Goal: Information Seeking & Learning: Learn about a topic

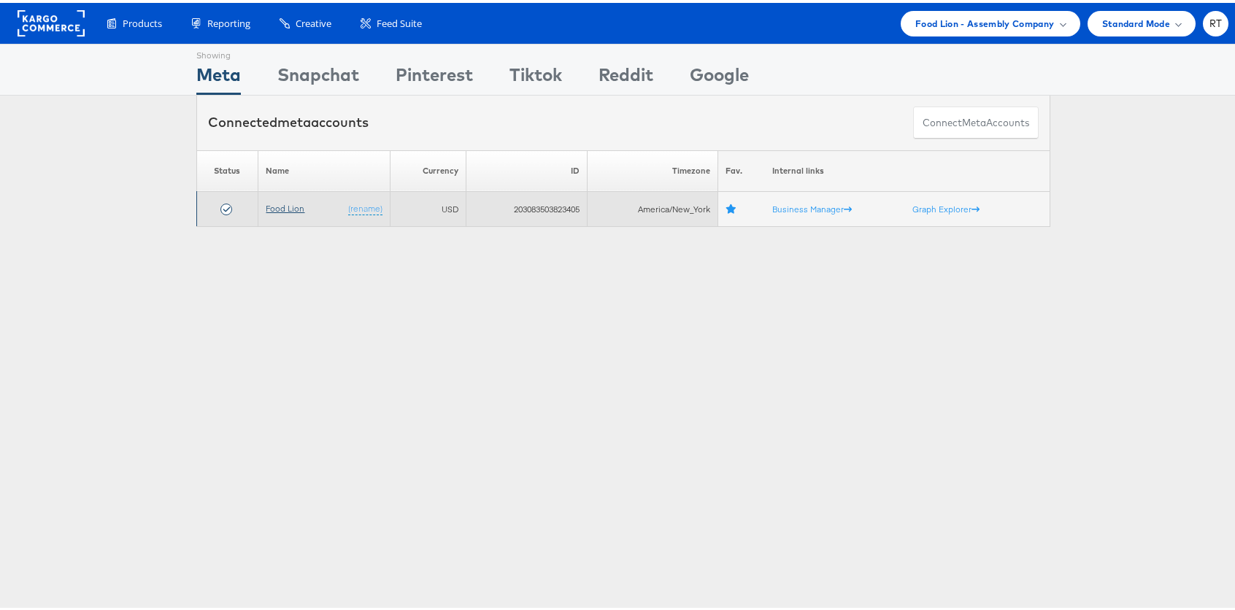
click at [281, 204] on link "Food Lion" at bounding box center [285, 205] width 39 height 11
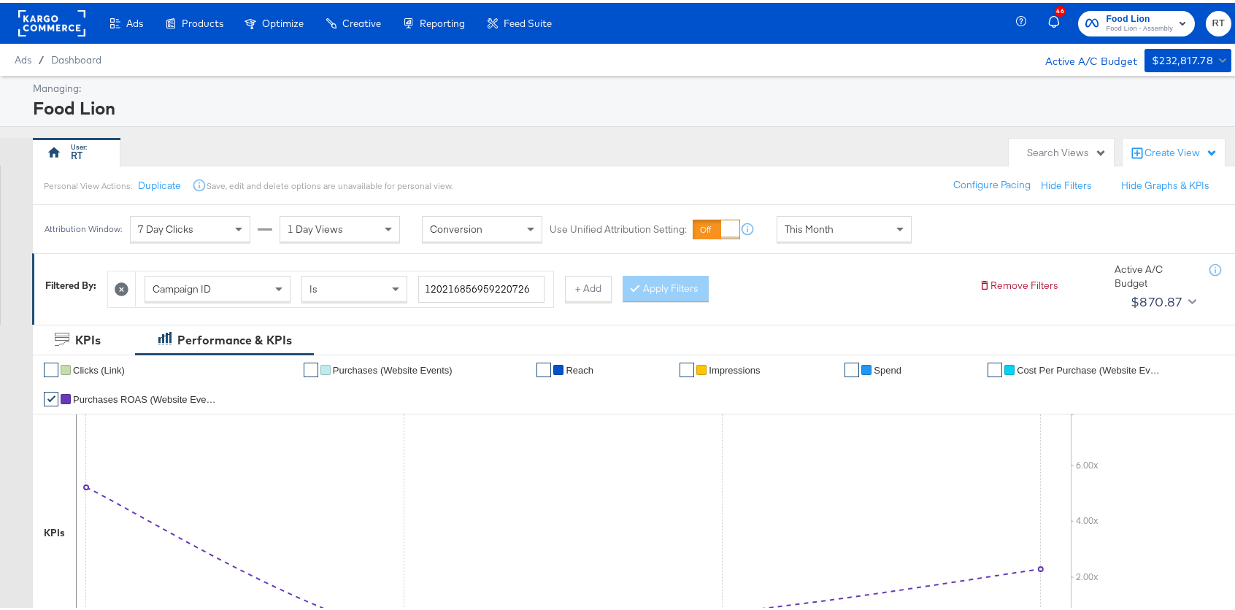
click at [47, 20] on rect at bounding box center [51, 20] width 67 height 26
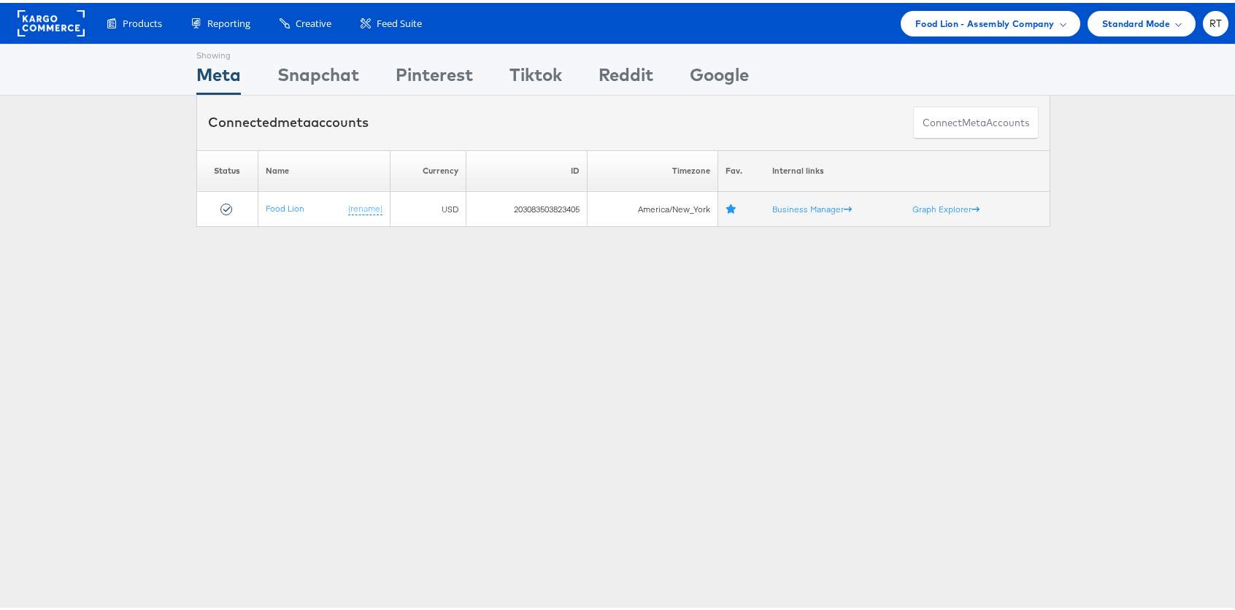
click at [298, 264] on div "Showing Meta Showing Snapchat Showing Pinterest Showing Tiktok Showing Reddit S…" at bounding box center [623, 406] width 1246 height 730
click at [991, 17] on span "Food Lion - Assembly Company" at bounding box center [984, 20] width 139 height 15
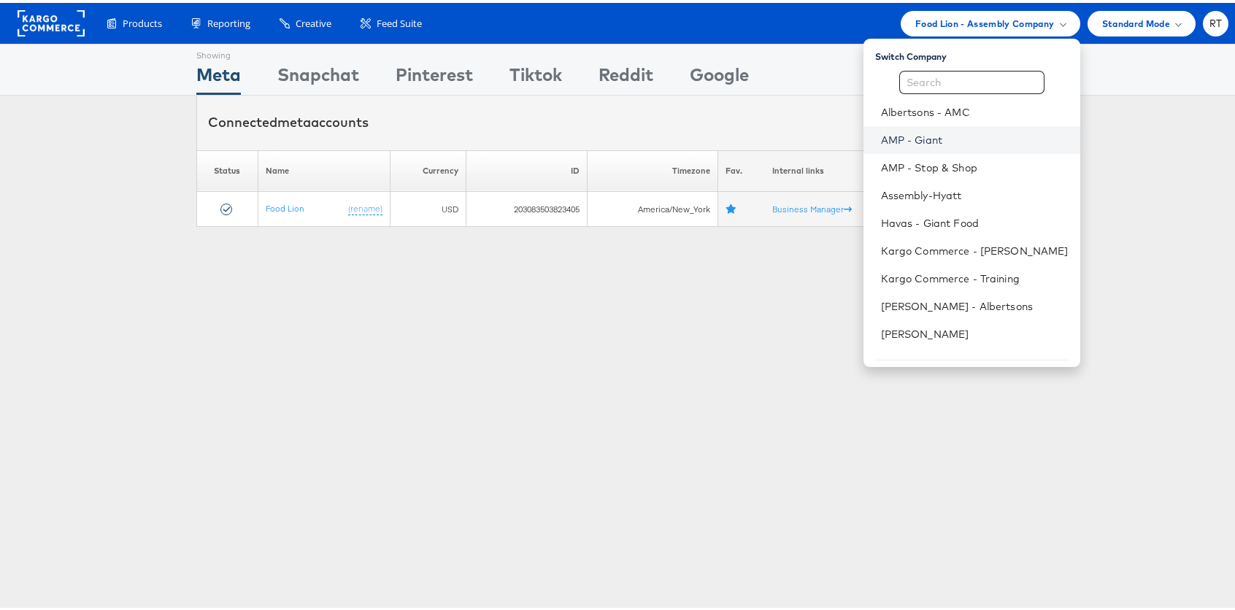
click at [960, 133] on link "AMP - Giant" at bounding box center [975, 137] width 188 height 15
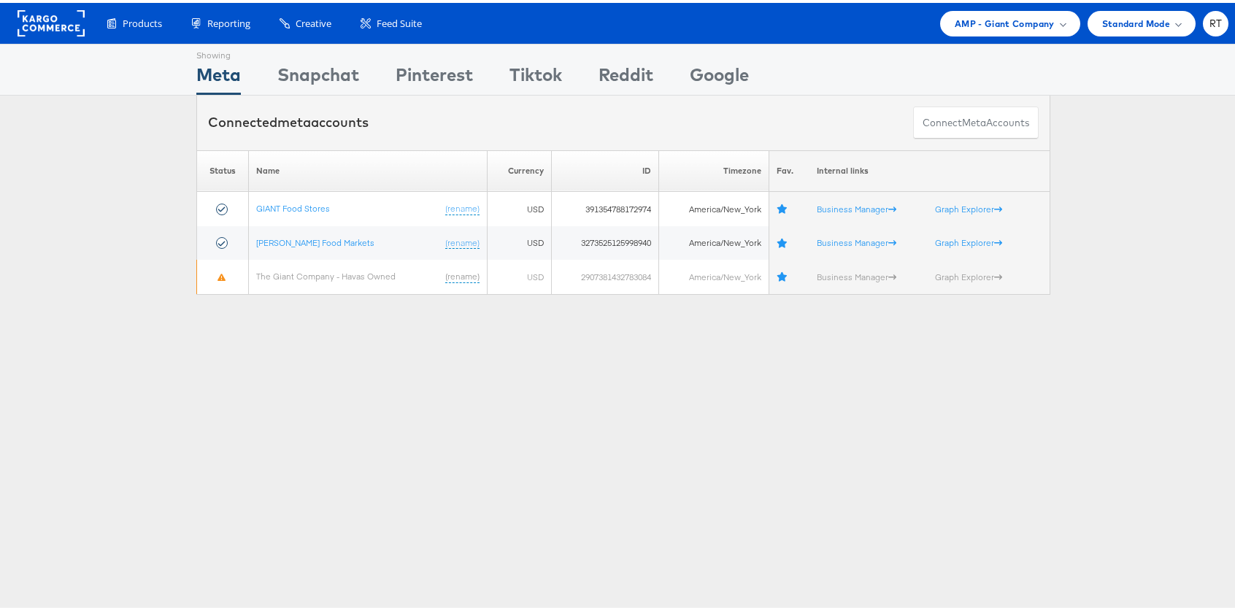
drag, startPoint x: 488, startPoint y: 499, endPoint x: 295, endPoint y: 327, distance: 258.5
click at [444, 452] on div "Showing Meta Showing [GEOGRAPHIC_DATA] Showing Pinterest Showing Tiktok Showing…" at bounding box center [623, 406] width 1246 height 730
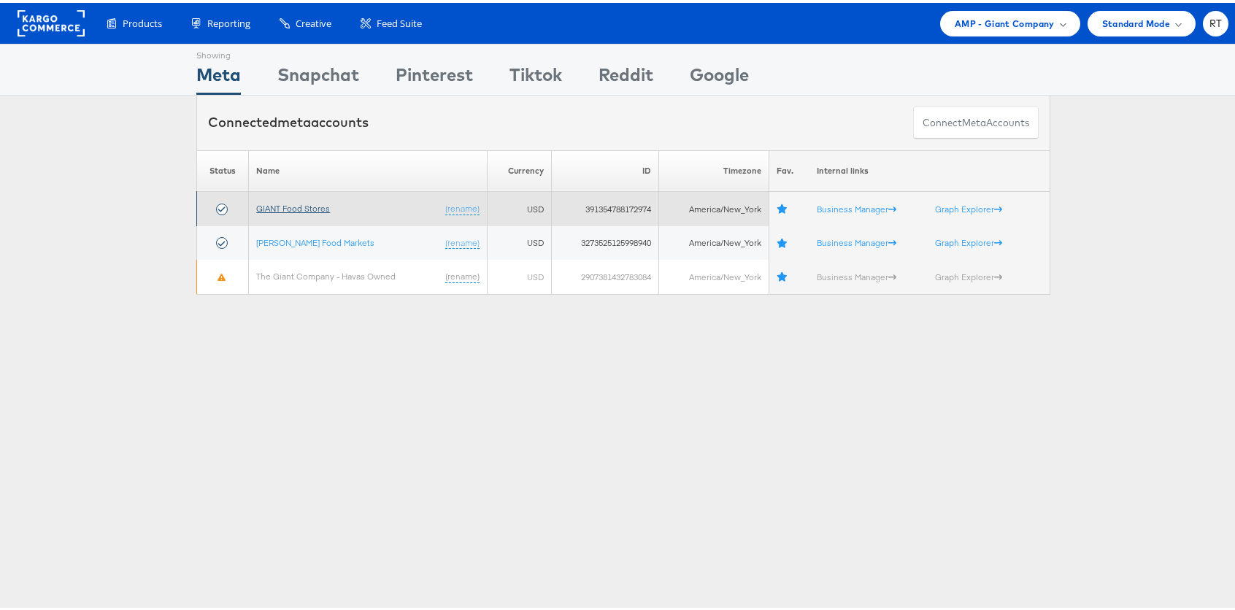
click at [299, 207] on link "GIANT Food Stores" at bounding box center [293, 205] width 74 height 11
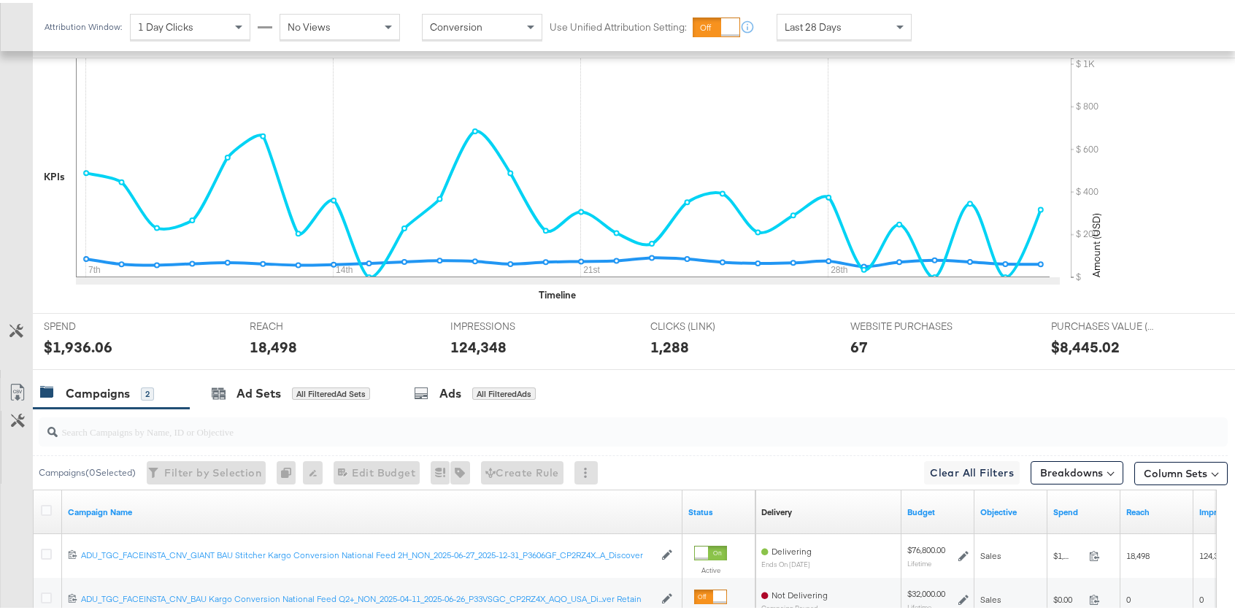
scroll to position [487, 0]
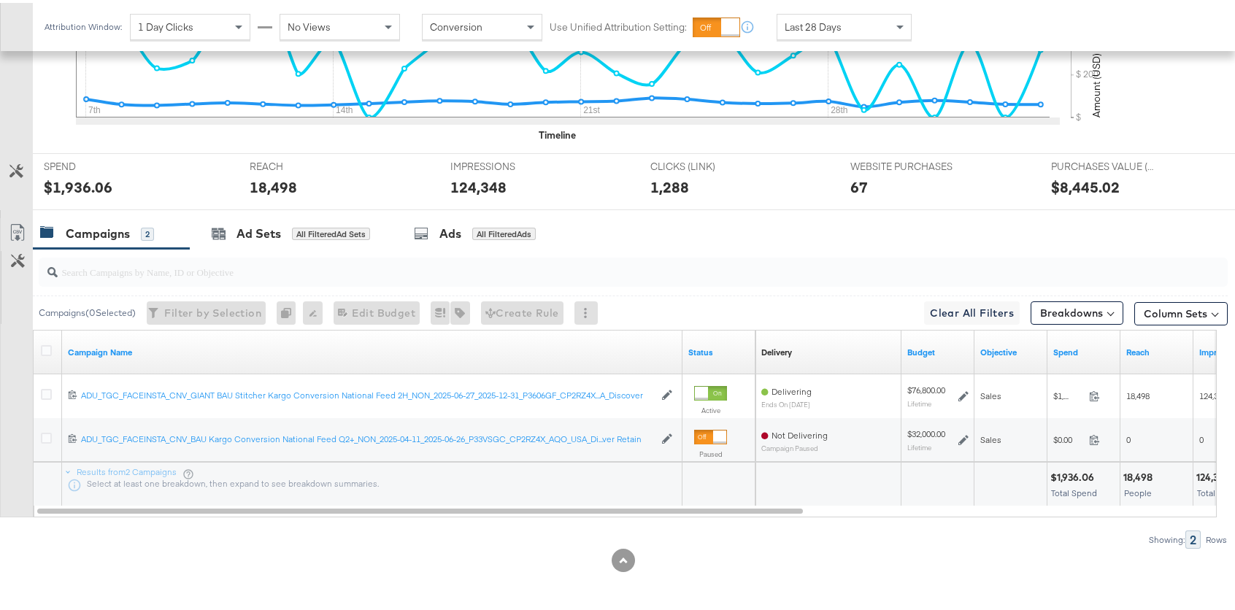
click at [296, 521] on div "Campaigns ( 0 Selected) Filter by Selection Filter 0 campaigns 0 Rename 0 campa…" at bounding box center [614, 396] width 1228 height 300
click at [1055, 298] on div "Breakdowns" at bounding box center [1077, 307] width 93 height 28
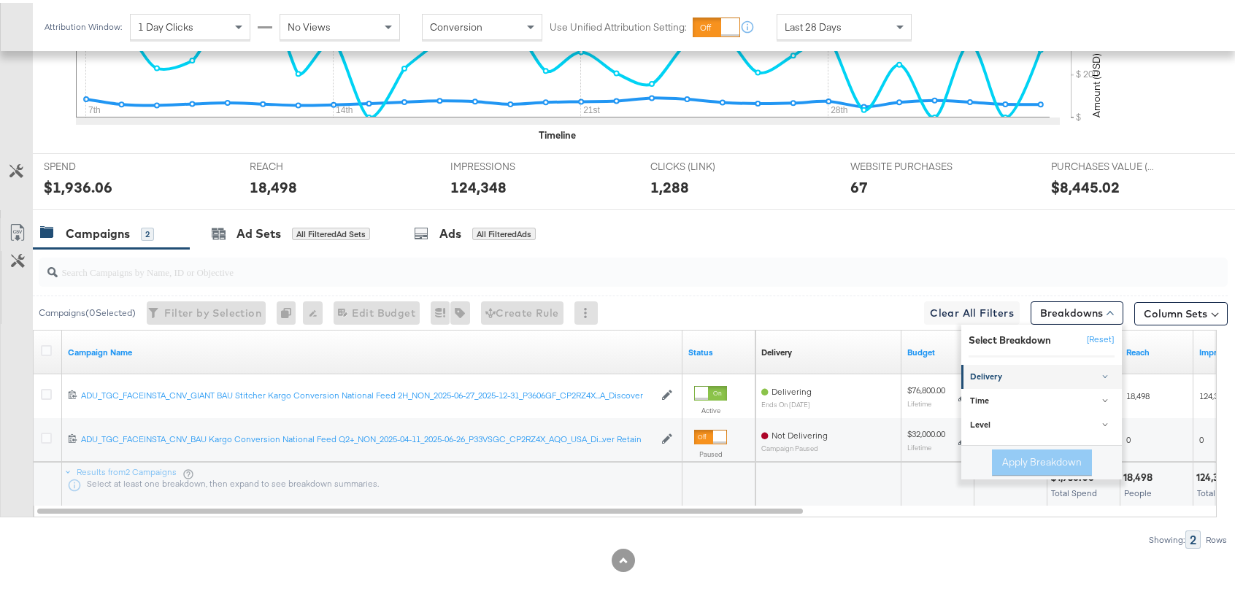
click at [1042, 382] on link "Delivery" at bounding box center [1041, 374] width 161 height 24
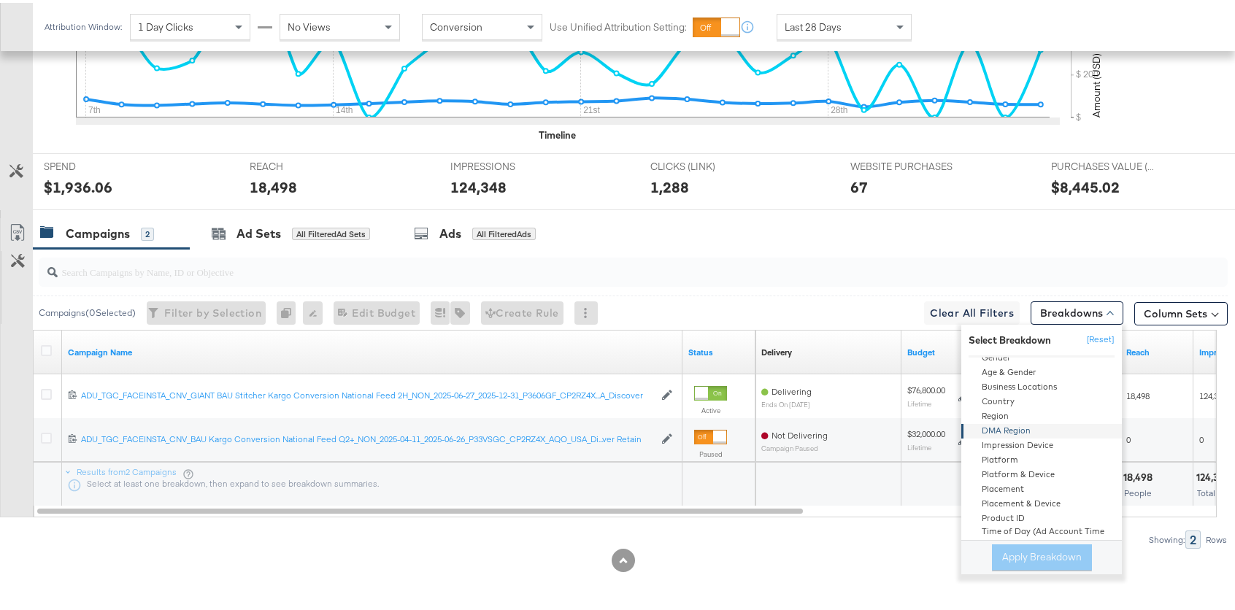
scroll to position [89, 0]
click at [1016, 467] on div "Placement" at bounding box center [1042, 468] width 158 height 15
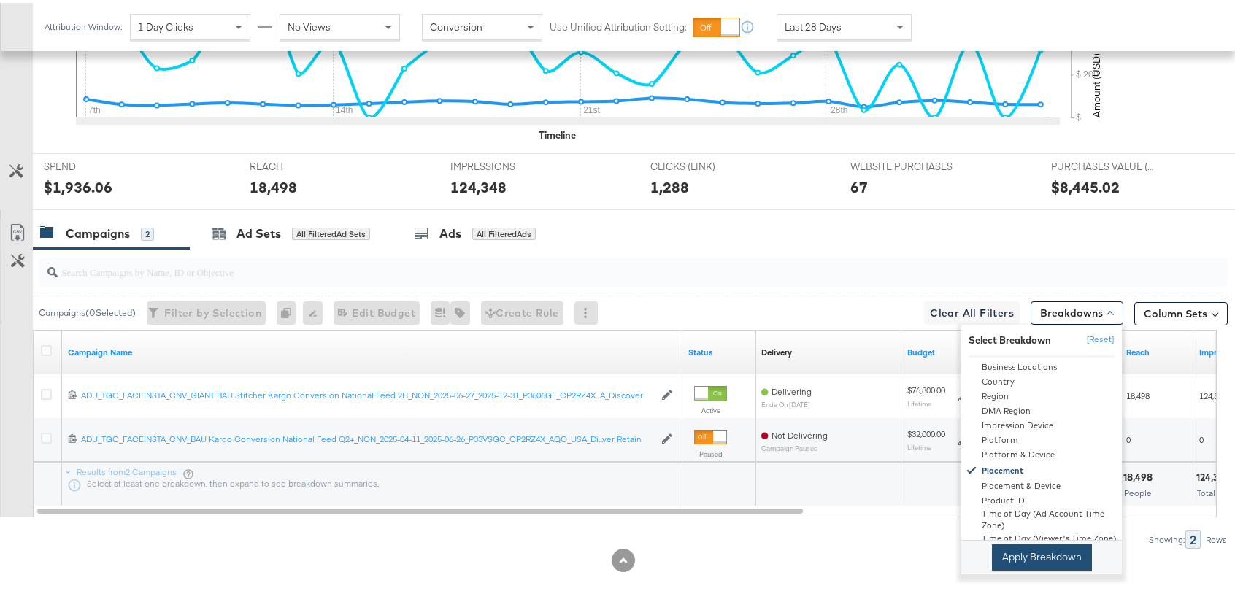
click at [1028, 558] on button "Apply Breakdown" at bounding box center [1042, 555] width 100 height 26
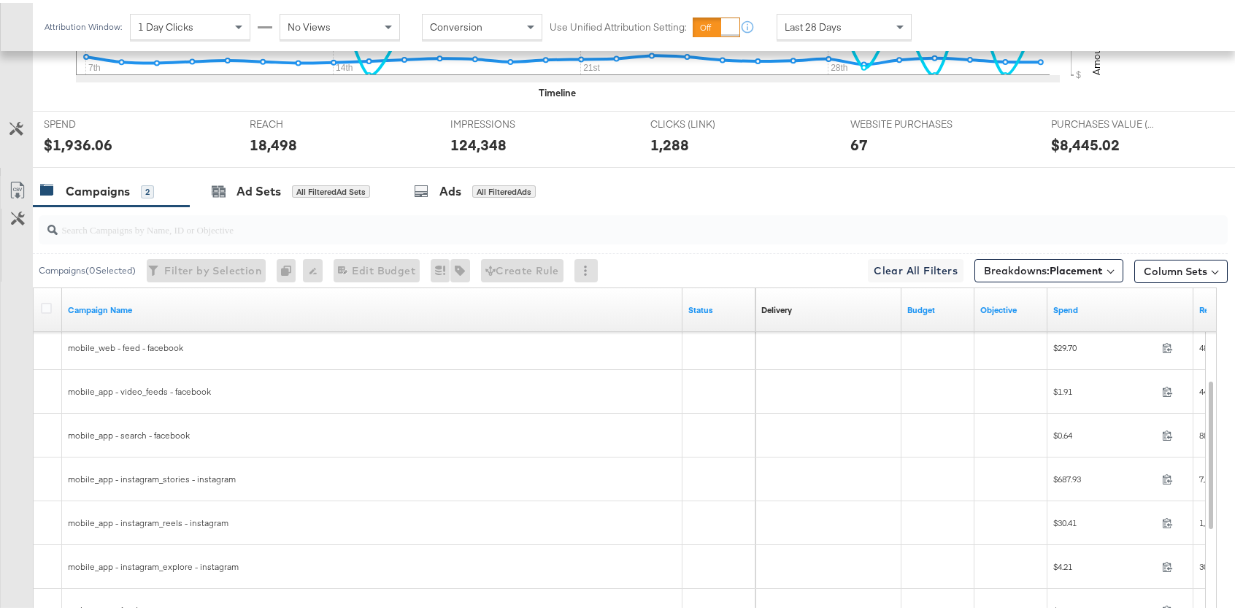
scroll to position [531, 0]
click at [848, 22] on div "Last 28 Days" at bounding box center [844, 24] width 134 height 25
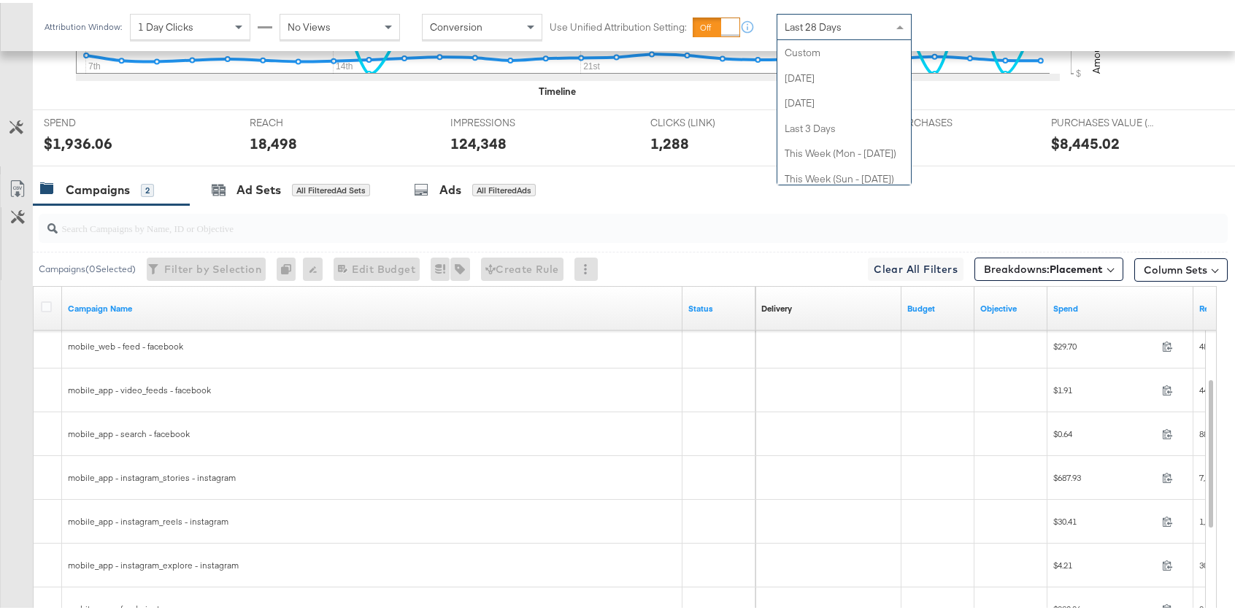
scroll to position [253, 0]
click at [990, 115] on div "WEBSITE PURCHASES WEBSITE PURCHASES 67" at bounding box center [939, 134] width 200 height 55
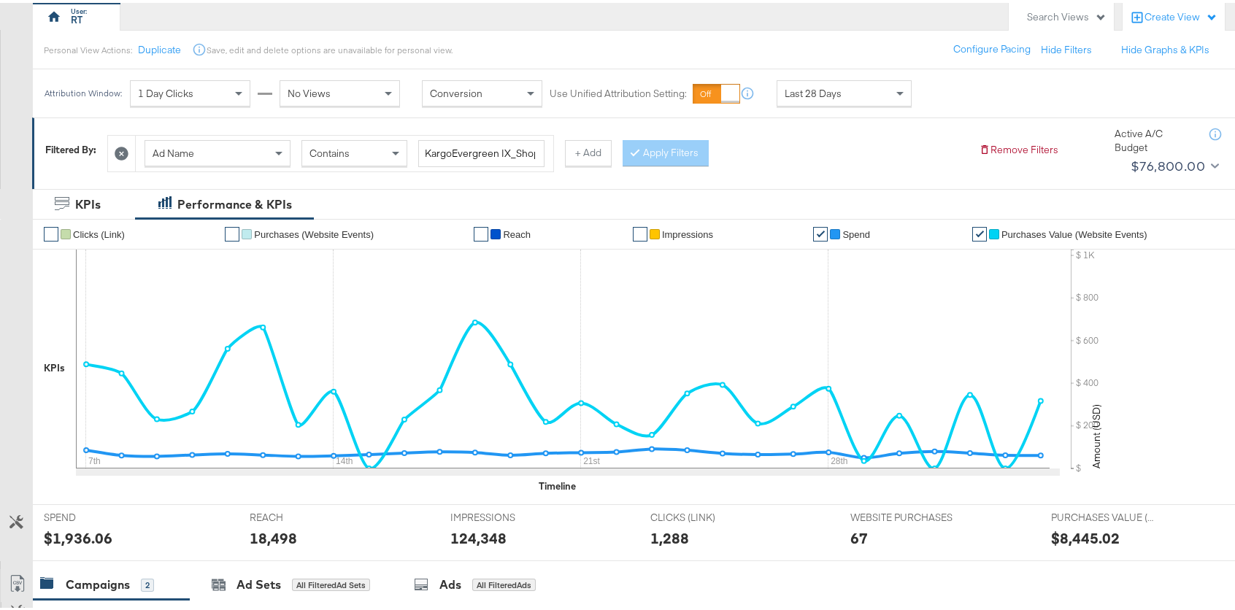
scroll to position [0, 0]
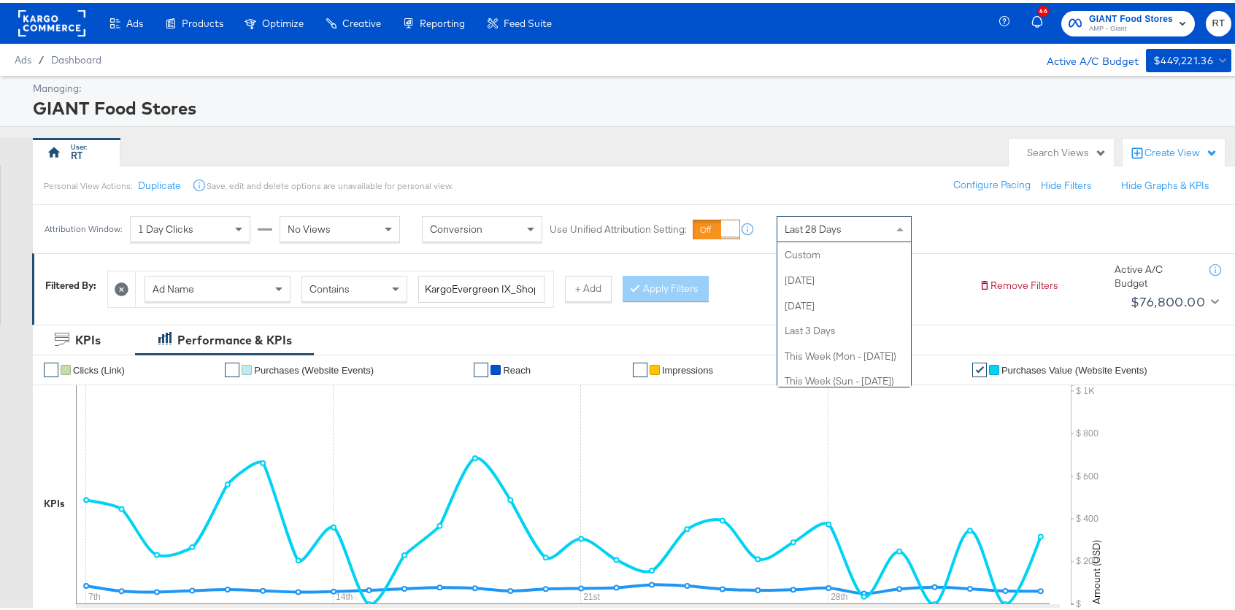
click at [859, 220] on div "Last 28 Days" at bounding box center [844, 226] width 134 height 25
drag, startPoint x: 836, startPoint y: 152, endPoint x: 763, endPoint y: 215, distance: 95.7
click at [836, 152] on div "RT" at bounding box center [517, 149] width 969 height 29
drag, startPoint x: 858, startPoint y: 231, endPoint x: 853, endPoint y: 269, distance: 37.7
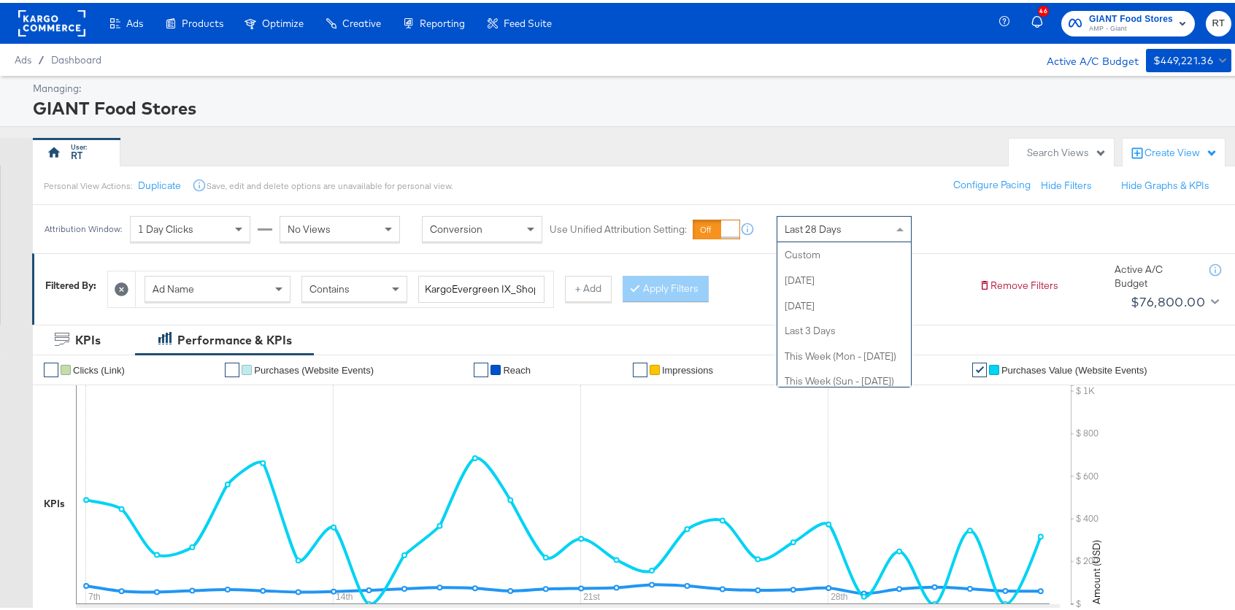
click at [858, 232] on div "Last 28 Days" at bounding box center [844, 226] width 134 height 25
click at [1023, 216] on div "Start: [DATE] to End: [DATE]" at bounding box center [968, 226] width 109 height 27
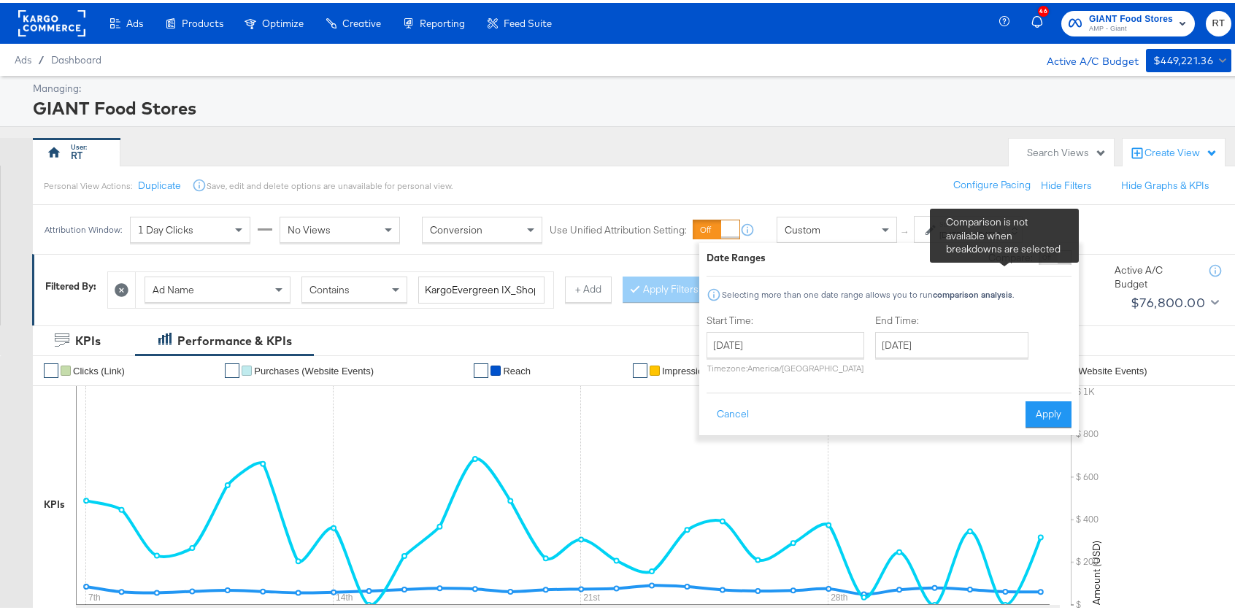
click at [1050, 257] on div "Compare:" at bounding box center [1029, 254] width 83 height 15
drag, startPoint x: 1053, startPoint y: 253, endPoint x: 1072, endPoint y: 261, distance: 19.7
click at [1054, 254] on div "Compare:" at bounding box center [1029, 254] width 83 height 15
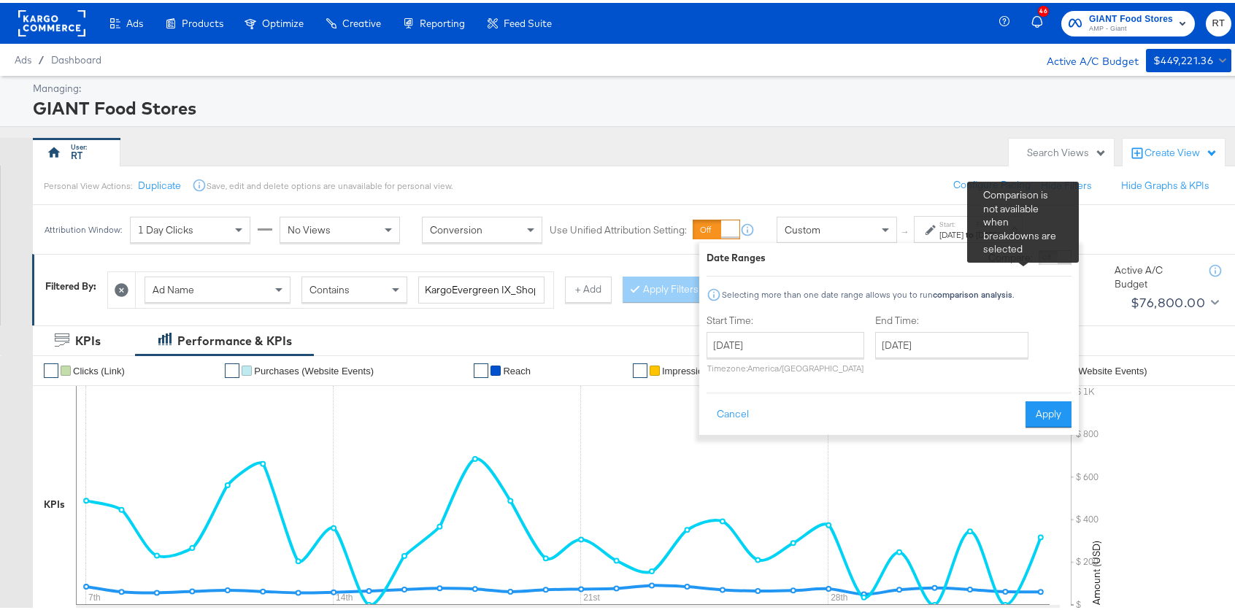
click at [1066, 258] on div "Compare:" at bounding box center [1029, 254] width 83 height 15
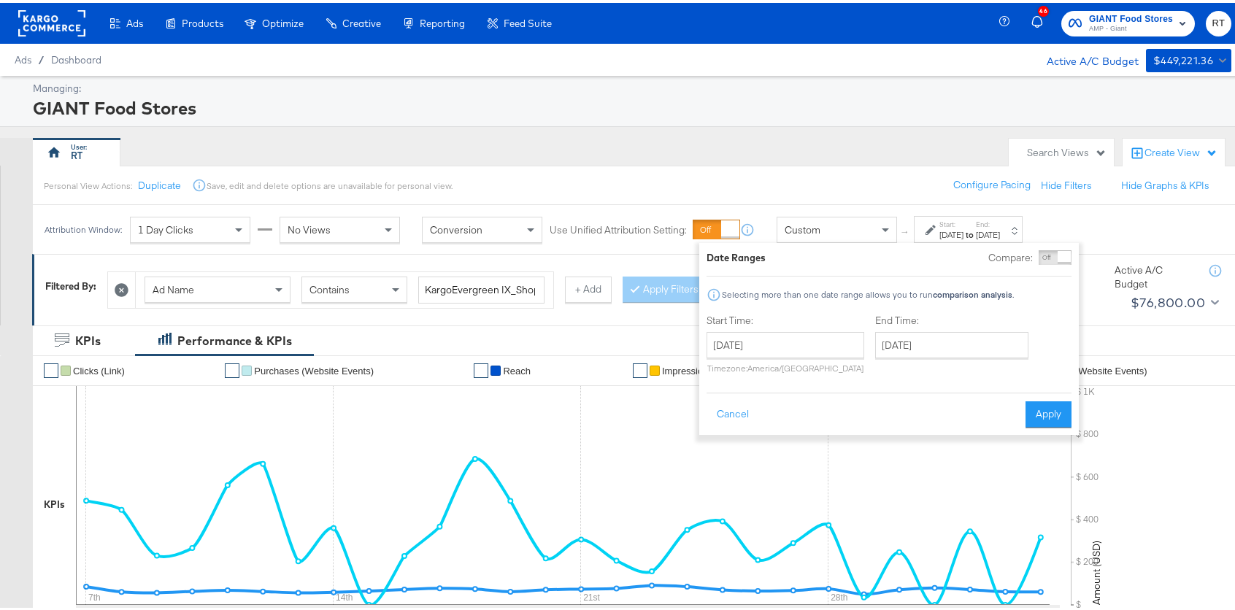
click at [1138, 215] on div "Attribution Window: 1 Day Clicks No Views Conversion Use Unified Attribution Se…" at bounding box center [623, 226] width 1246 height 49
click at [709, 410] on button "Cancel" at bounding box center [733, 412] width 53 height 26
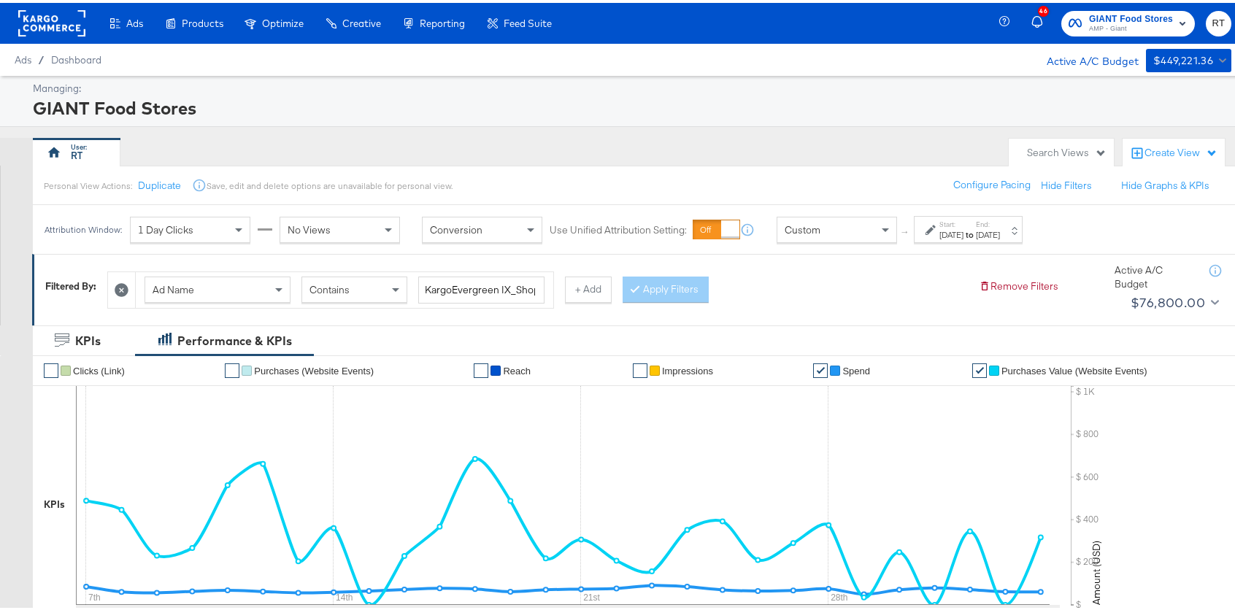
click at [835, 236] on div "Custom" at bounding box center [836, 227] width 119 height 25
click at [850, 169] on div "Personal View Actions: Duplicate Save, edit and delete options are unavailable …" at bounding box center [639, 182] width 1214 height 39
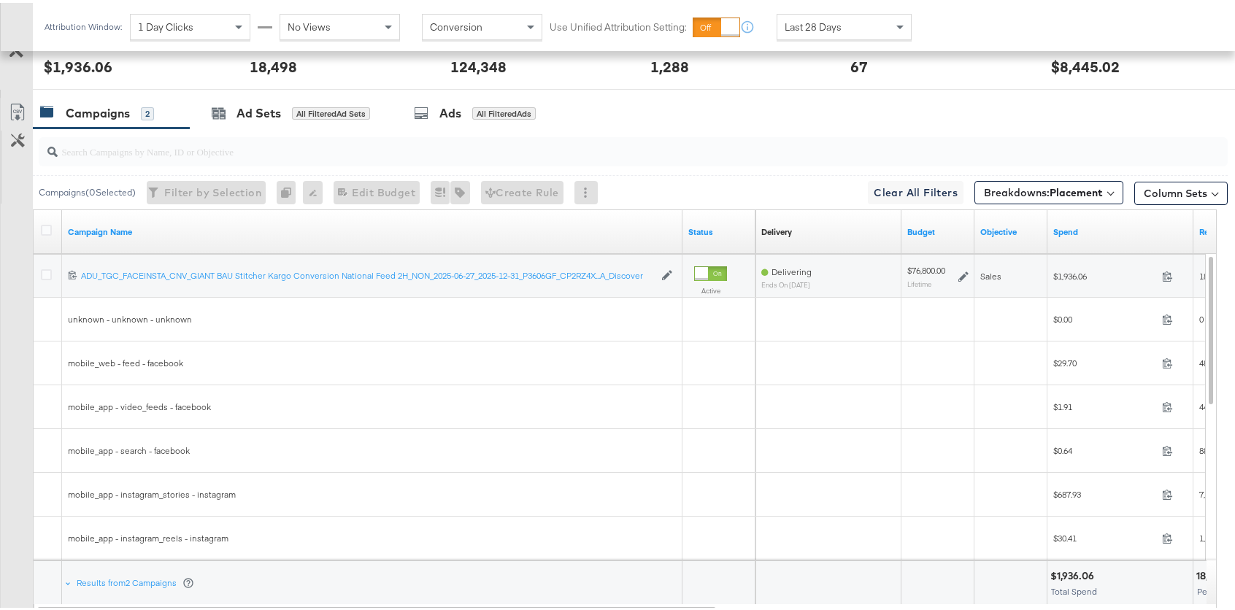
scroll to position [706, 0]
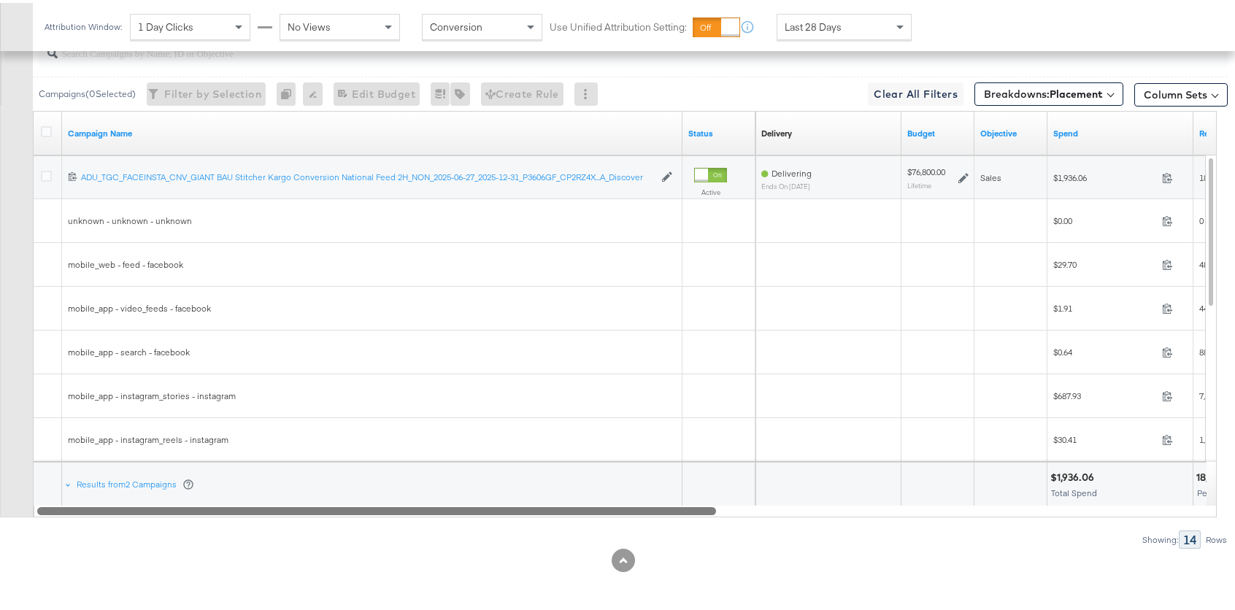
click at [407, 510] on div at bounding box center [376, 507] width 679 height 12
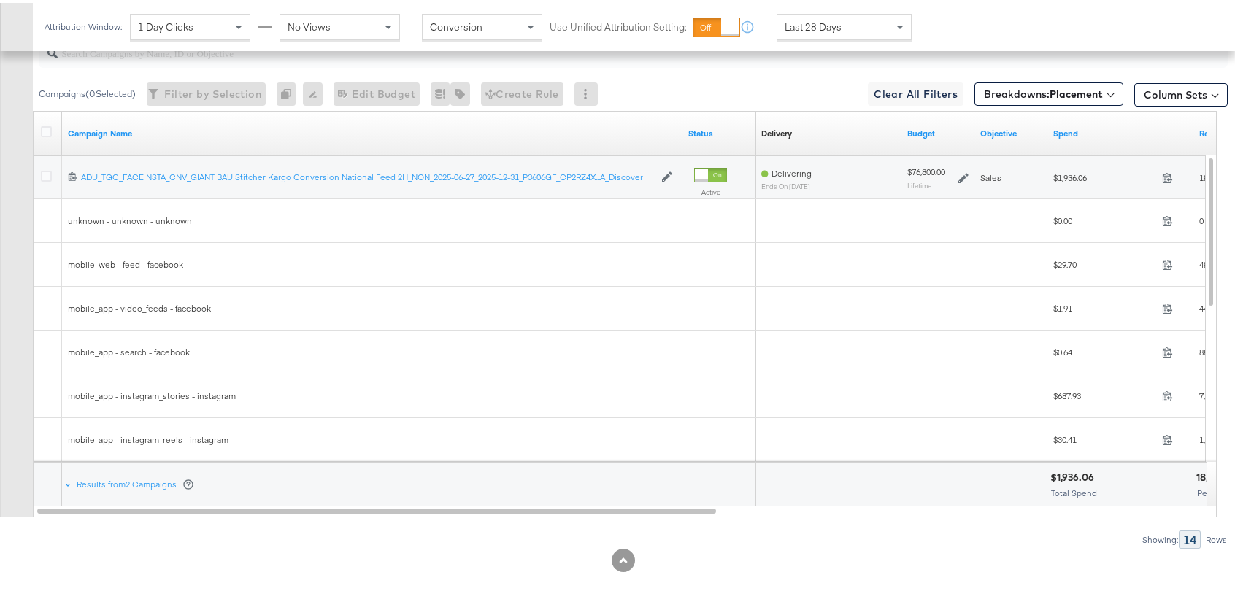
click at [874, 36] on div "Last 28 Days" at bounding box center [844, 24] width 135 height 26
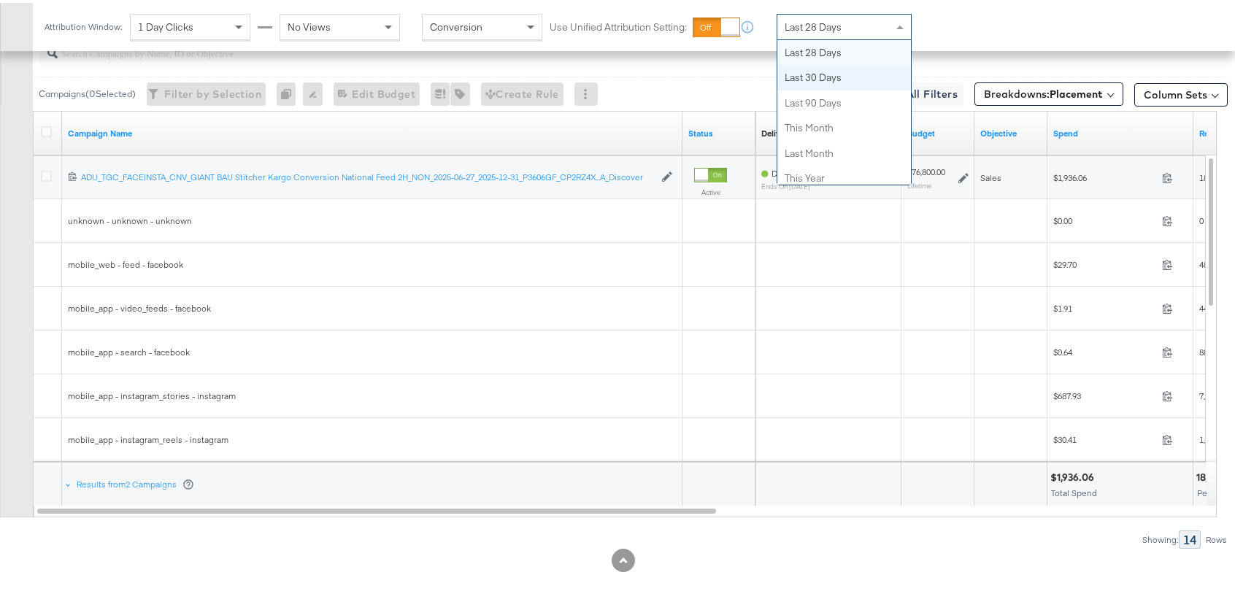
scroll to position [0, 0]
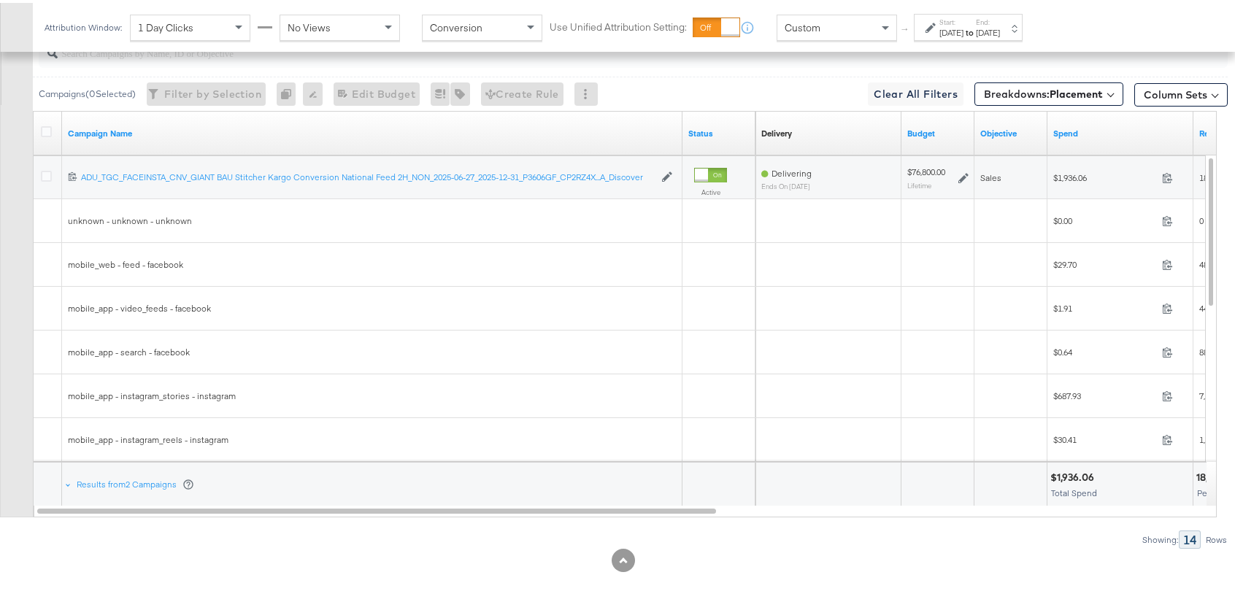
click at [963, 29] on div "[DATE]" at bounding box center [951, 30] width 24 height 12
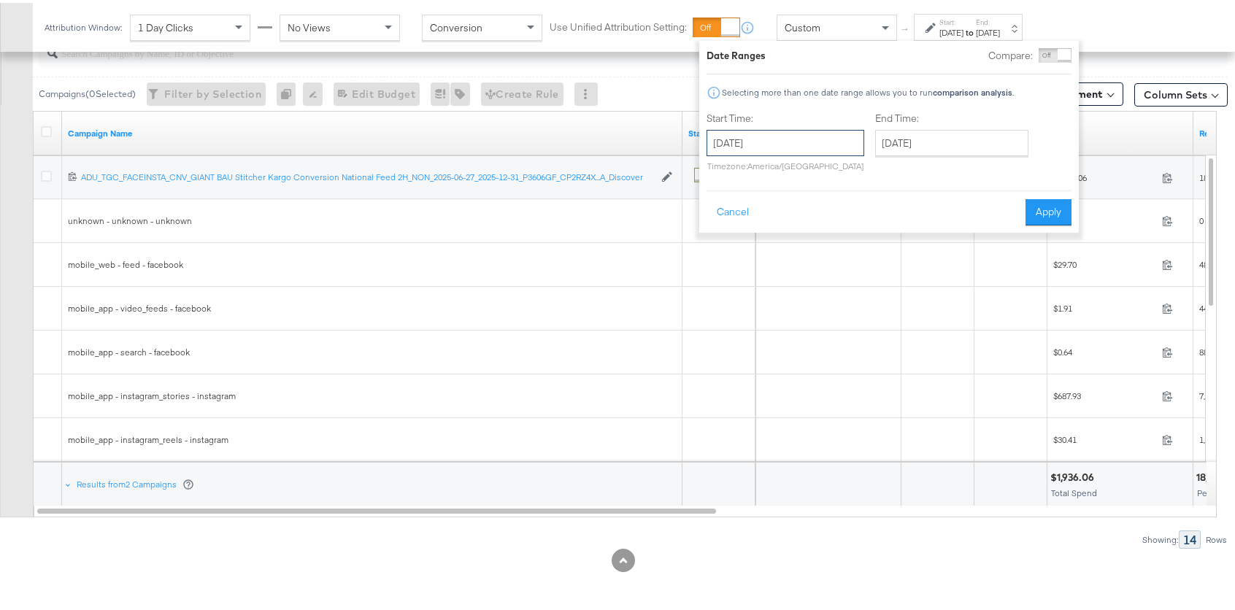
click at [796, 142] on input "[DATE]" at bounding box center [786, 140] width 158 height 26
click at [724, 173] on span "‹" at bounding box center [723, 170] width 23 height 22
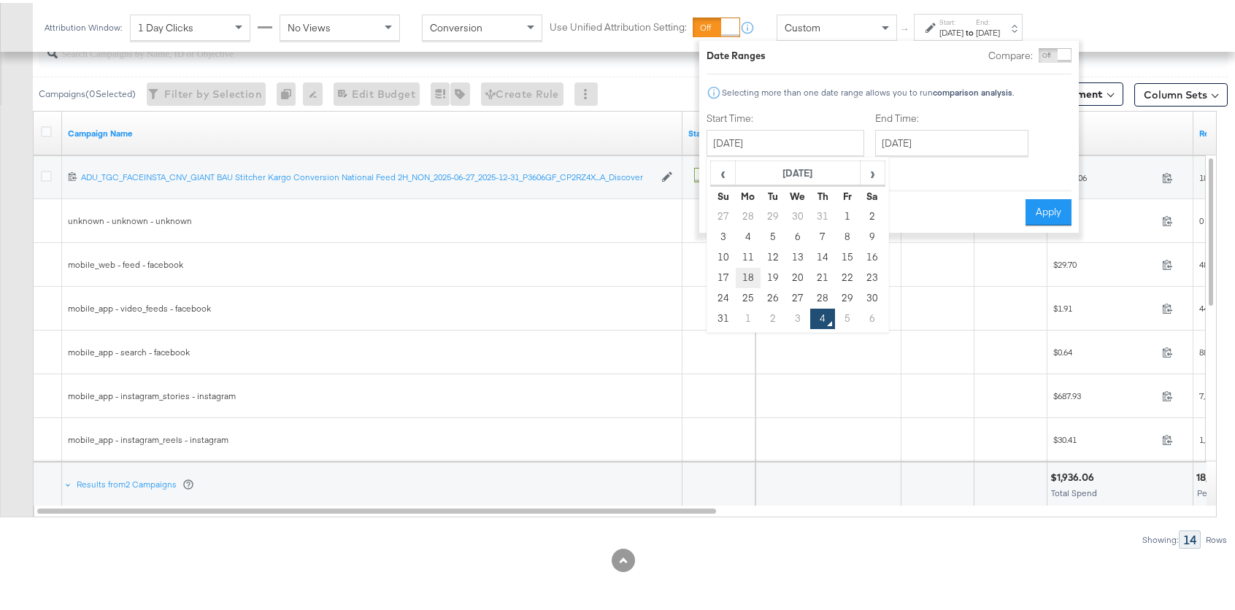
click at [747, 275] on td "18" at bounding box center [748, 275] width 25 height 20
type input "August 18th 2025"
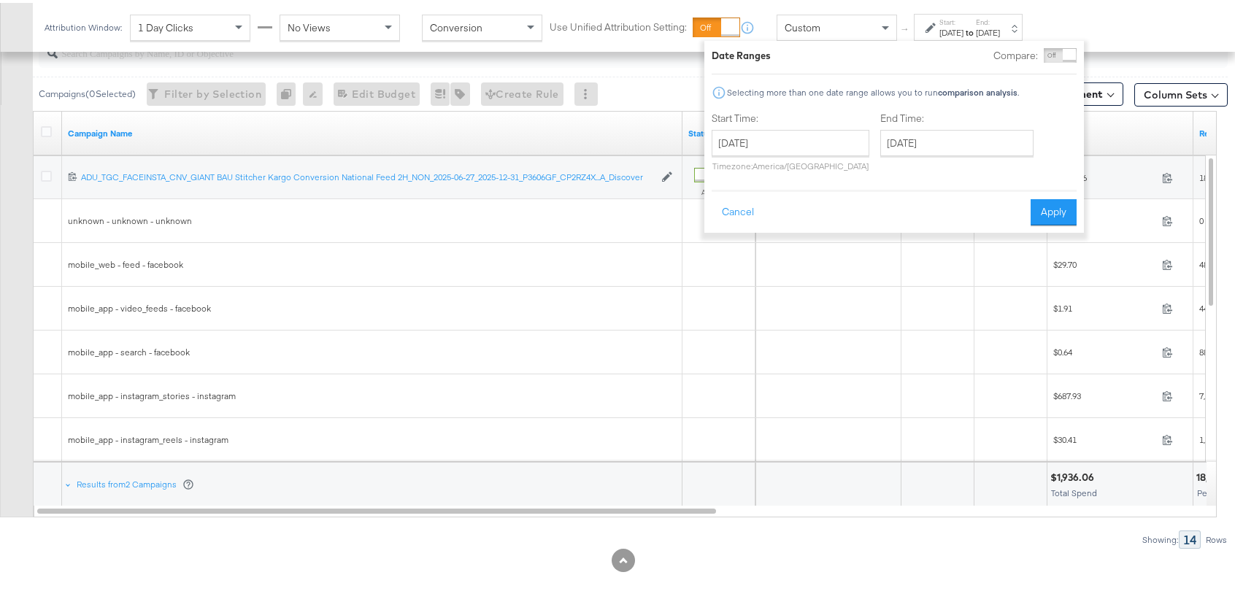
click at [968, 123] on div "End Time: [DATE] ‹ [DATE] › Su Mo Tu We Th Fr Sa 31 1 2 3 4 5 6 7 8 9 10 11 12 …" at bounding box center [959, 142] width 159 height 66
click at [968, 137] on input "[DATE]" at bounding box center [956, 140] width 153 height 26
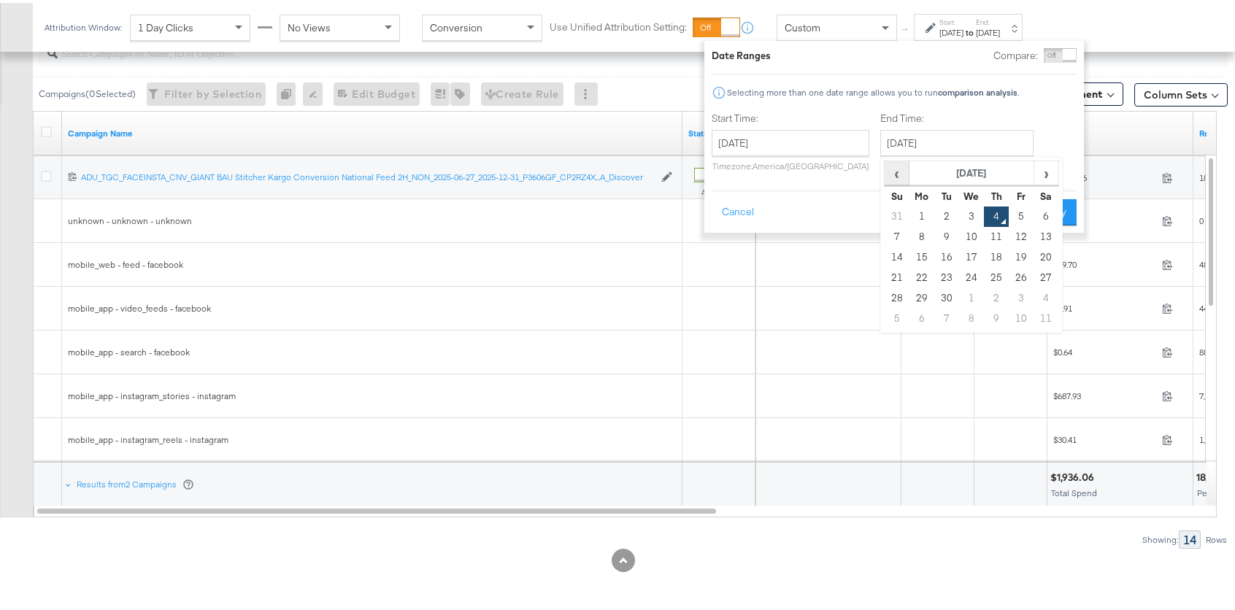
click at [892, 171] on span "‹" at bounding box center [896, 170] width 23 height 22
click at [1015, 271] on td "22" at bounding box center [1021, 275] width 25 height 20
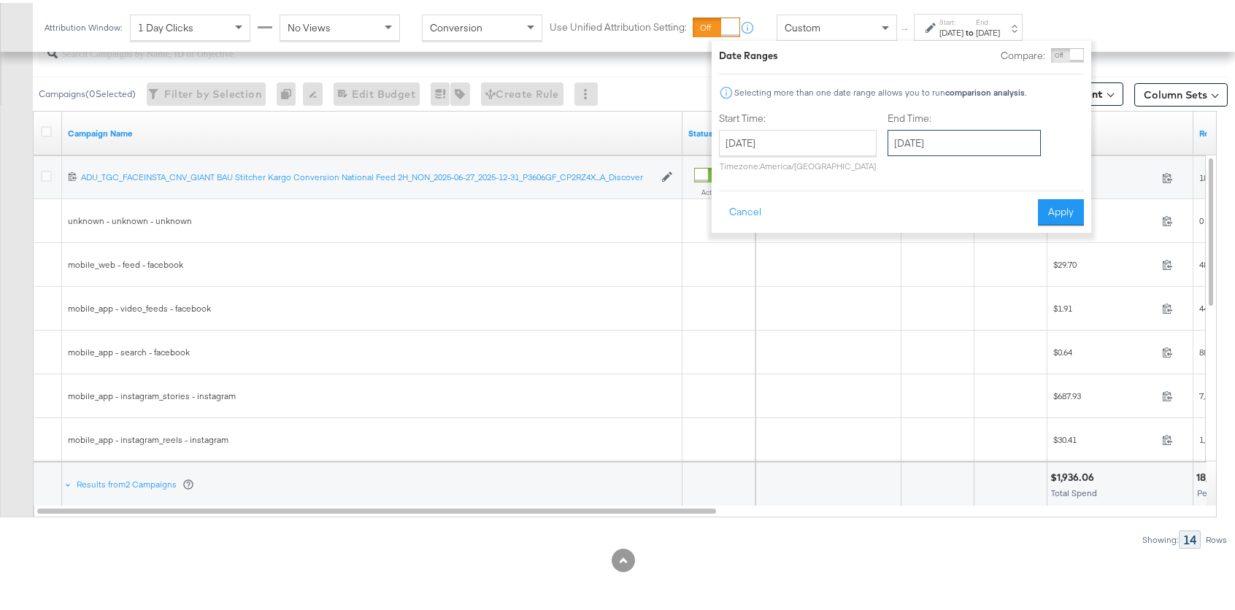
click at [1002, 134] on input "[DATE]" at bounding box center [964, 140] width 153 height 26
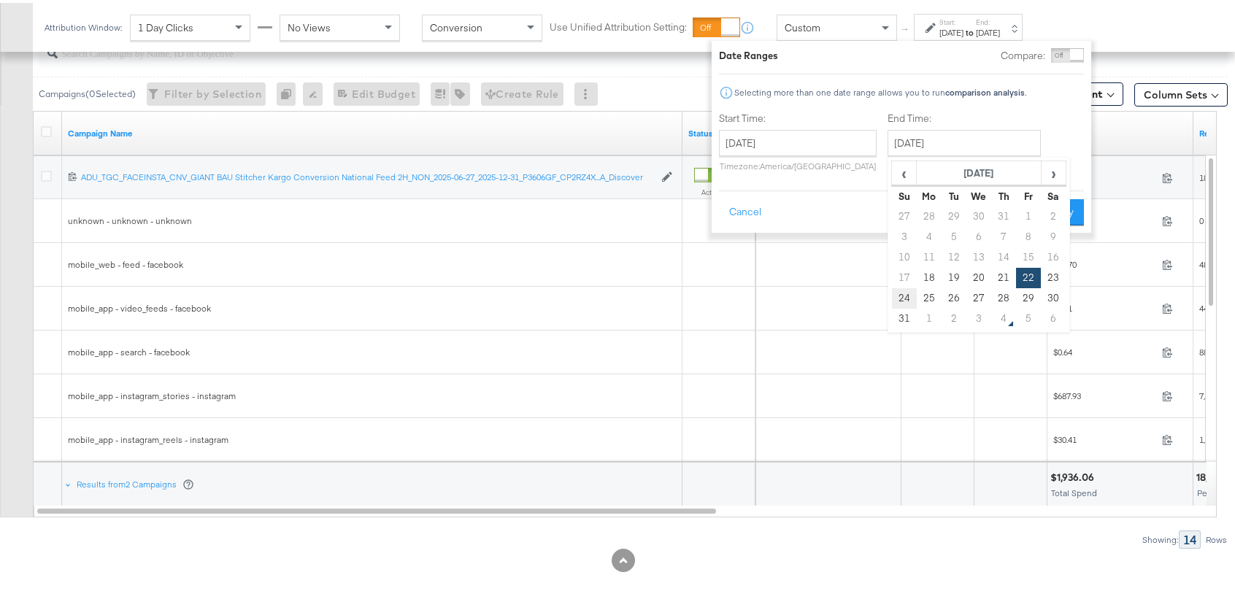
click at [902, 294] on td "24" at bounding box center [904, 295] width 25 height 20
type input "August 24th 2025"
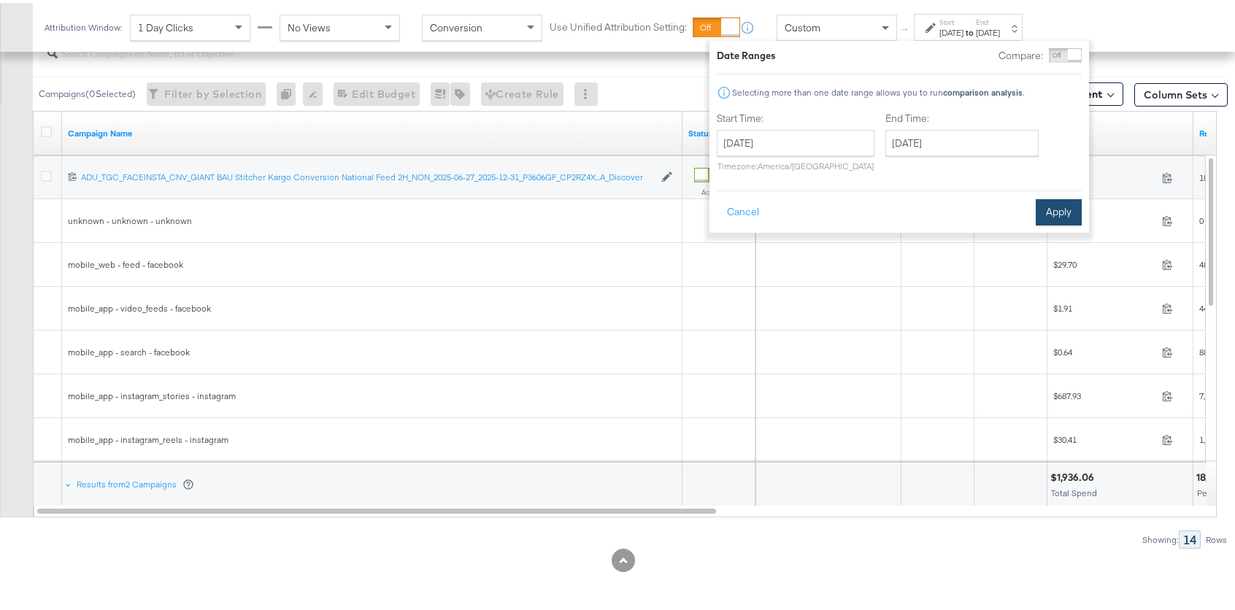
click at [1073, 204] on button "Apply" at bounding box center [1059, 209] width 46 height 26
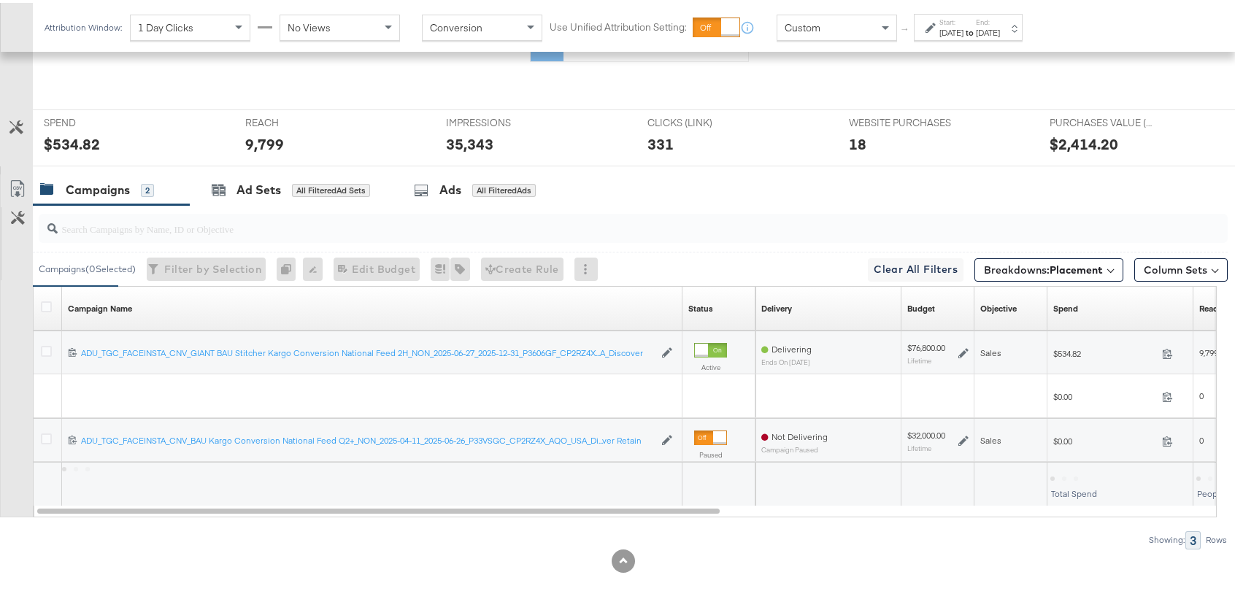
scroll to position [707, 0]
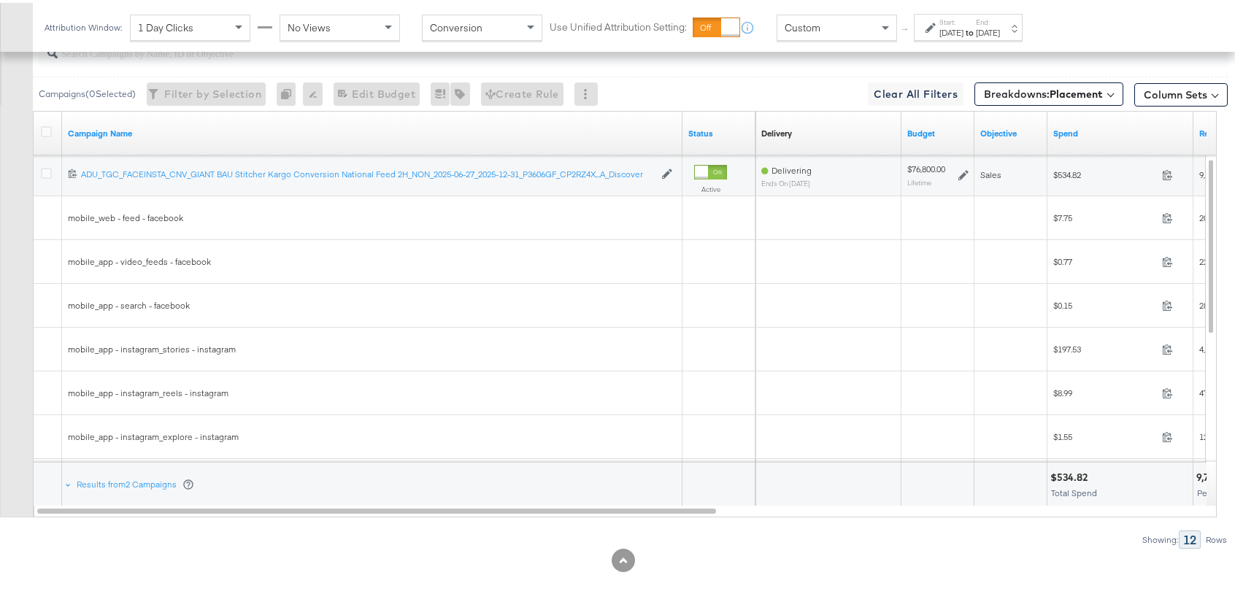
click at [348, 536] on div "Showing: 12 Rows" at bounding box center [614, 537] width 1228 height 18
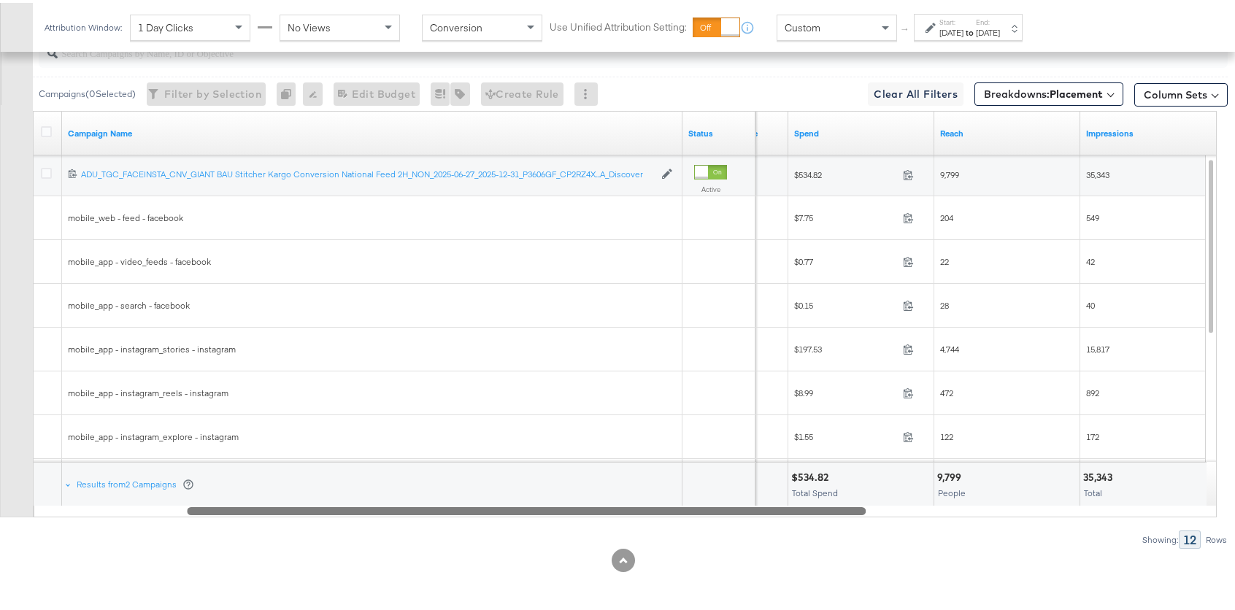
drag, startPoint x: 339, startPoint y: 509, endPoint x: 489, endPoint y: 495, distance: 151.1
click at [489, 495] on div "Campaign Name Status Objective Spend Reach Impressions 120227221567370257 ADU_T…" at bounding box center [625, 311] width 1184 height 407
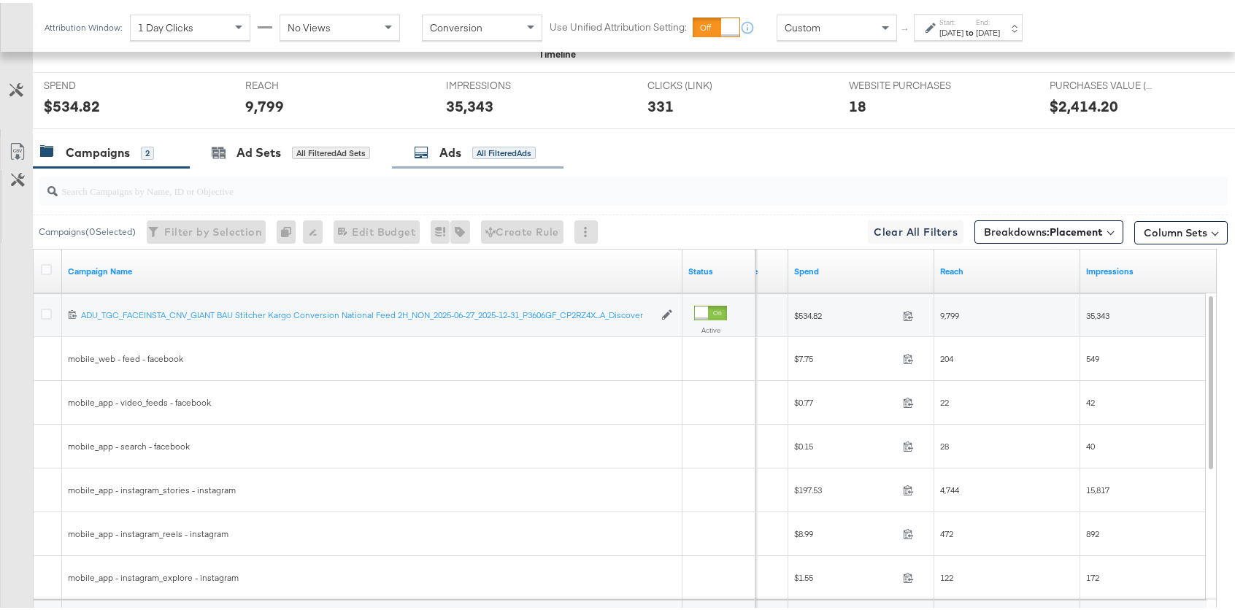
click at [483, 156] on div "Ads All Filtered Ads" at bounding box center [475, 150] width 122 height 17
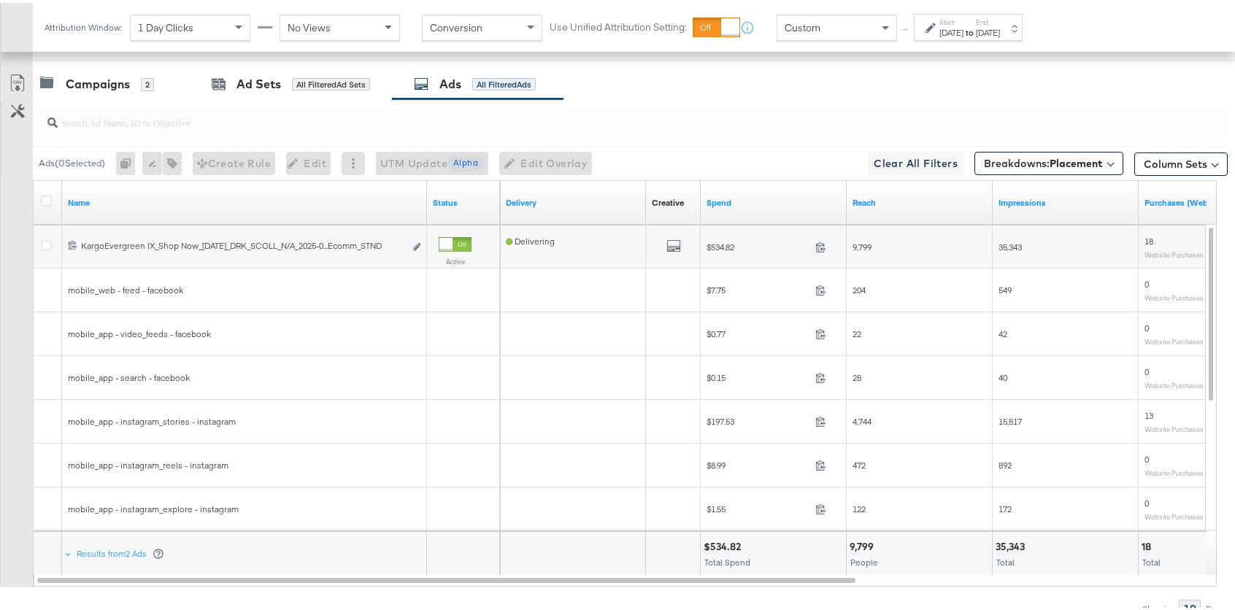
scroll to position [655, 0]
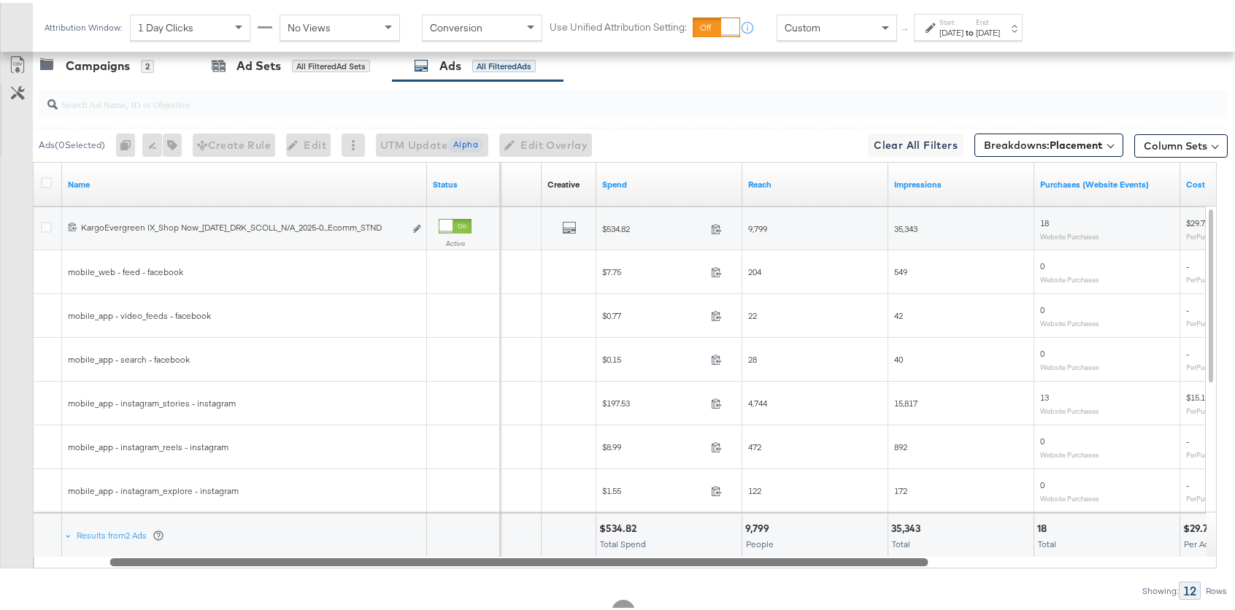
drag, startPoint x: 753, startPoint y: 562, endPoint x: 934, endPoint y: 555, distance: 180.4
click at [934, 555] on div at bounding box center [626, 559] width 1184 height 12
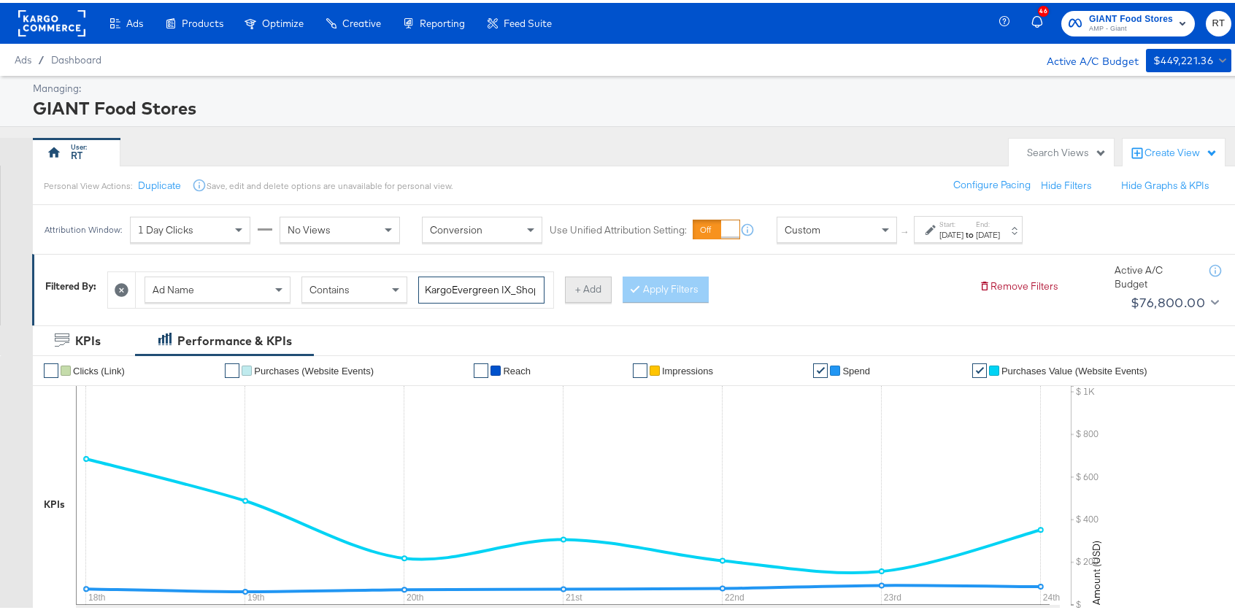
scroll to position [0, 7]
drag, startPoint x: 501, startPoint y: 288, endPoint x: 611, endPoint y: 285, distance: 109.5
click at [611, 285] on div "Ad Name Contains KargoEvergreen IX_Shop + Add Apply Filters" at bounding box center [537, 283] width 860 height 45
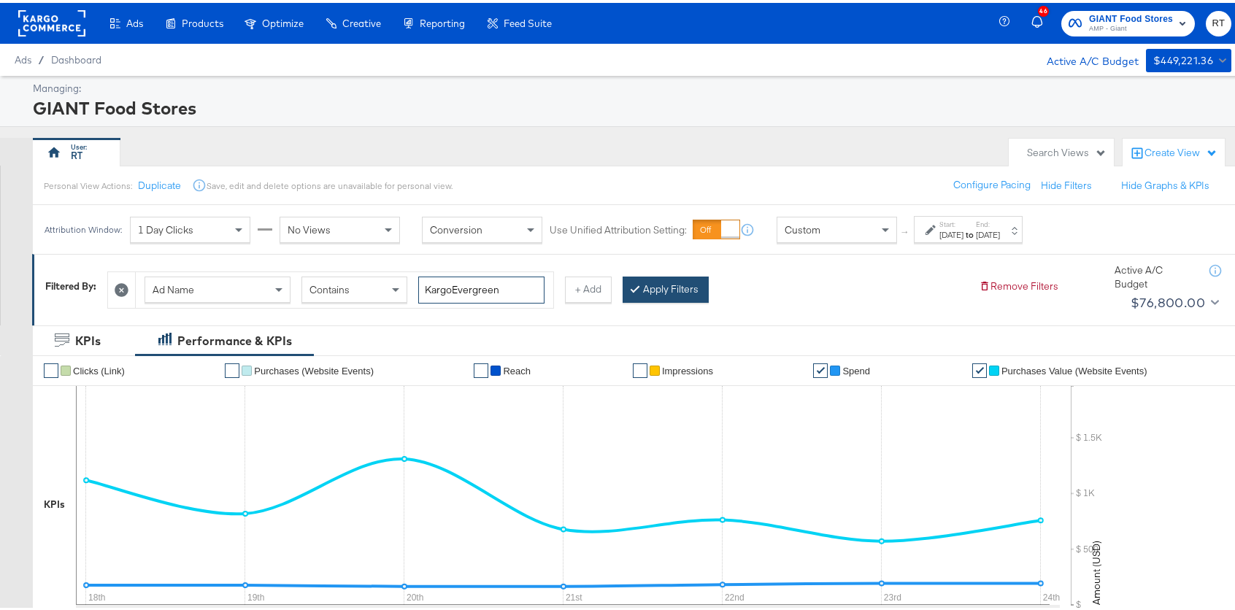
type input "KargoEvergreen"
click at [656, 287] on button "Apply Filters" at bounding box center [666, 287] width 86 height 26
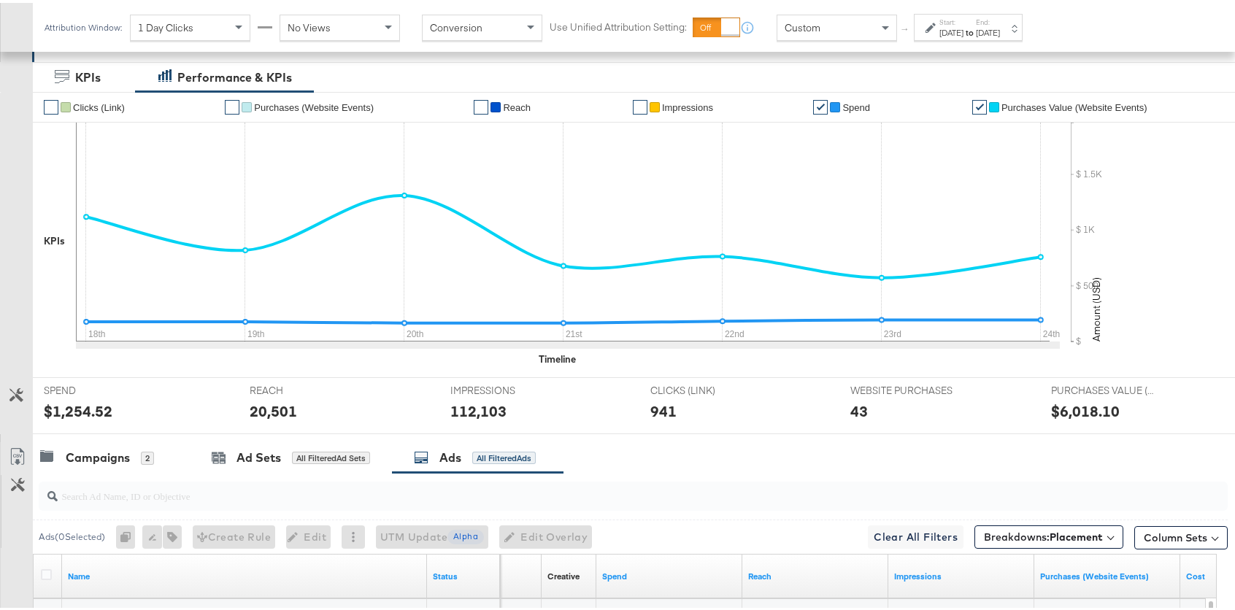
scroll to position [707, 0]
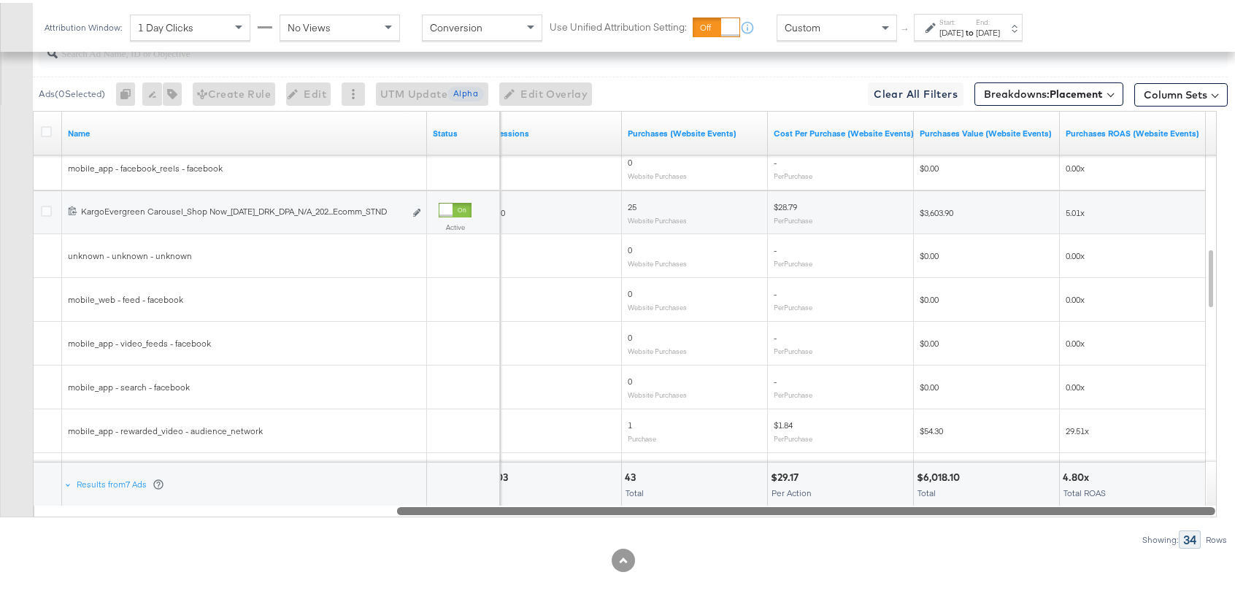
drag, startPoint x: 798, startPoint y: 507, endPoint x: 1090, endPoint y: 462, distance: 295.5
click at [1109, 495] on div "Name Status Impressions Purchases (Website Events) Cost Per Purchase (Website E…" at bounding box center [625, 311] width 1184 height 407
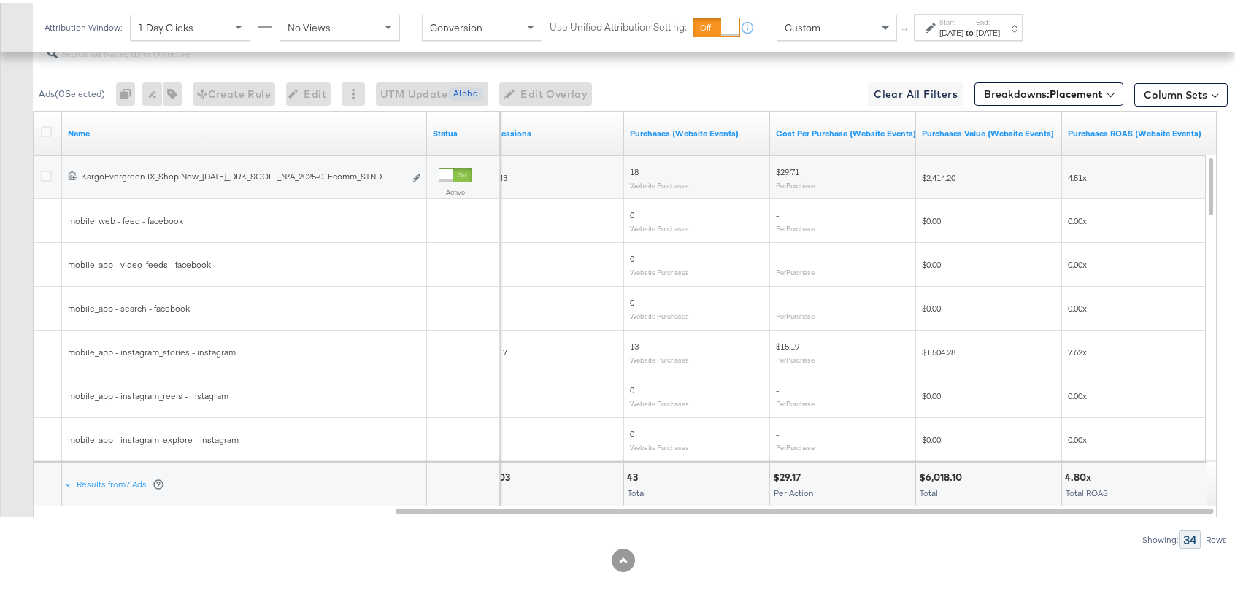
click at [901, 514] on div "Name Status Impressions Purchases (Website Events) Cost Per Purchase (Website E…" at bounding box center [625, 311] width 1184 height 407
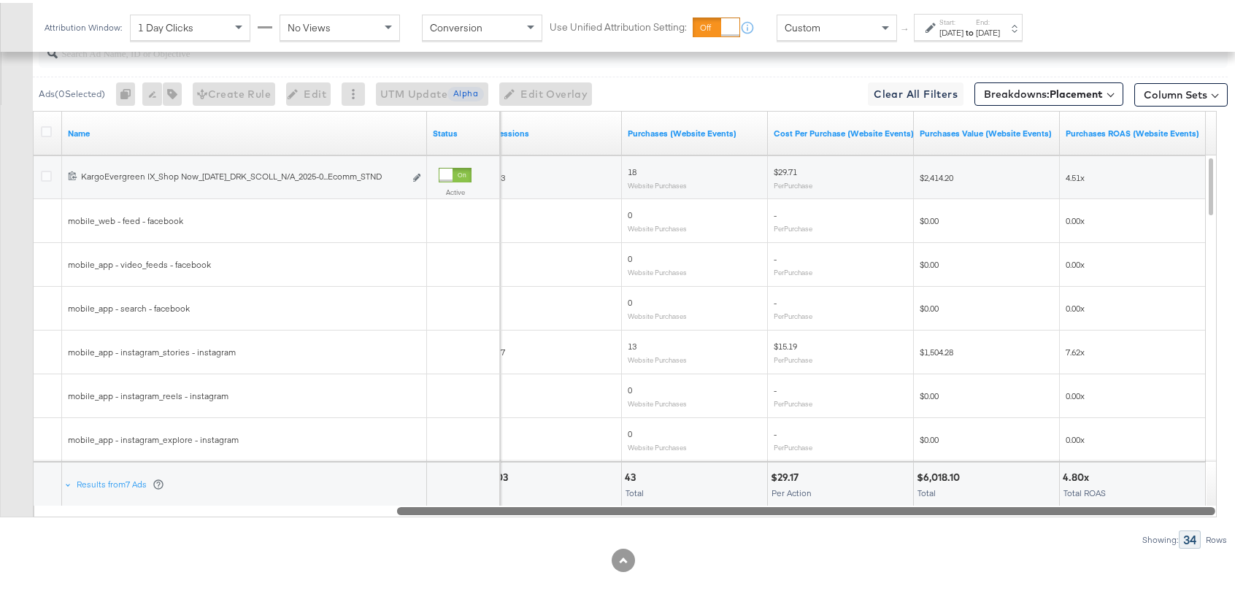
drag, startPoint x: 977, startPoint y: 509, endPoint x: 1069, endPoint y: 513, distance: 92.1
click at [1069, 513] on div at bounding box center [806, 507] width 818 height 12
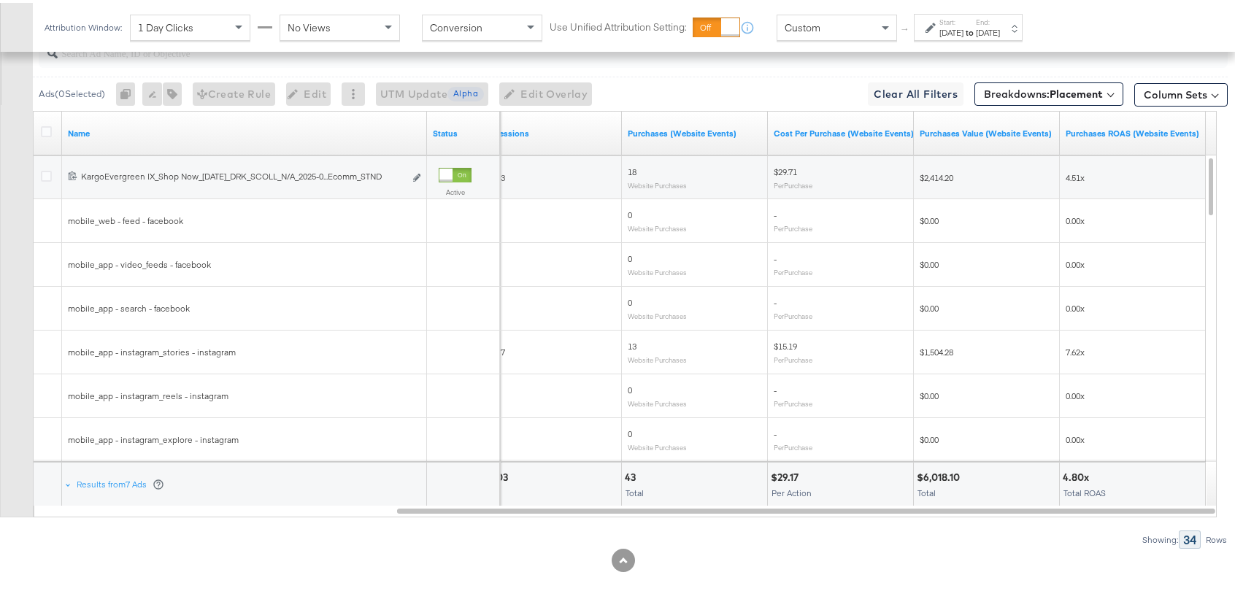
click at [963, 21] on label "Start:" at bounding box center [951, 19] width 24 height 9
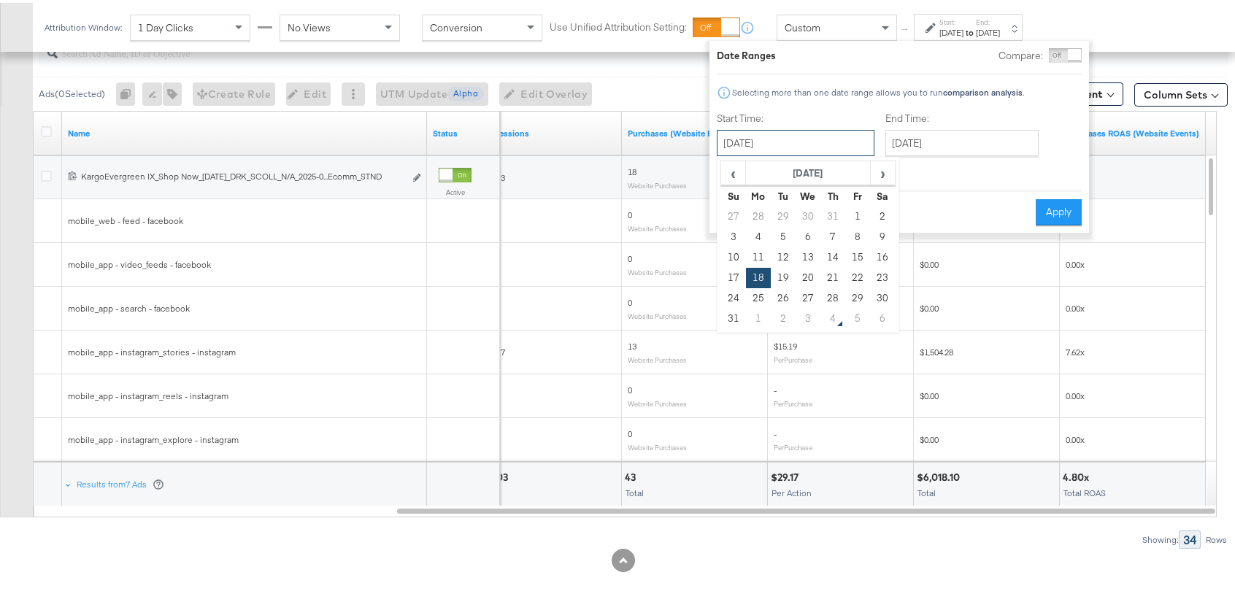
click at [824, 142] on input "August 18th 2025" at bounding box center [796, 140] width 158 height 26
click at [753, 296] on td "25" at bounding box center [758, 295] width 25 height 20
type input "August 25th 2025"
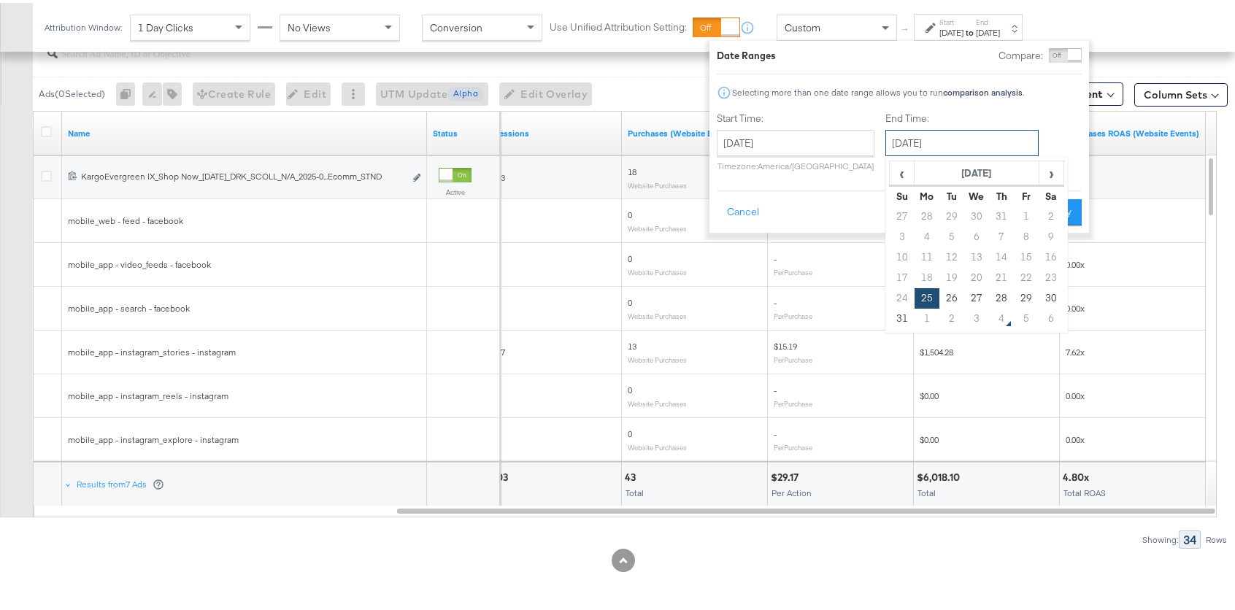
drag, startPoint x: 974, startPoint y: 142, endPoint x: 985, endPoint y: 264, distance: 122.4
click at [975, 142] on input "August 25th 2025" at bounding box center [961, 140] width 153 height 26
drag, startPoint x: 899, startPoint y: 317, endPoint x: 1047, endPoint y: 268, distance: 155.3
click at [899, 317] on td "31" at bounding box center [902, 316] width 25 height 20
type input "August 31st 2025"
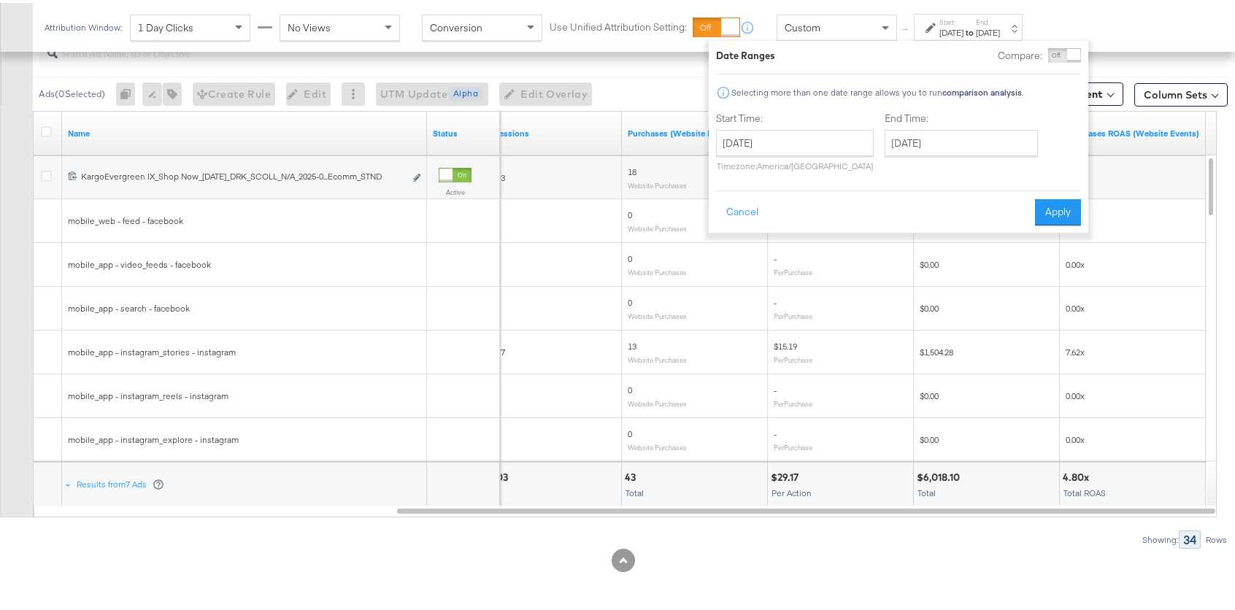
click at [1060, 207] on button "Apply" at bounding box center [1058, 209] width 46 height 26
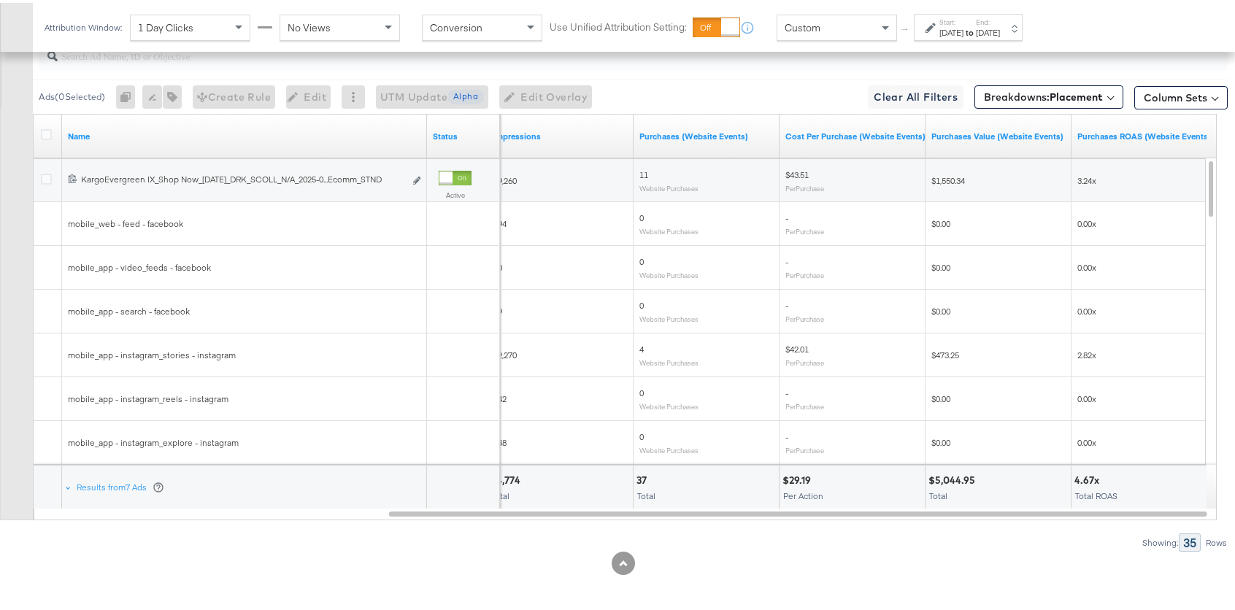
scroll to position [493, 0]
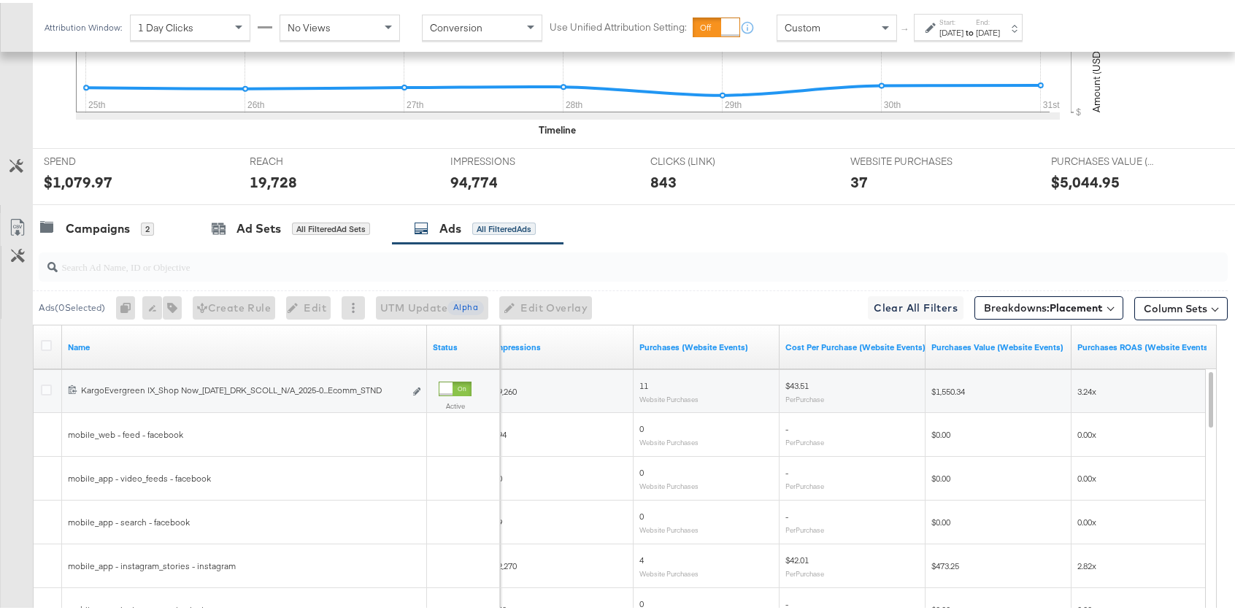
click at [954, 34] on div "Aug 25th 2025" at bounding box center [951, 30] width 24 height 12
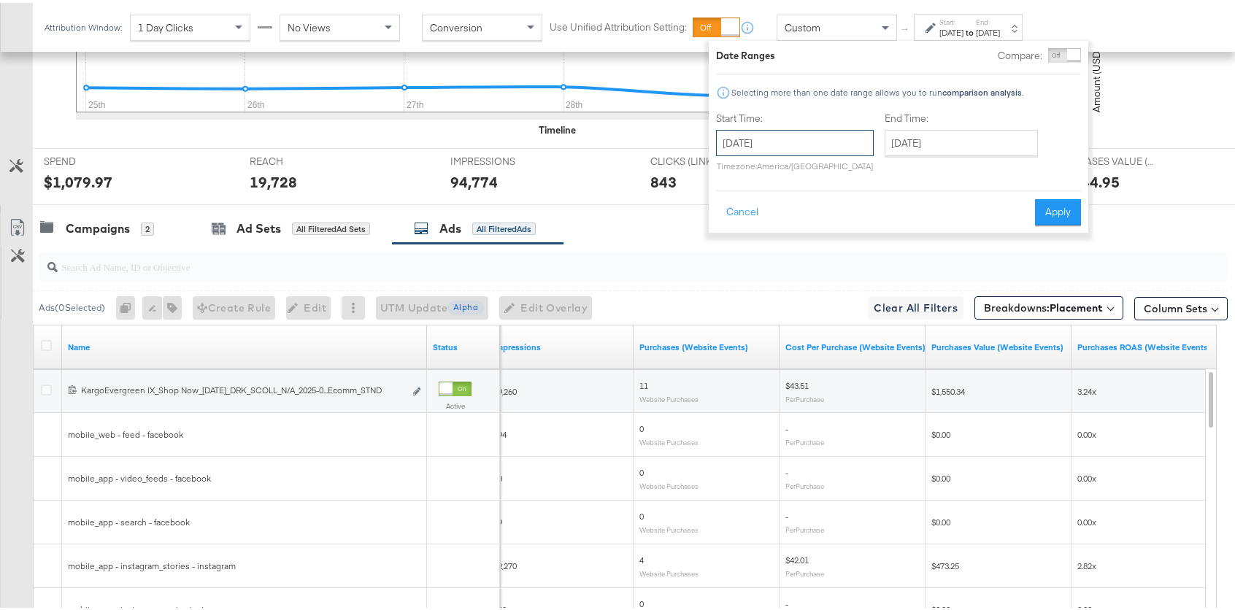
click at [791, 152] on input "August 25th 2025" at bounding box center [795, 140] width 158 height 26
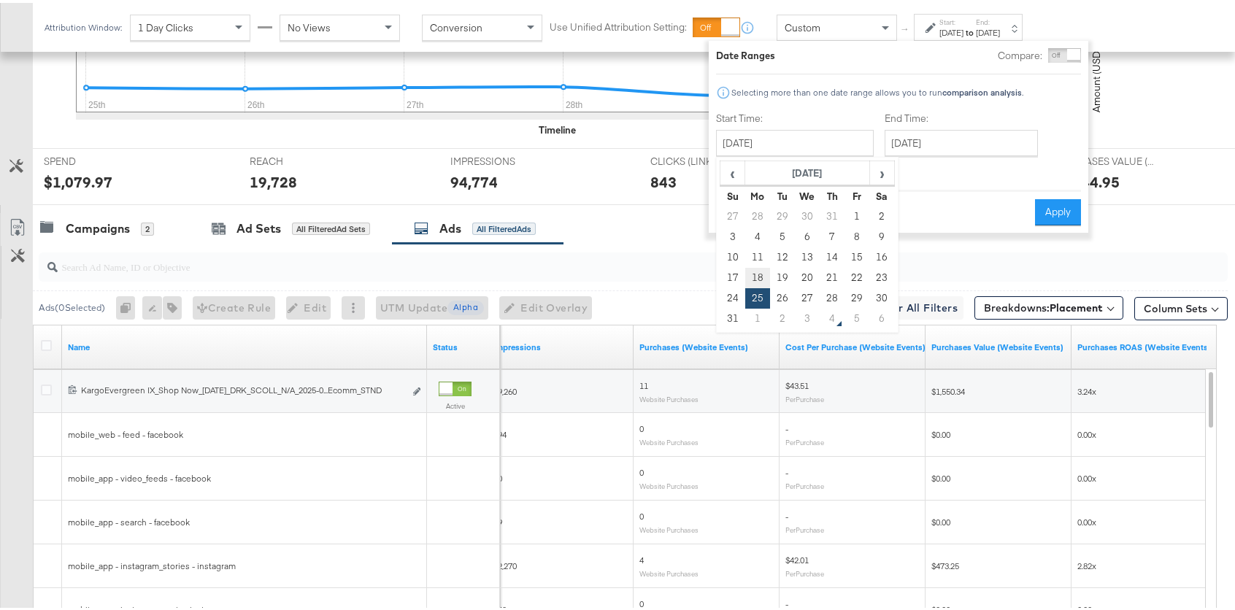
click at [754, 270] on td "18" at bounding box center [757, 275] width 25 height 20
type input "August 18th 2025"
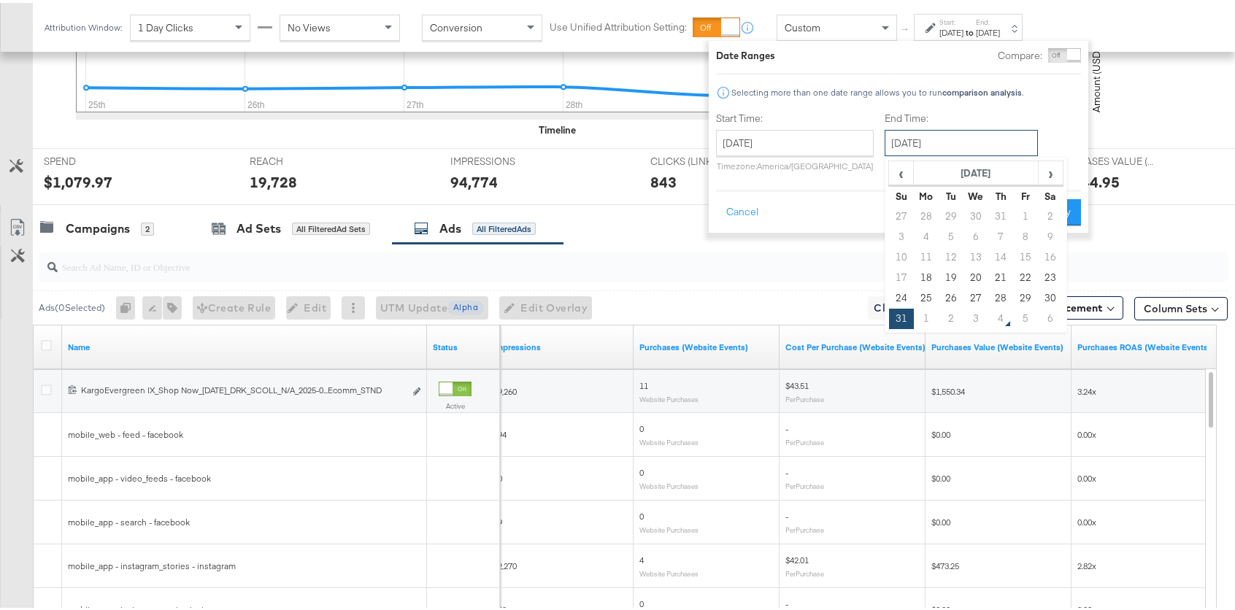
click at [910, 147] on input "August 31st 2025" at bounding box center [961, 140] width 153 height 26
click at [889, 284] on td "17" at bounding box center [901, 275] width 25 height 20
drag, startPoint x: 892, startPoint y: 291, endPoint x: 919, endPoint y: 276, distance: 30.7
click at [892, 291] on td "24" at bounding box center [901, 295] width 25 height 20
type input "August 24th 2025"
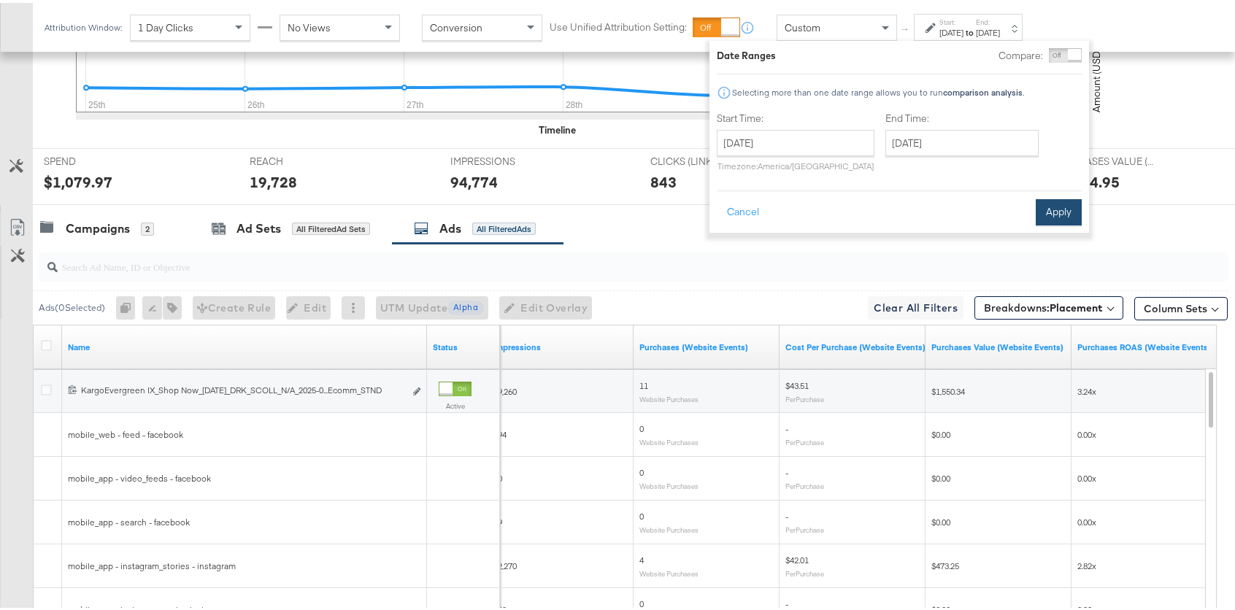
click at [1048, 204] on button "Apply" at bounding box center [1059, 209] width 46 height 26
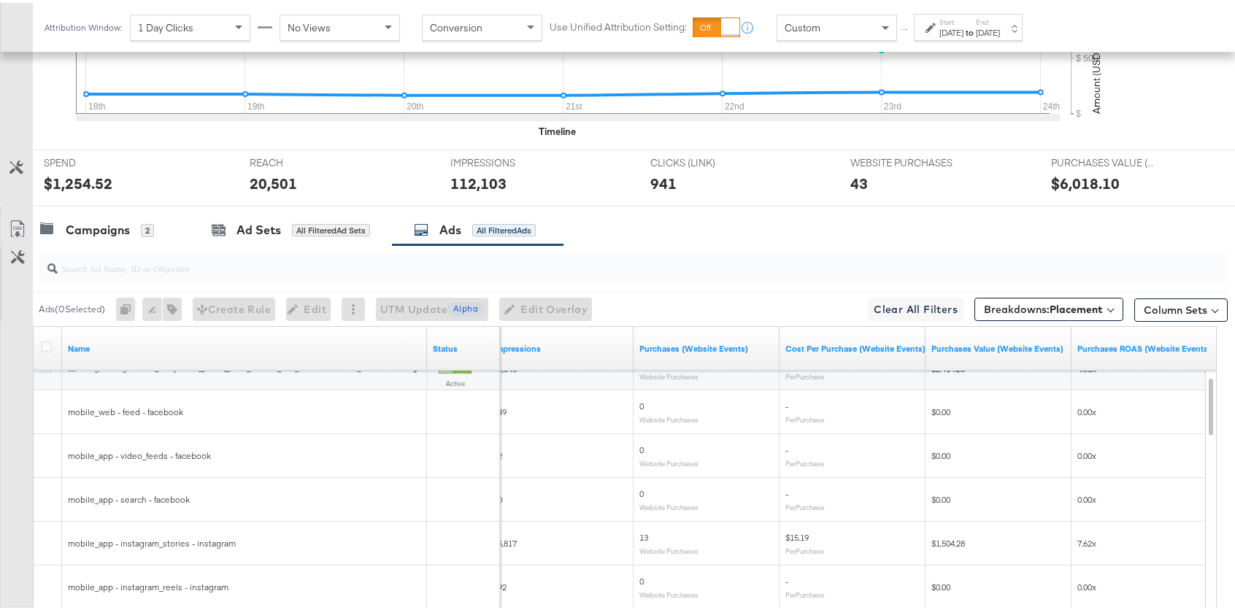
scroll to position [490, 0]
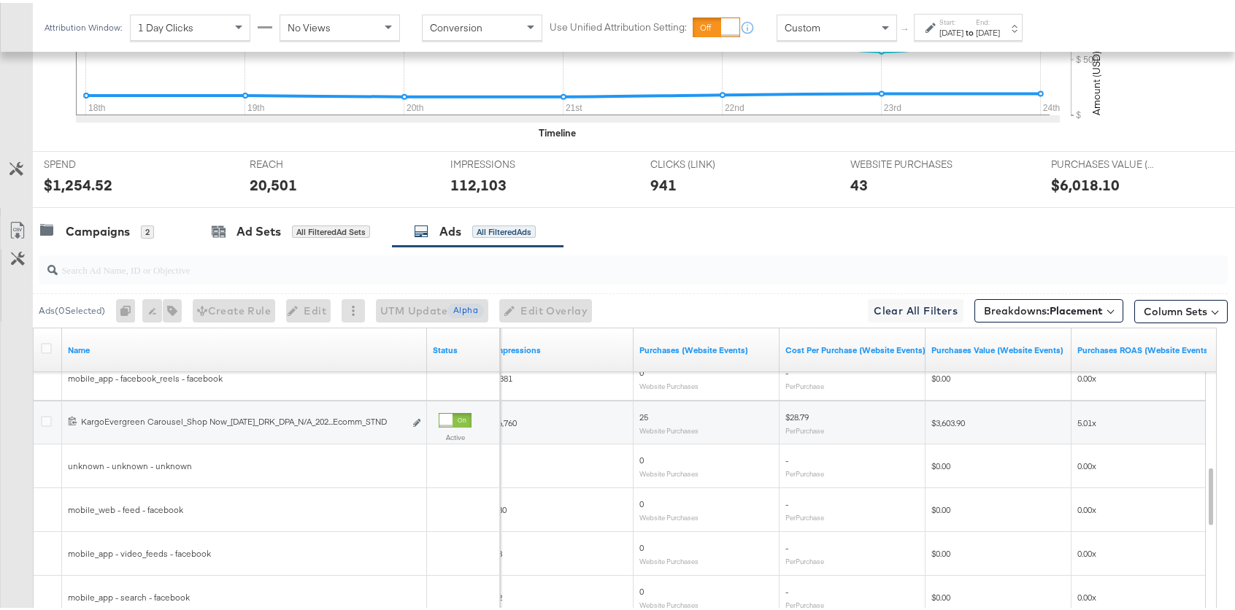
click at [963, 16] on label "Start:" at bounding box center [951, 19] width 24 height 9
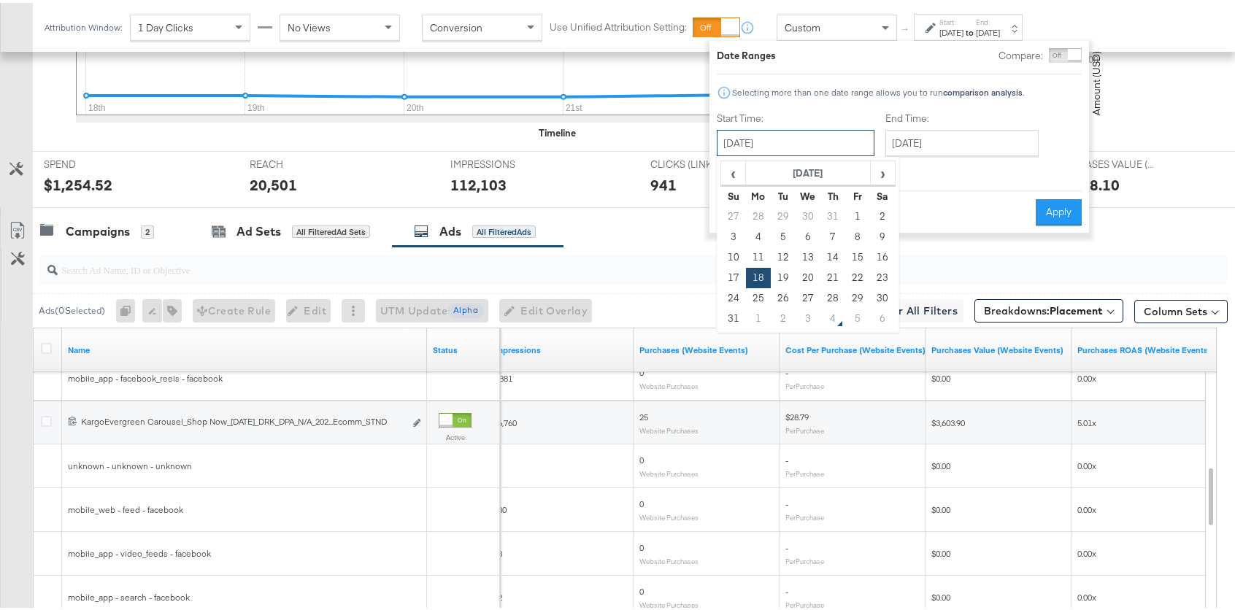
click at [785, 142] on input "August 18th 2025" at bounding box center [796, 140] width 158 height 26
click at [761, 315] on td "1" at bounding box center [758, 316] width 25 height 20
type input "September 1st 2025"
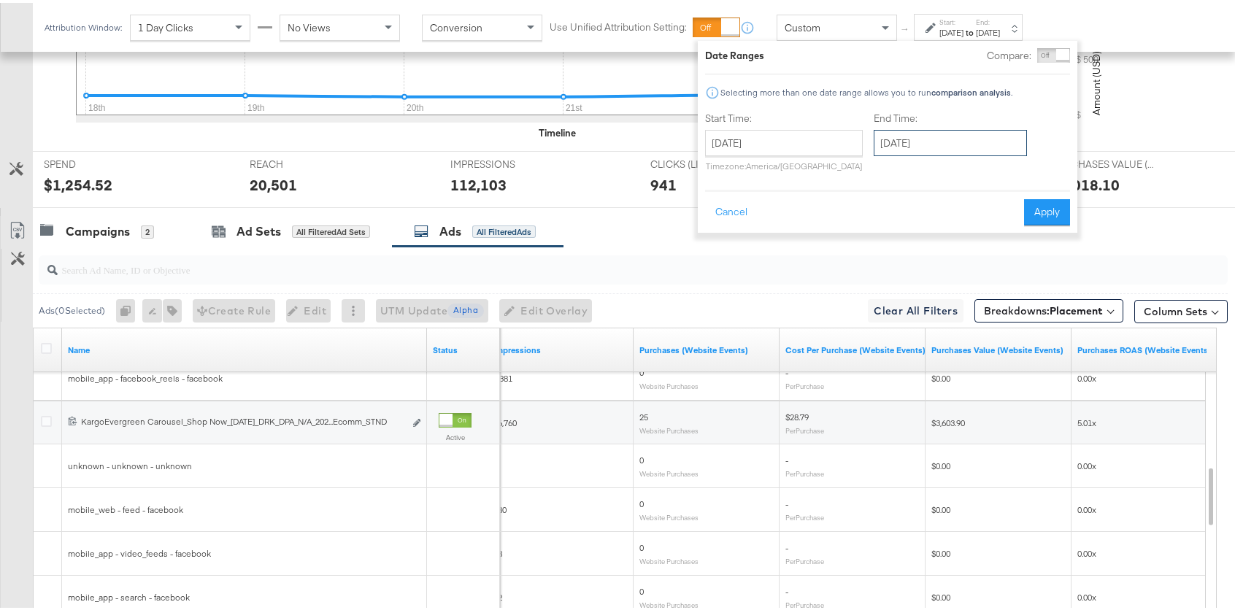
click at [922, 143] on input "September 1st 2025" at bounding box center [950, 140] width 153 height 26
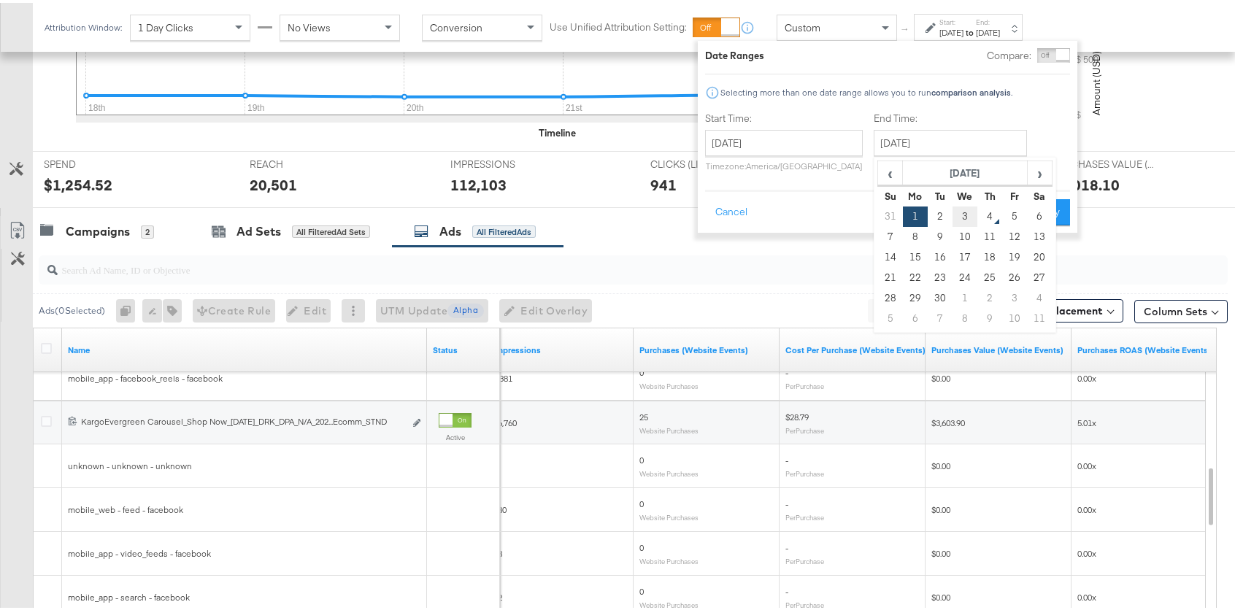
click at [958, 217] on td "3" at bounding box center [965, 214] width 25 height 20
type input "[DATE]"
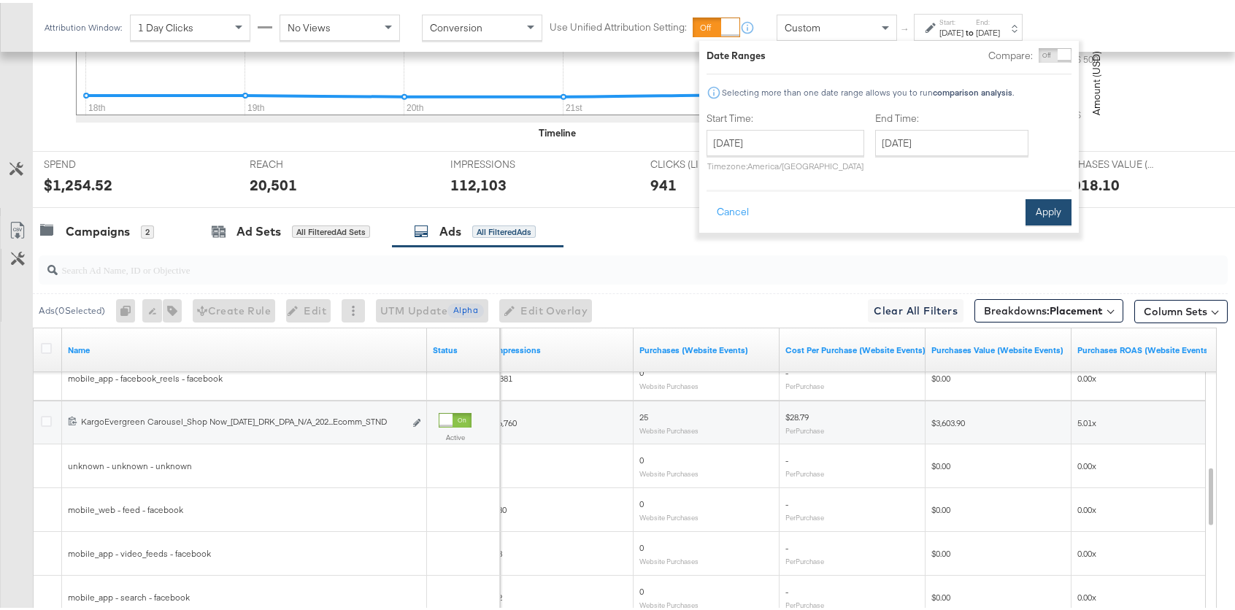
click at [1050, 209] on button "Apply" at bounding box center [1049, 209] width 46 height 26
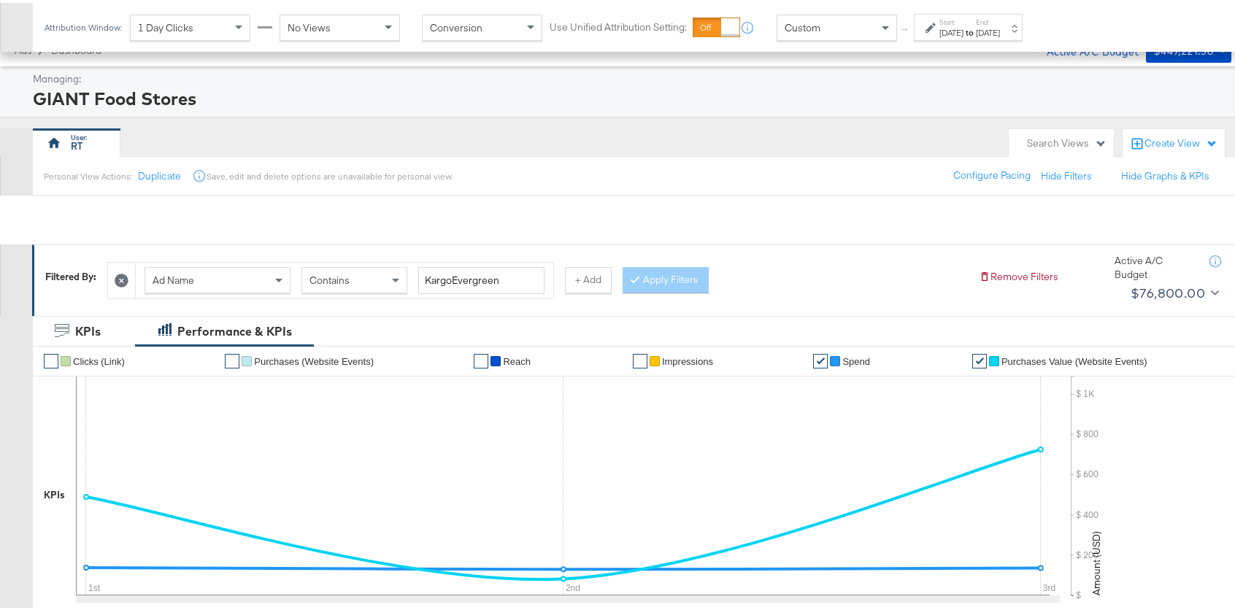
scroll to position [0, 0]
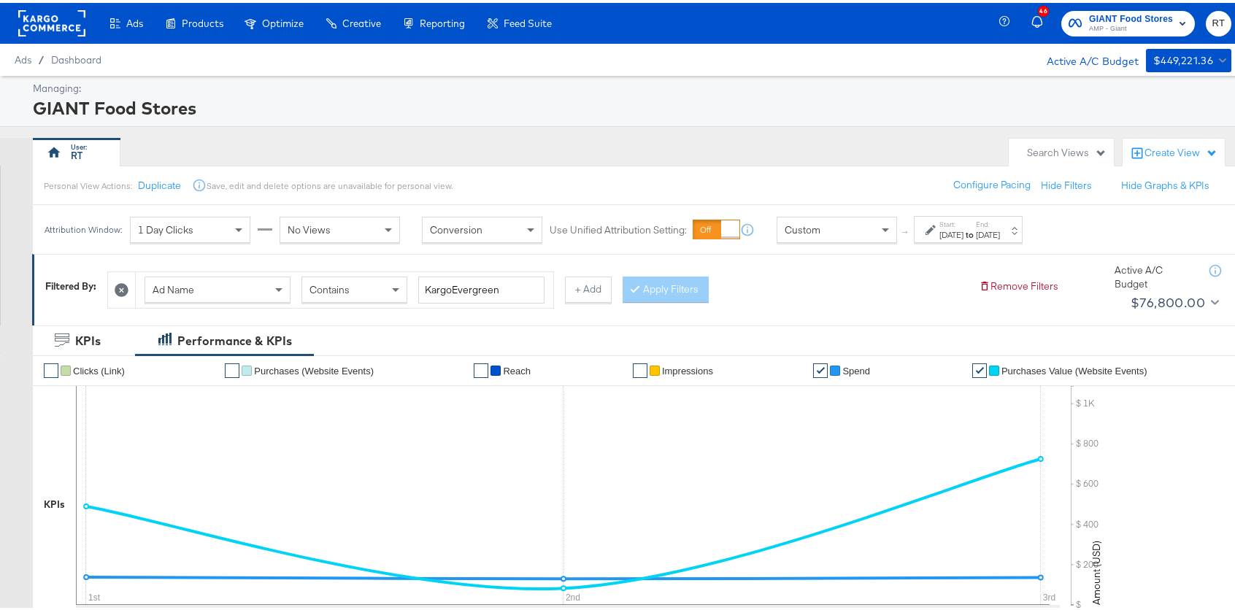
click at [31, 23] on rect at bounding box center [51, 20] width 67 height 26
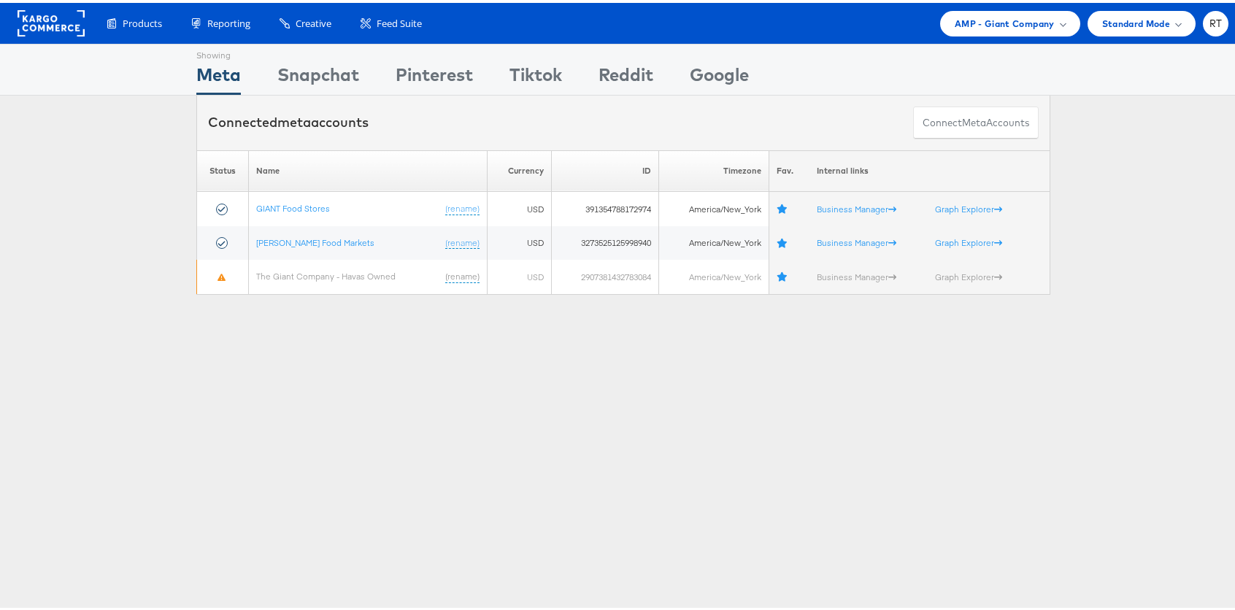
click at [679, 516] on div "Showing Meta Showing [GEOGRAPHIC_DATA] Showing Pinterest Showing Tiktok Showing…" at bounding box center [623, 406] width 1246 height 730
click at [985, 24] on span "AMP - Giant Company" at bounding box center [1005, 20] width 100 height 15
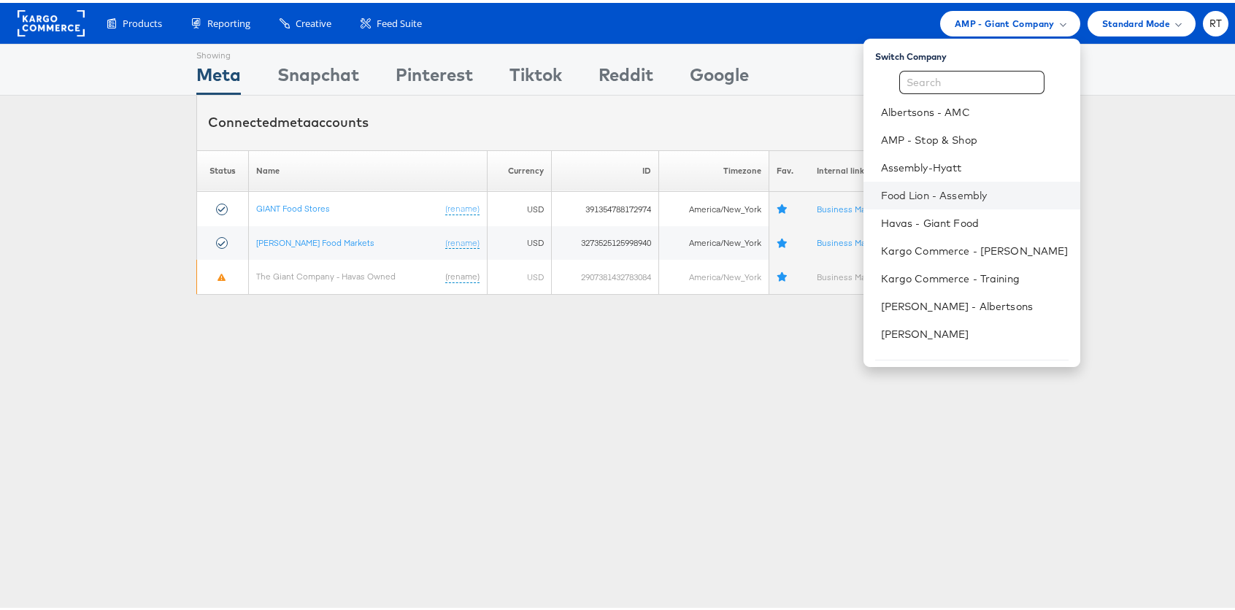
click at [997, 203] on li "Food Lion - Assembly" at bounding box center [971, 193] width 217 height 28
click at [955, 191] on link "Food Lion - Assembly" at bounding box center [975, 192] width 188 height 15
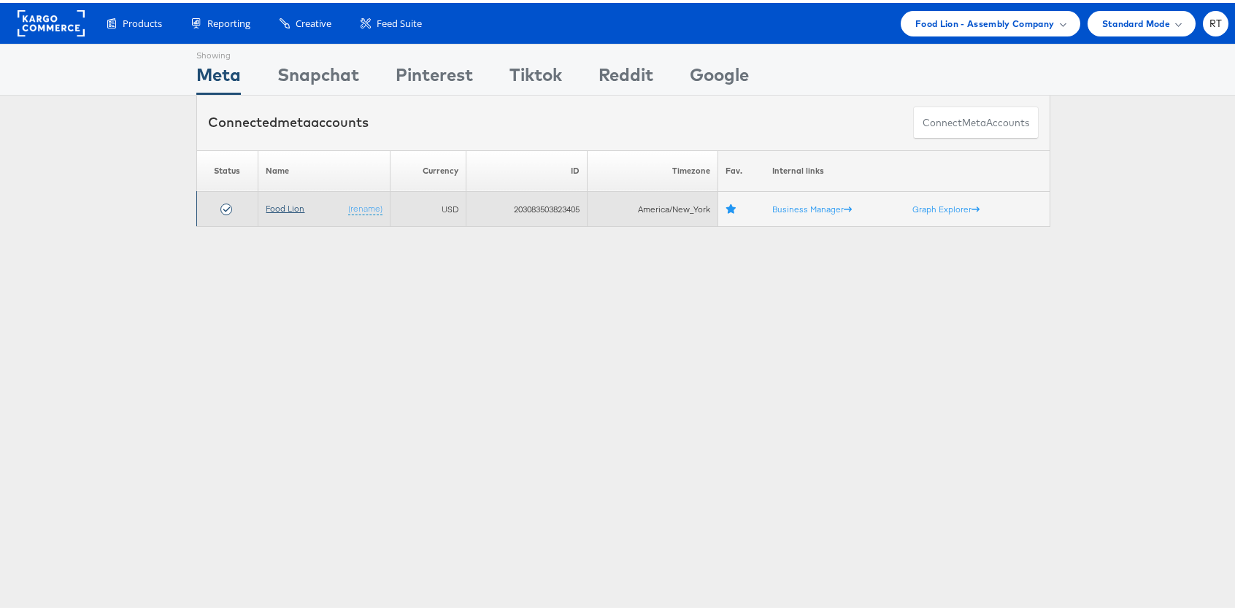
click at [282, 212] on td "Food Lion (rename)" at bounding box center [323, 206] width 131 height 35
click at [282, 209] on link "Food Lion" at bounding box center [285, 205] width 39 height 11
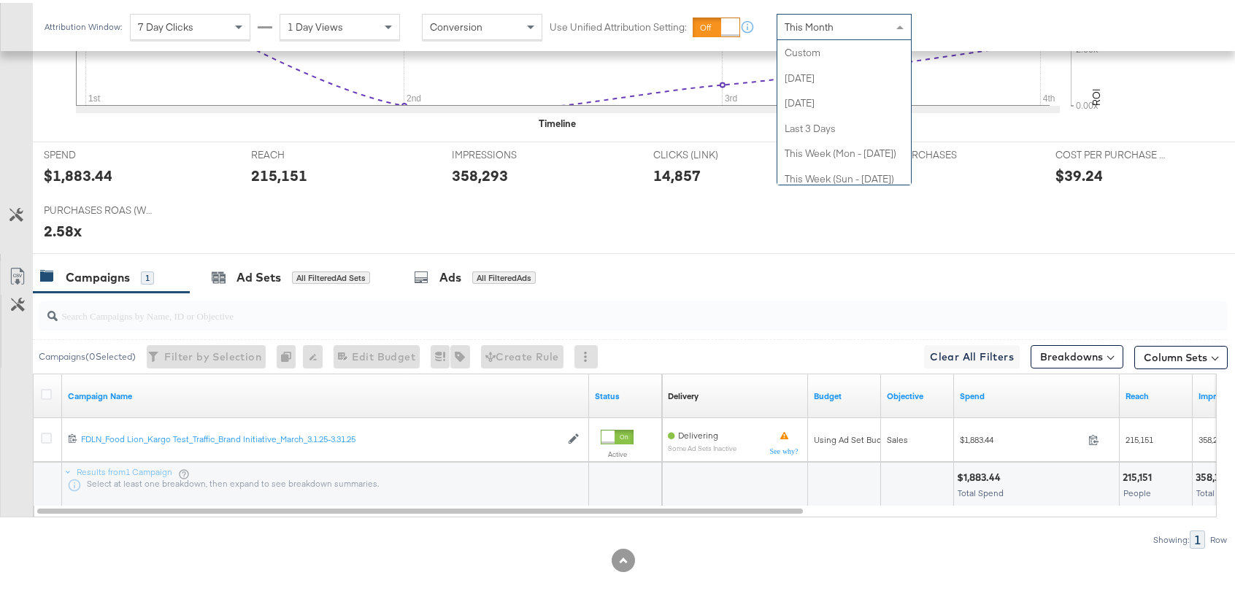
scroll to position [284, 0]
click at [826, 15] on div "This Month" at bounding box center [844, 24] width 134 height 25
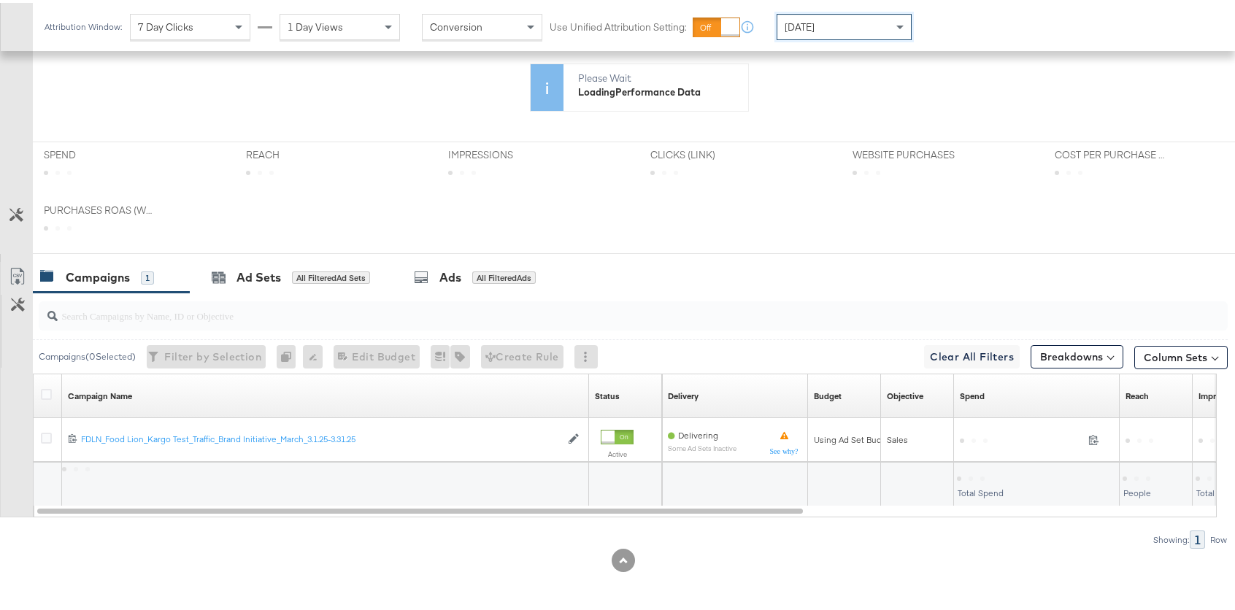
scroll to position [528, 0]
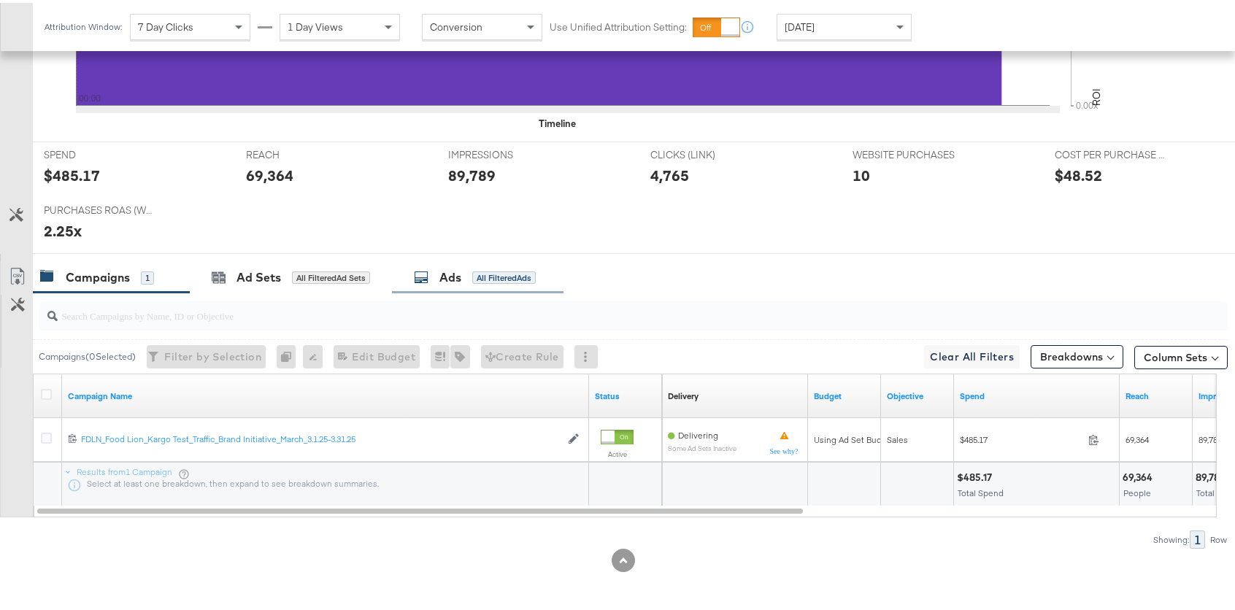
click at [450, 269] on div "Ads" at bounding box center [450, 274] width 22 height 17
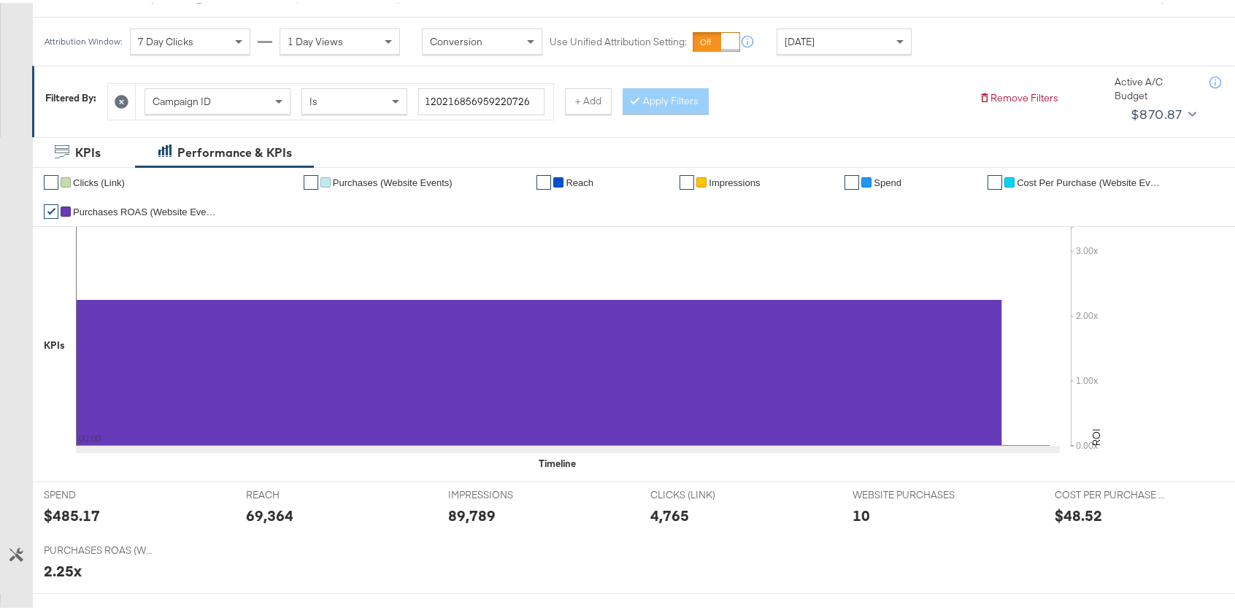
scroll to position [0, 0]
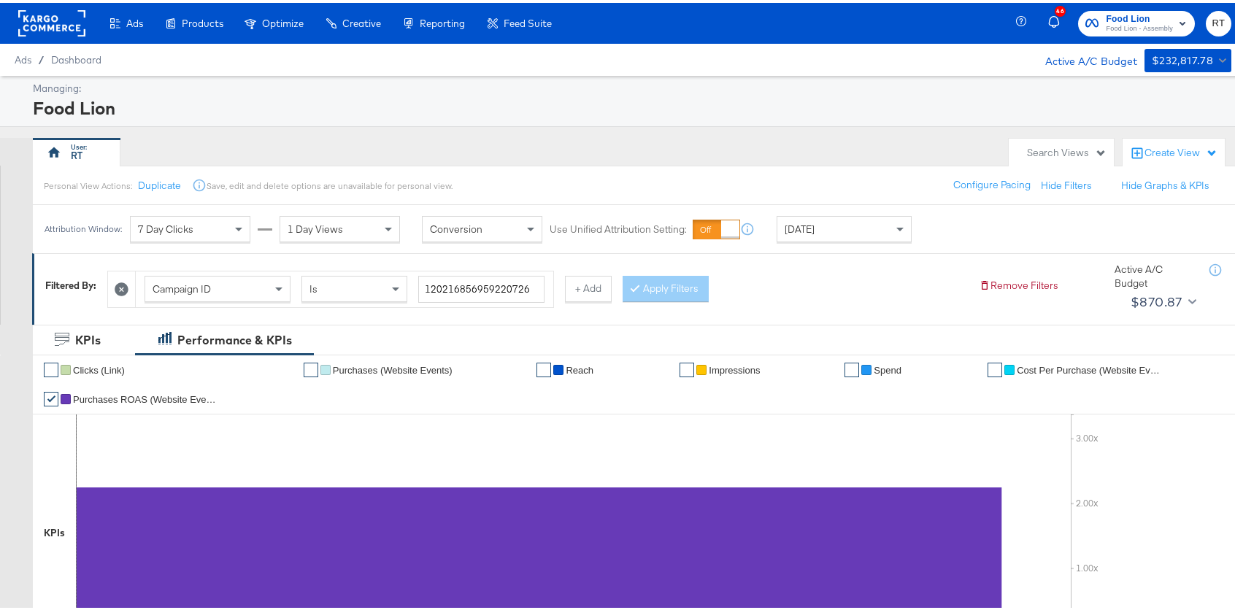
click at [43, 13] on rect at bounding box center [51, 20] width 67 height 26
click at [42, 28] on rect at bounding box center [51, 20] width 67 height 26
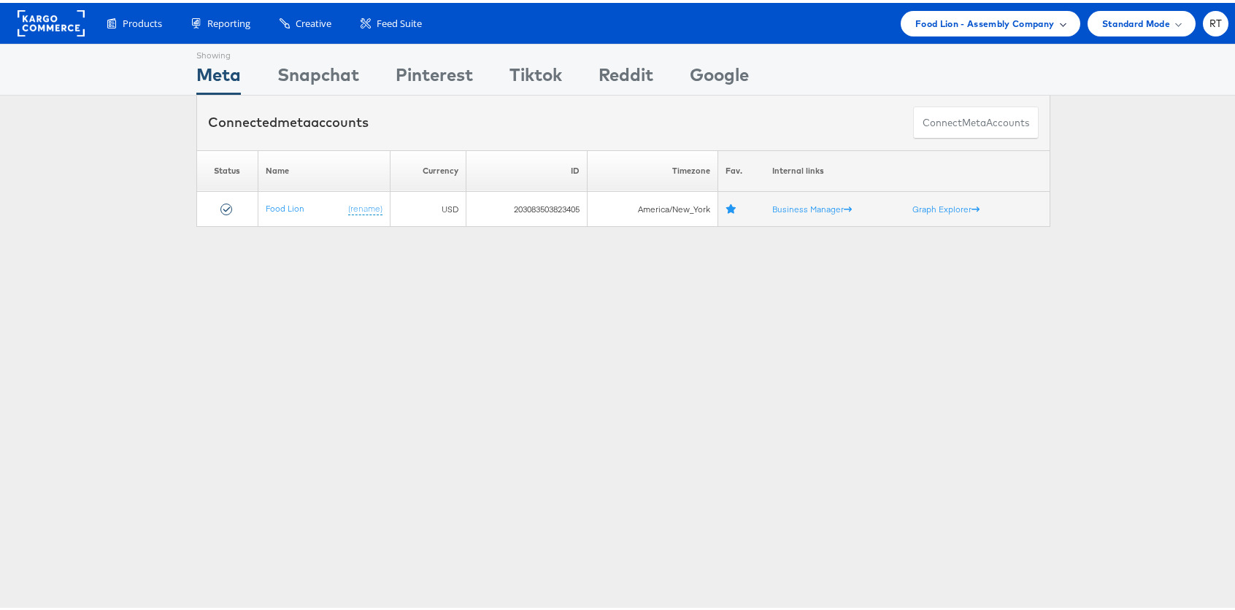
click at [1028, 18] on span "Food Lion - Assembly Company" at bounding box center [984, 20] width 139 height 15
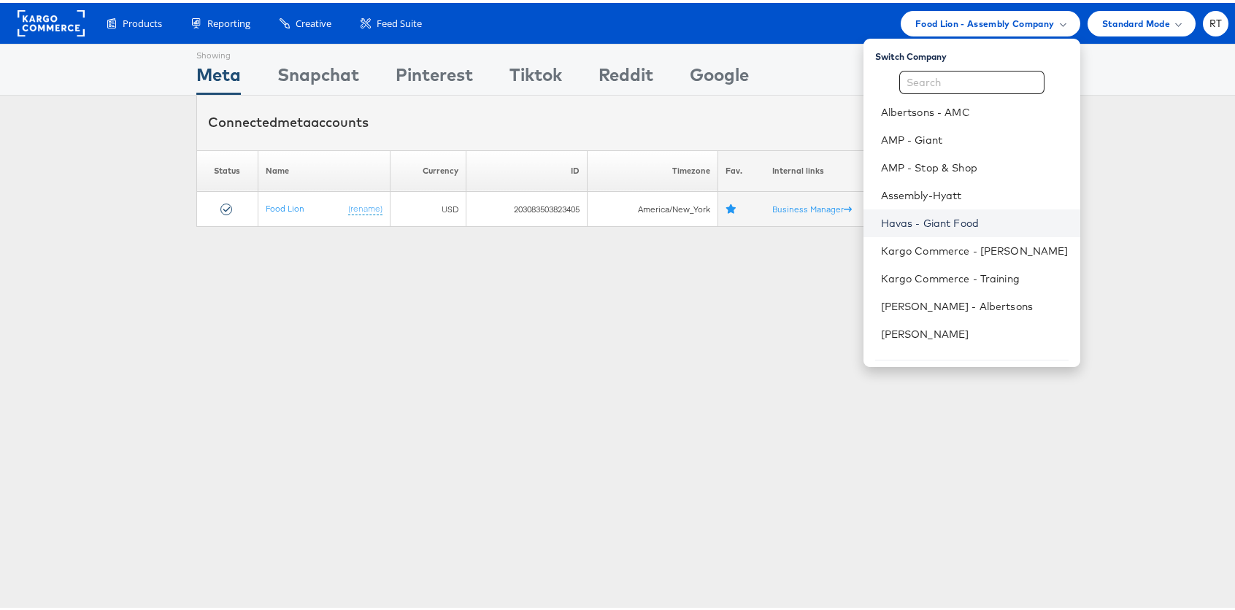
click at [961, 218] on link "Havas - Giant Food" at bounding box center [975, 220] width 188 height 15
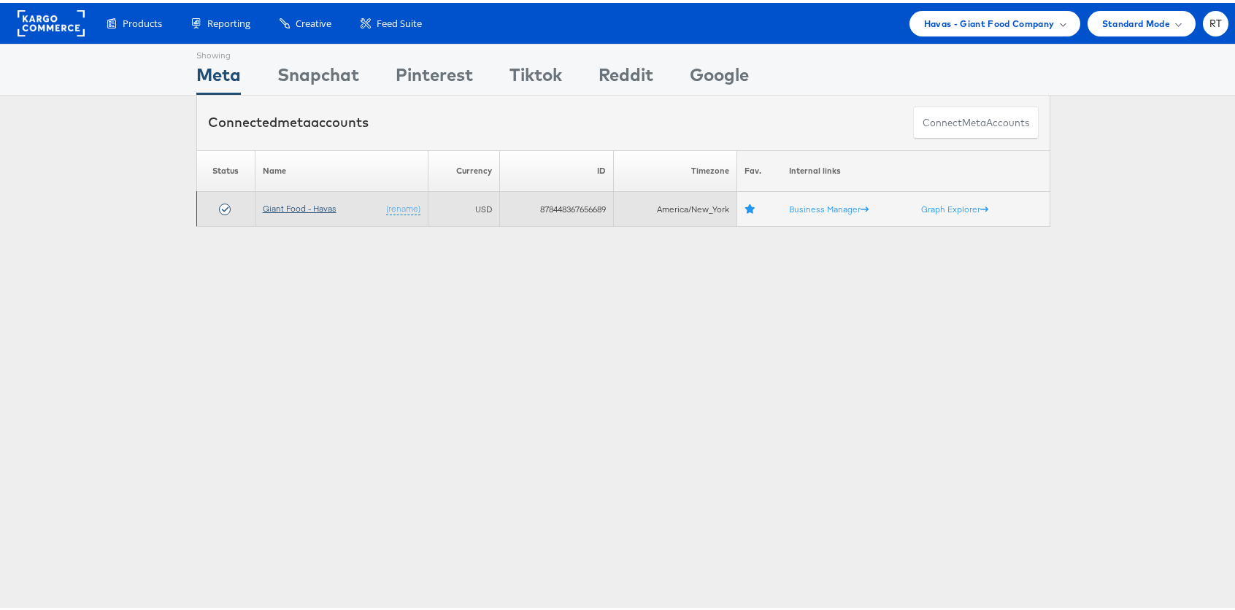
click at [303, 208] on link "Giant Food - Havas" at bounding box center [300, 205] width 74 height 11
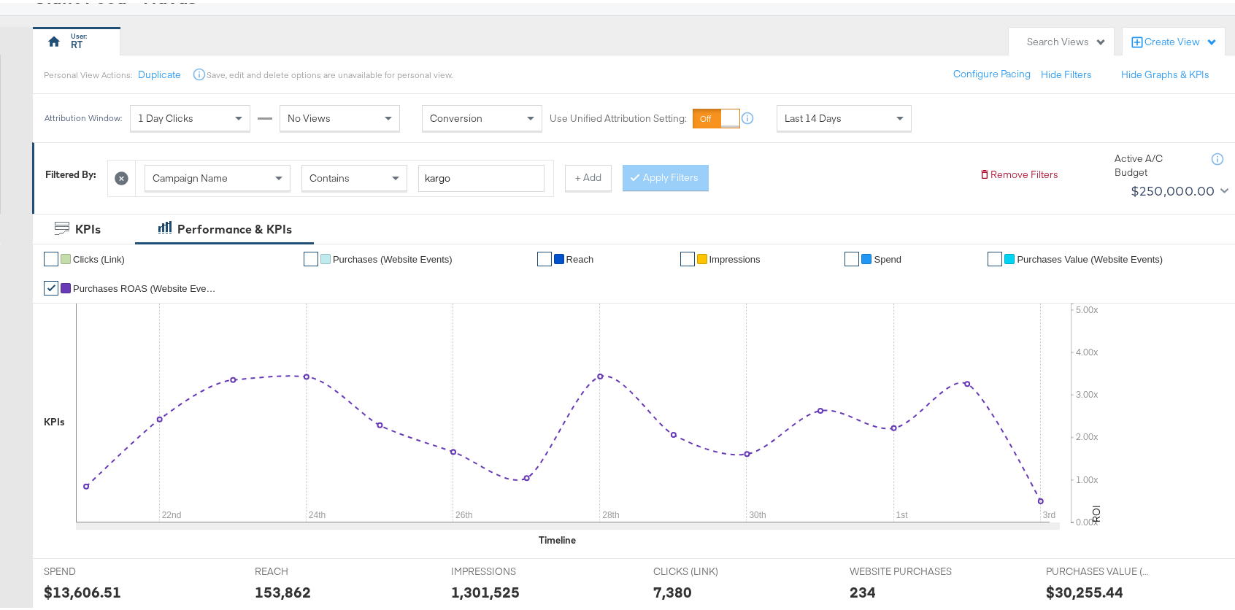
scroll to position [118, 0]
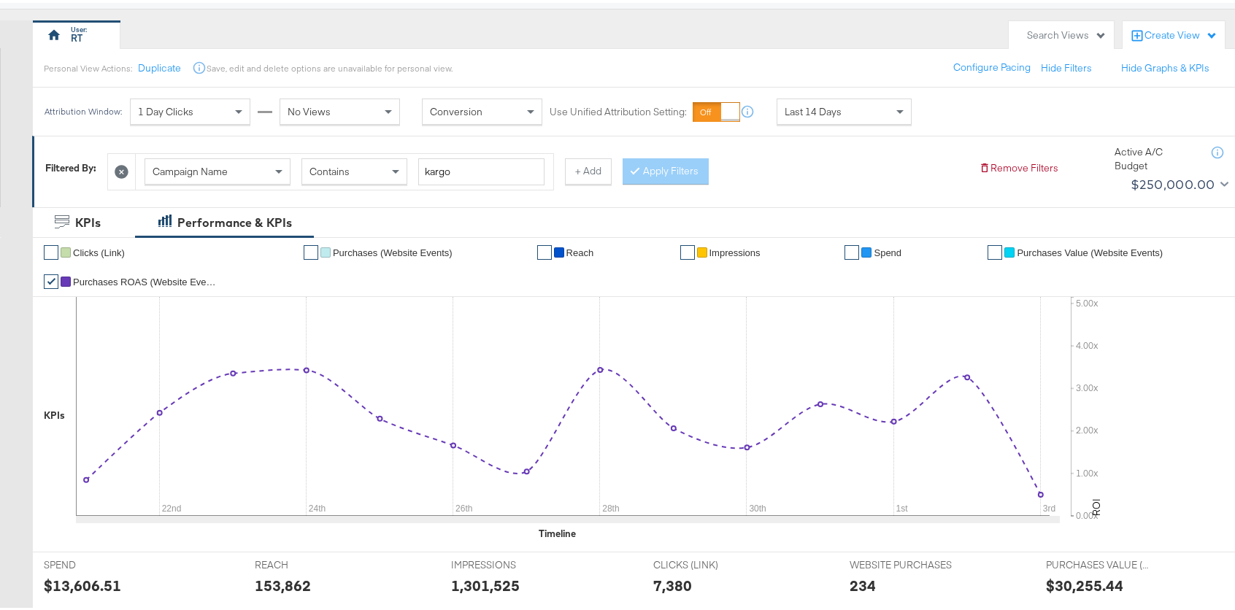
click at [785, 85] on div "Attribution Window: 1 Day Clicks No Views Conversion Use Unified Attribution Se…" at bounding box center [481, 109] width 897 height 48
click at [824, 116] on div "Last 14 Days" at bounding box center [844, 108] width 134 height 25
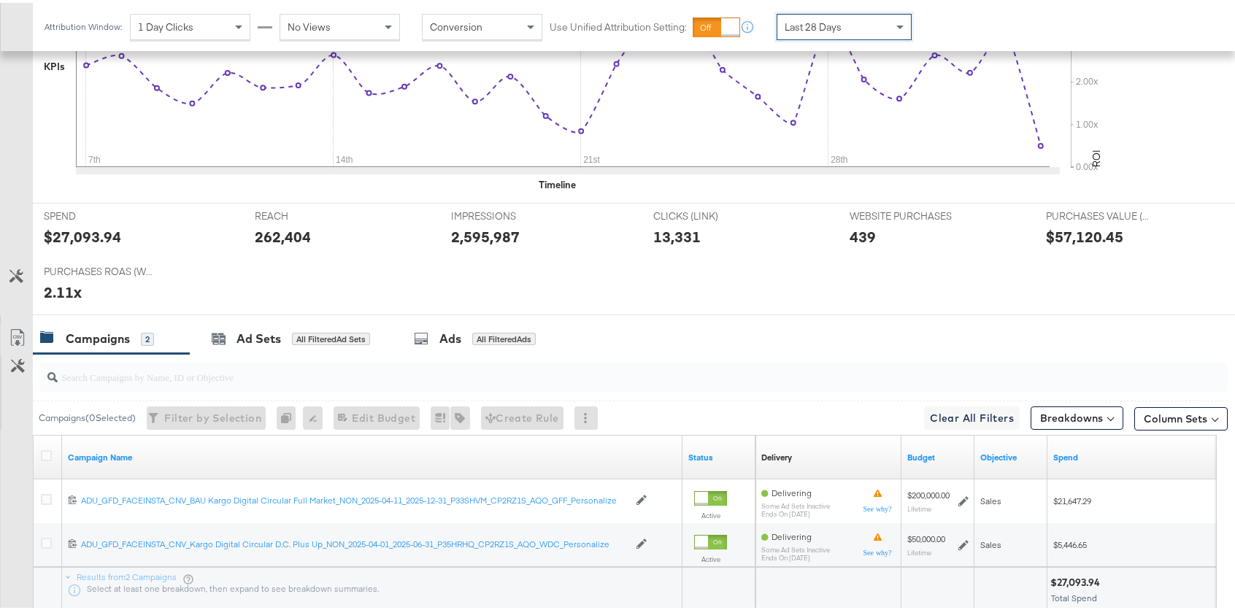
scroll to position [542, 0]
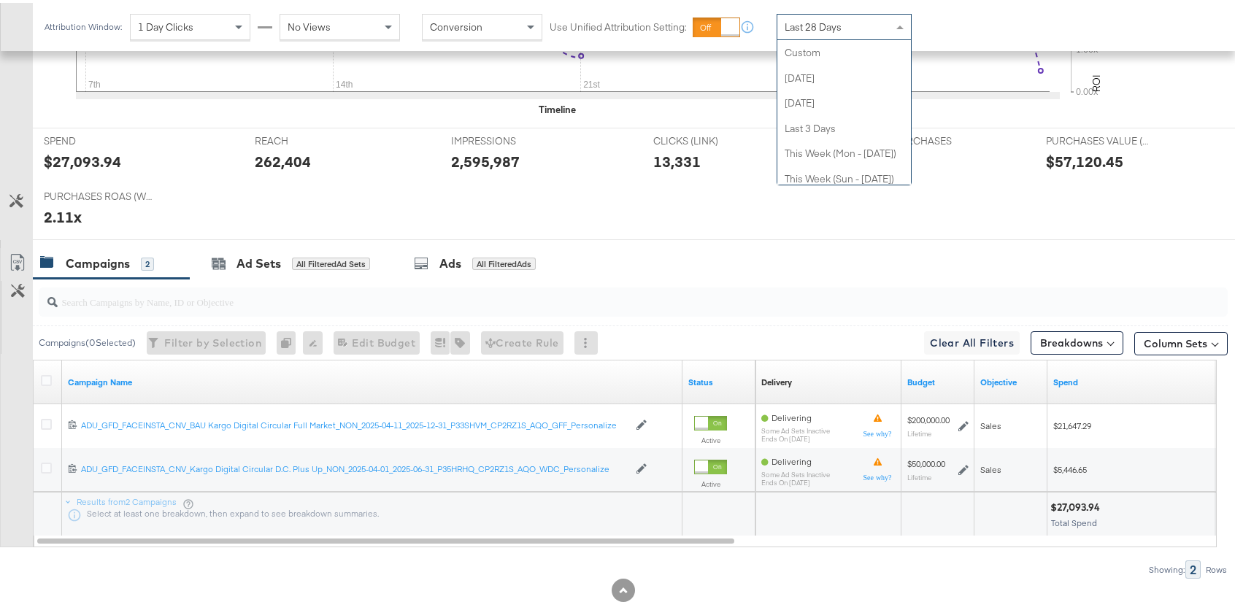
click at [806, 21] on span "Last 28 Days" at bounding box center [813, 24] width 57 height 13
click at [976, 31] on div "Attribution Window: 1 Day Clicks No Views Conversion Use Unified Attribution Se…" at bounding box center [617, 24] width 1235 height 48
click at [890, 31] on div "Last 28 Days" at bounding box center [844, 24] width 134 height 25
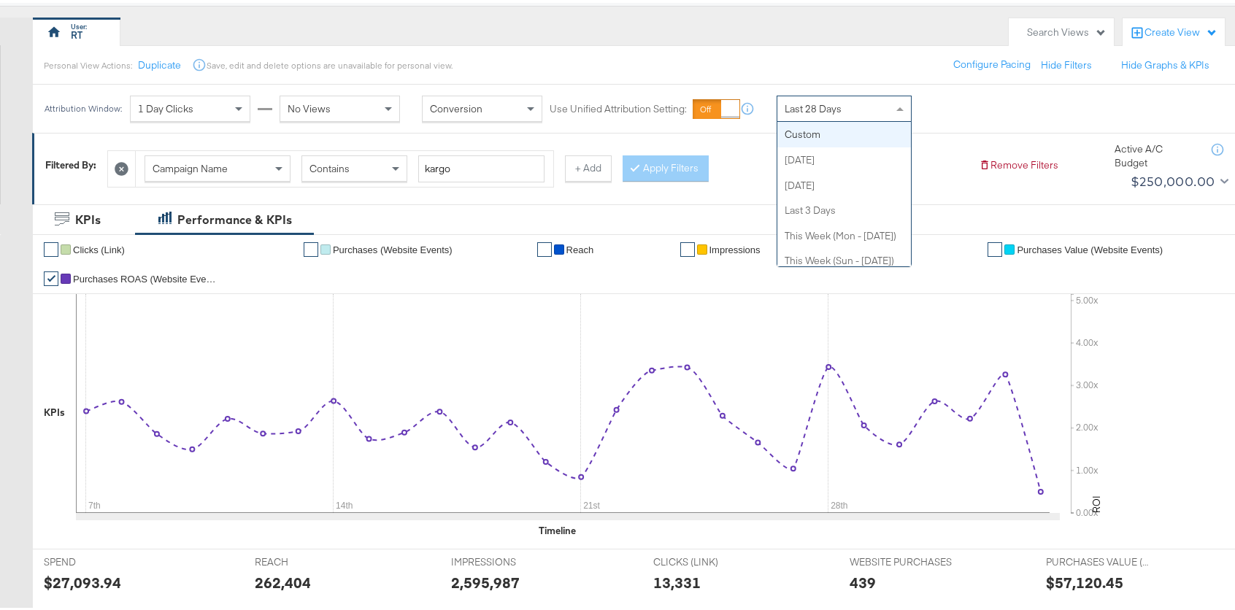
scroll to position [264, 0]
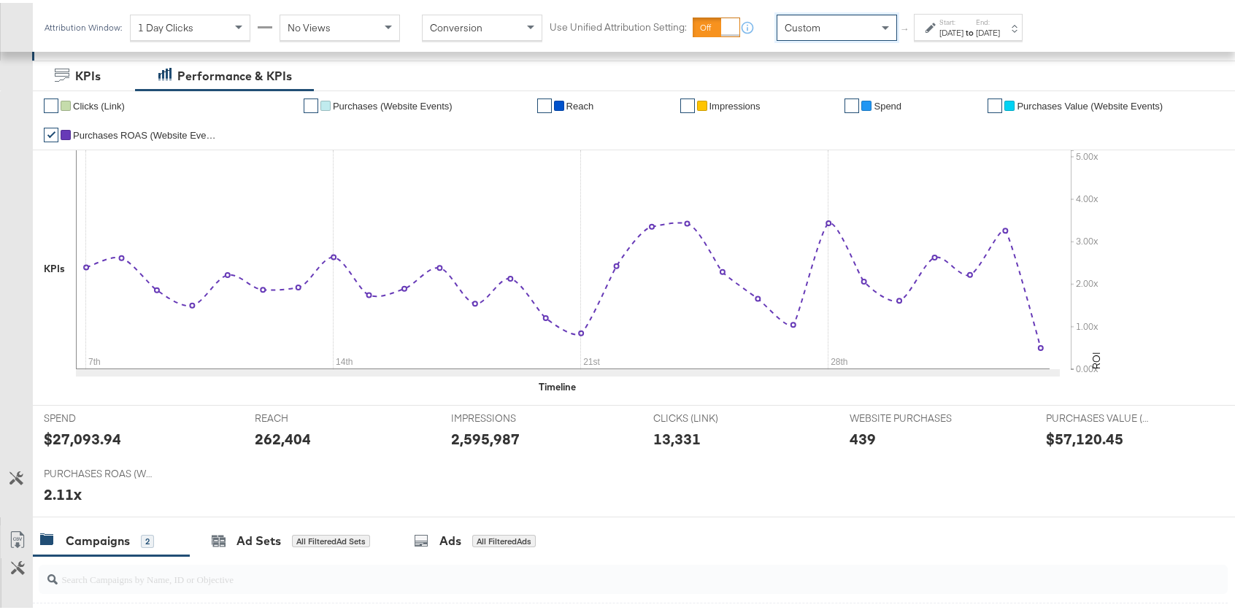
click at [1000, 28] on div "[DATE]" at bounding box center [988, 30] width 24 height 12
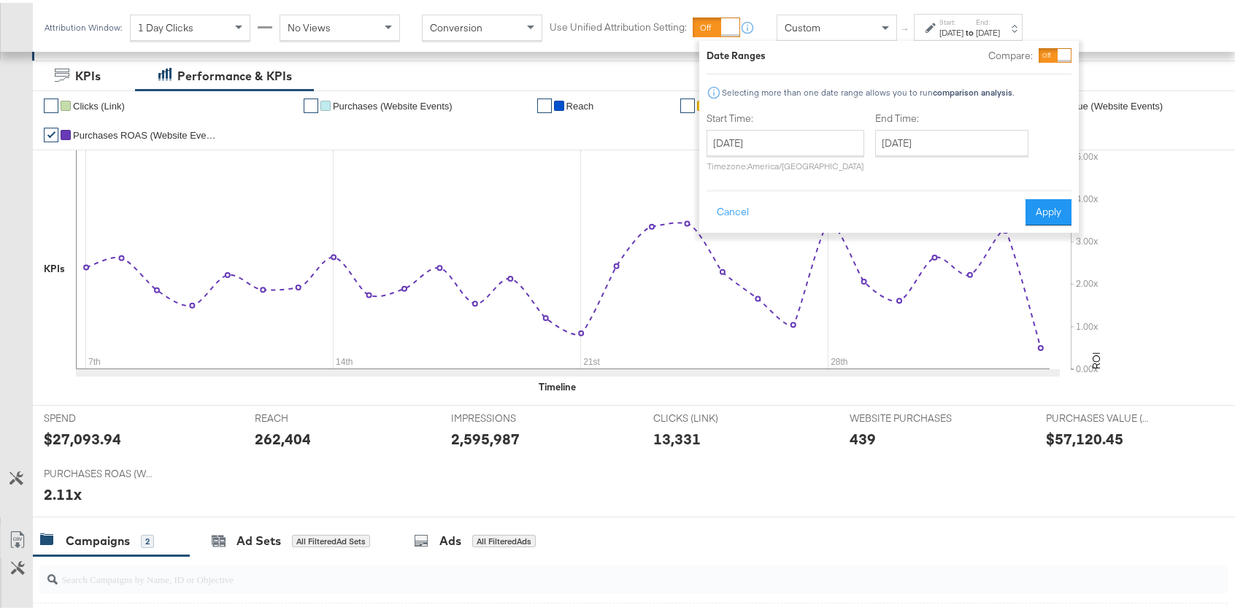
click at [1058, 50] on div at bounding box center [1064, 52] width 13 height 13
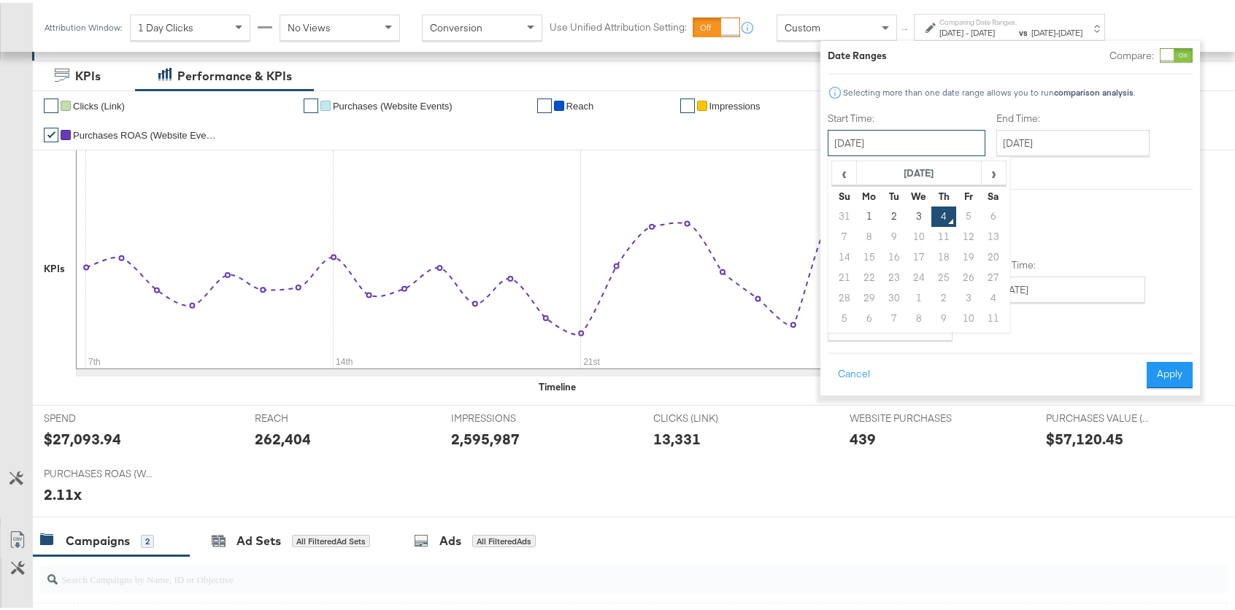
click at [886, 144] on input "[DATE]" at bounding box center [907, 140] width 158 height 26
click at [922, 210] on td "3" at bounding box center [919, 214] width 25 height 20
type input "[DATE]"
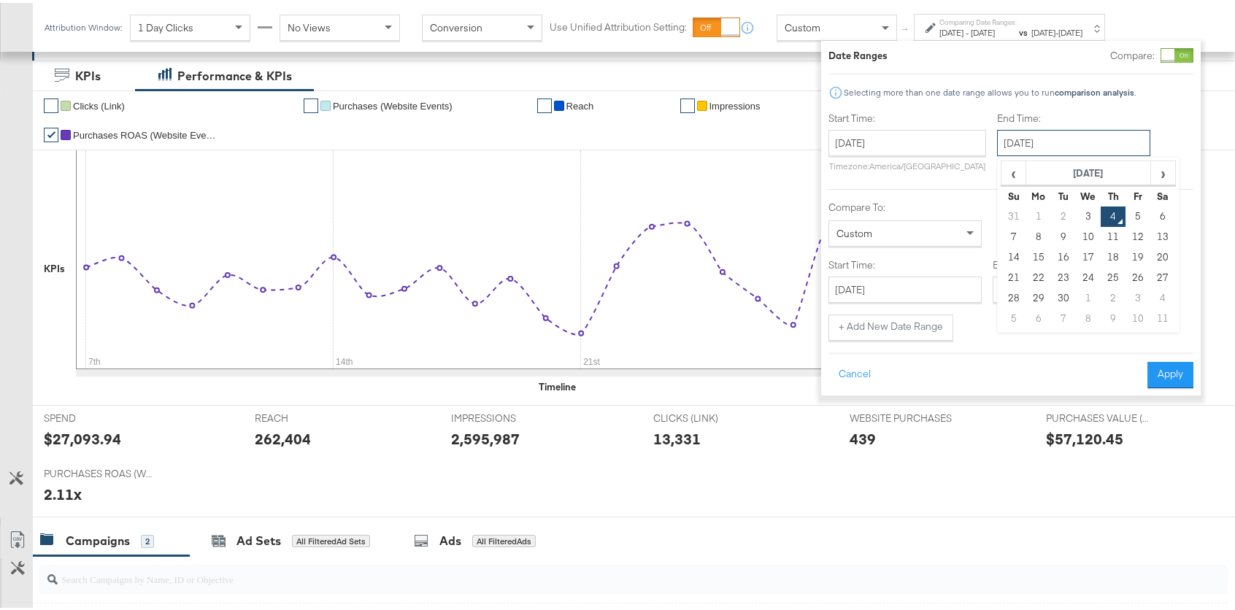
click at [1042, 144] on input "[DATE]" at bounding box center [1073, 140] width 153 height 26
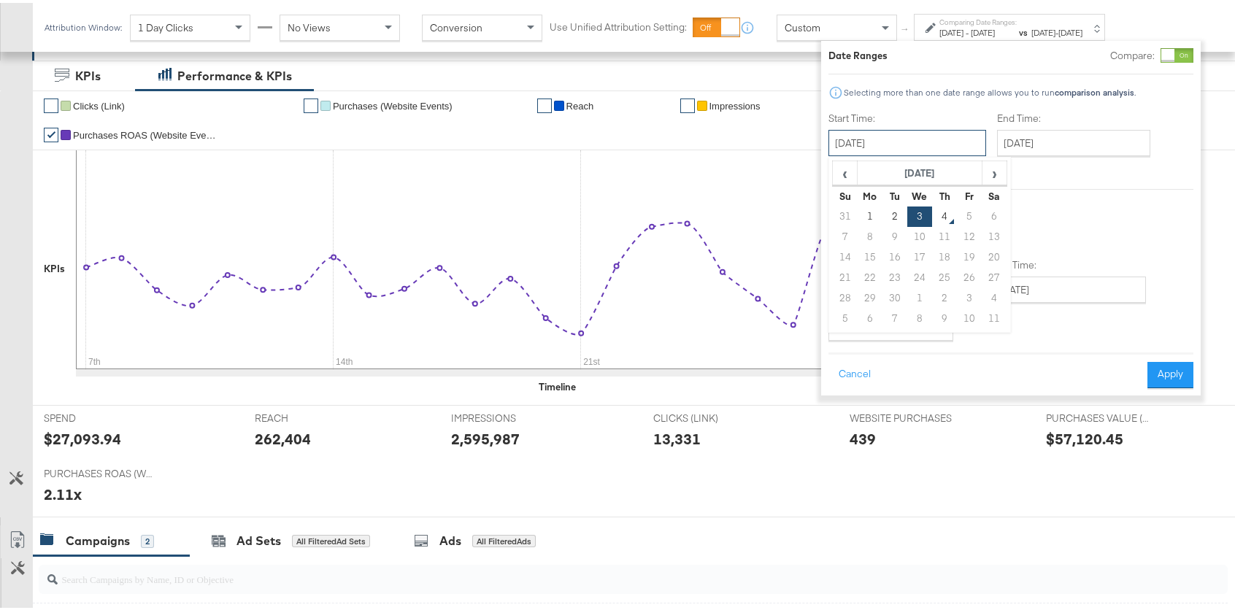
click at [880, 138] on input "[DATE]" at bounding box center [907, 140] width 158 height 26
click at [1064, 71] on div at bounding box center [1010, 71] width 365 height 1
click at [1031, 154] on div "End Time: [DATE] ‹ [DATE] › Su Mo Tu We Th Fr Sa 31 1 2 3 4 5 6 7 8 9 10 11 12 …" at bounding box center [1076, 142] width 159 height 66
click at [1034, 135] on input "[DATE]" at bounding box center [1073, 140] width 153 height 26
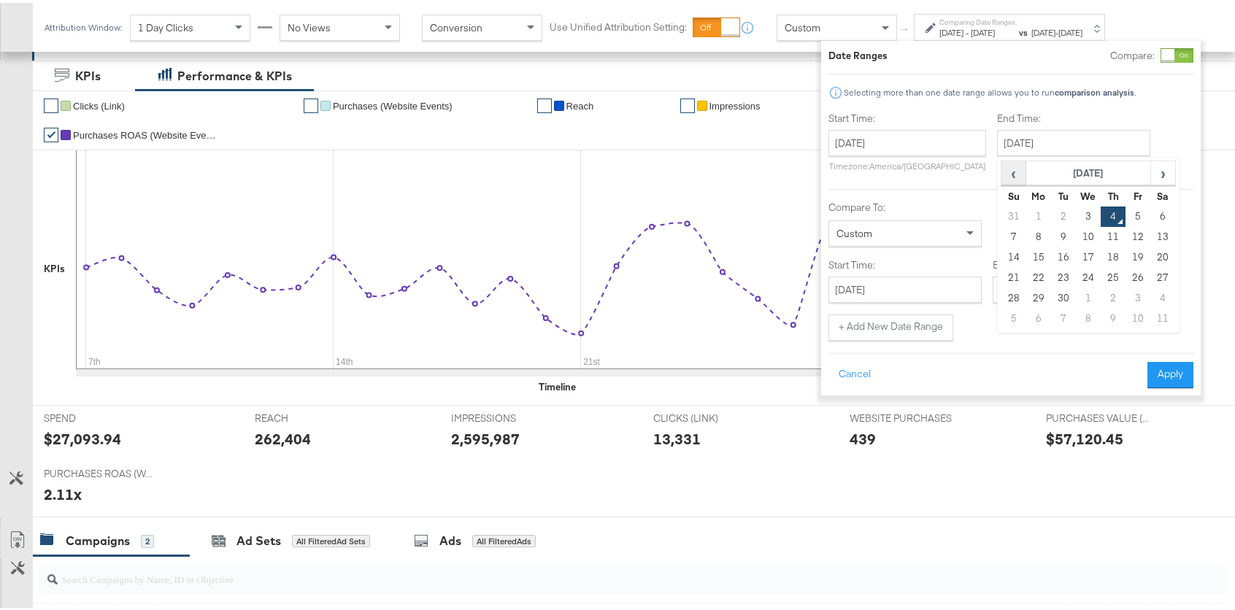
click at [1009, 171] on span "‹" at bounding box center [1013, 170] width 23 height 22
click at [1112, 293] on td "28" at bounding box center [1113, 295] width 25 height 20
click at [1087, 324] on td "3" at bounding box center [1088, 316] width 25 height 20
type input "[DATE]"
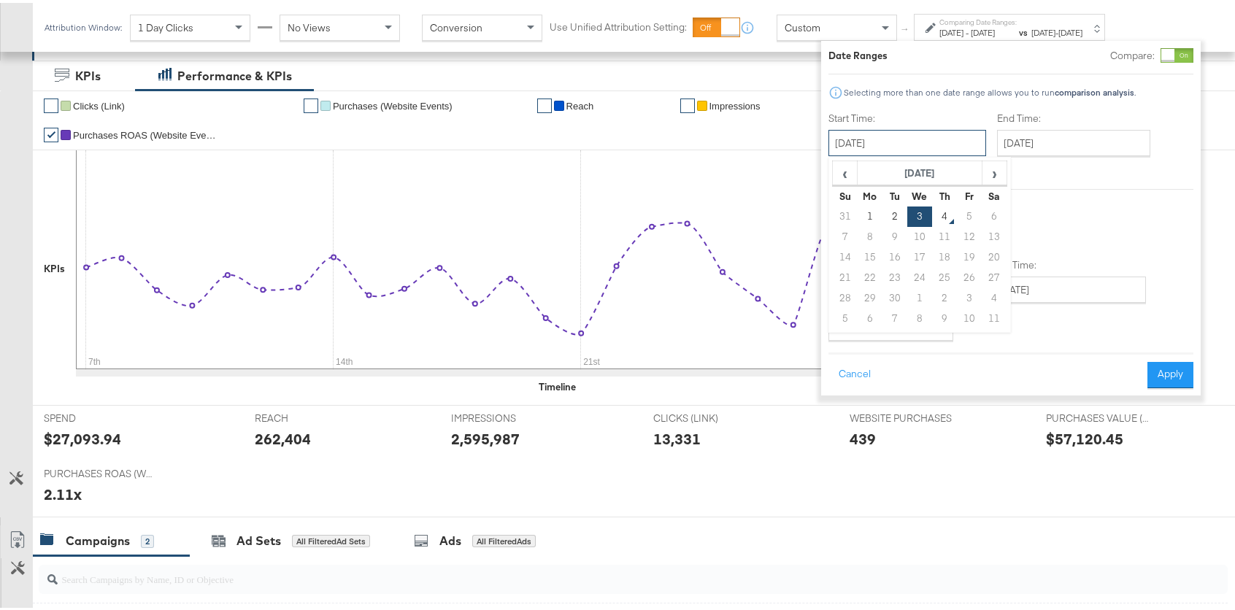
click at [949, 130] on input "[DATE]" at bounding box center [907, 140] width 158 height 26
click at [855, 171] on th "‹" at bounding box center [845, 170] width 25 height 25
click at [942, 293] on td "28" at bounding box center [944, 295] width 25 height 20
type input "[DATE]"
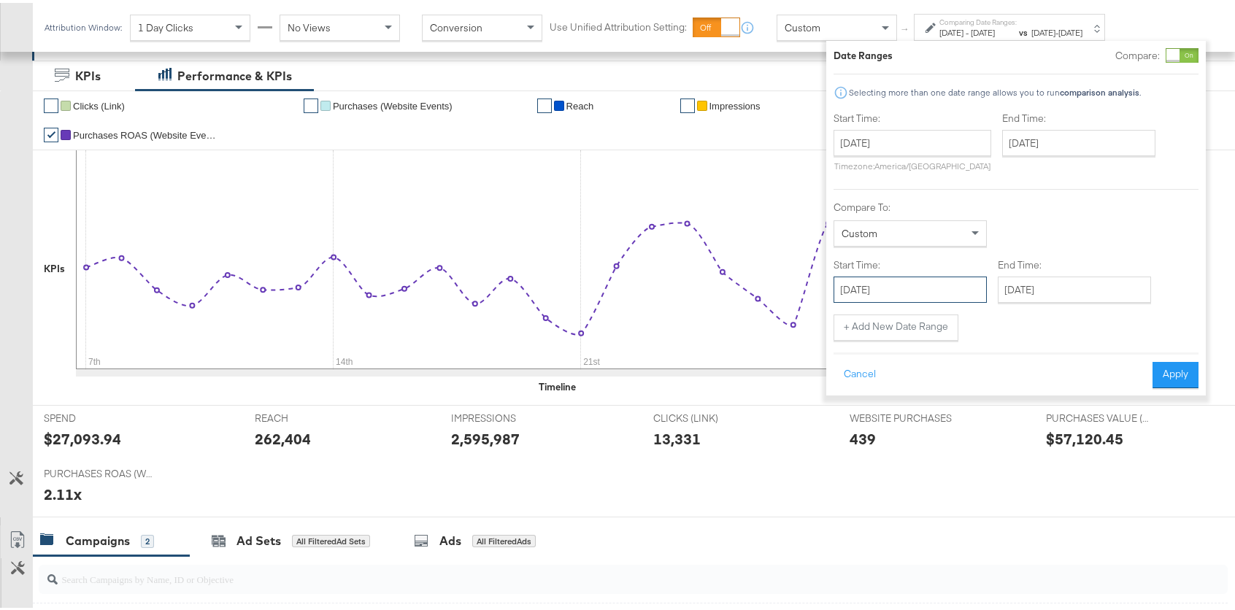
click at [918, 289] on input "[DATE]" at bounding box center [910, 287] width 153 height 26
click at [850, 314] on span "‹" at bounding box center [850, 317] width 23 height 22
click at [926, 439] on td "27" at bounding box center [924, 441] width 25 height 20
type input "[DATE]"
click at [1066, 276] on input "[DATE]" at bounding box center [1078, 287] width 153 height 26
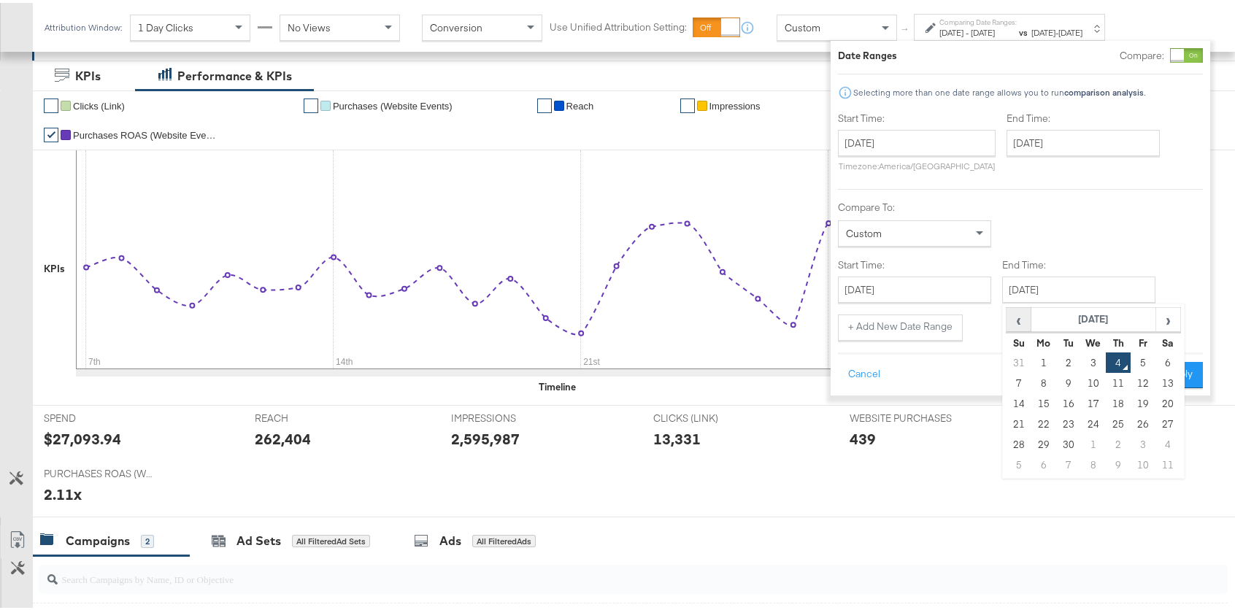
click at [1018, 318] on span "‹" at bounding box center [1018, 317] width 23 height 22
click at [1098, 441] on td "27" at bounding box center [1093, 441] width 25 height 20
type input "[DATE]"
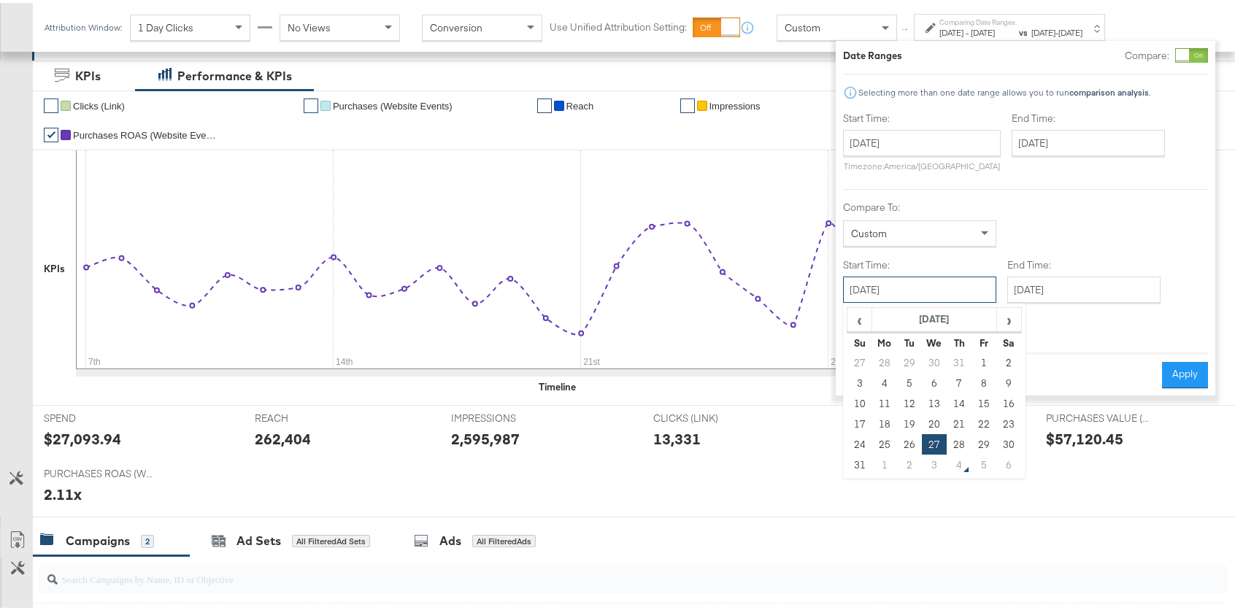
click at [952, 291] on input "[DATE]" at bounding box center [919, 287] width 153 height 26
click at [963, 418] on td "21" at bounding box center [959, 421] width 25 height 20
type input "[DATE]"
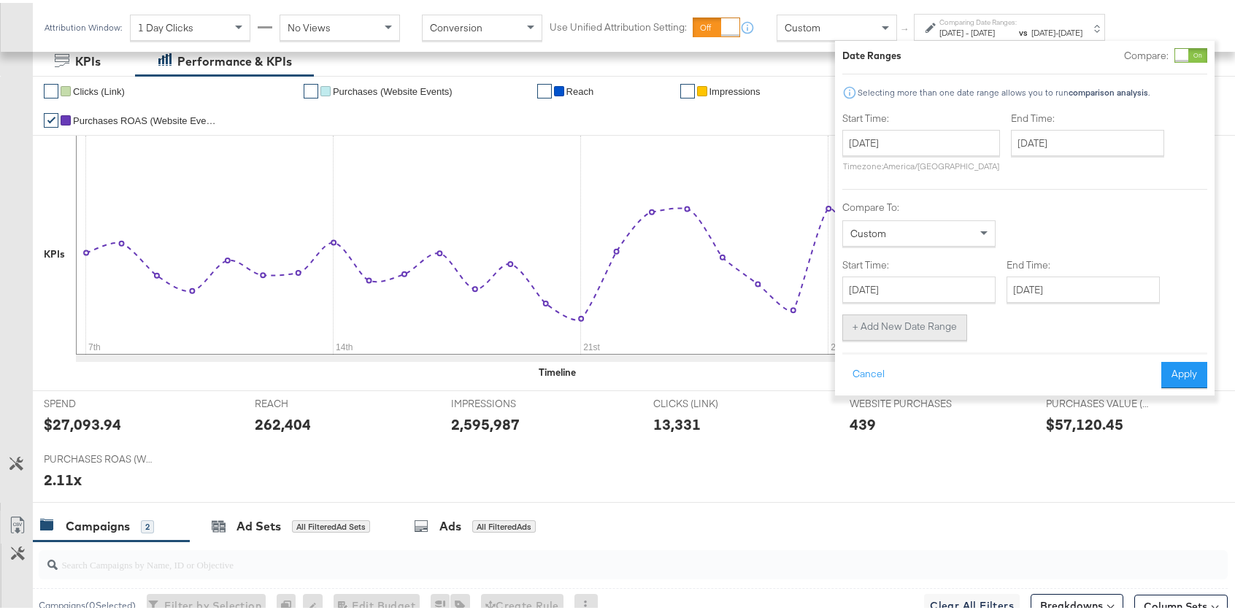
click at [923, 327] on button "+ Add New Date Range" at bounding box center [904, 325] width 125 height 26
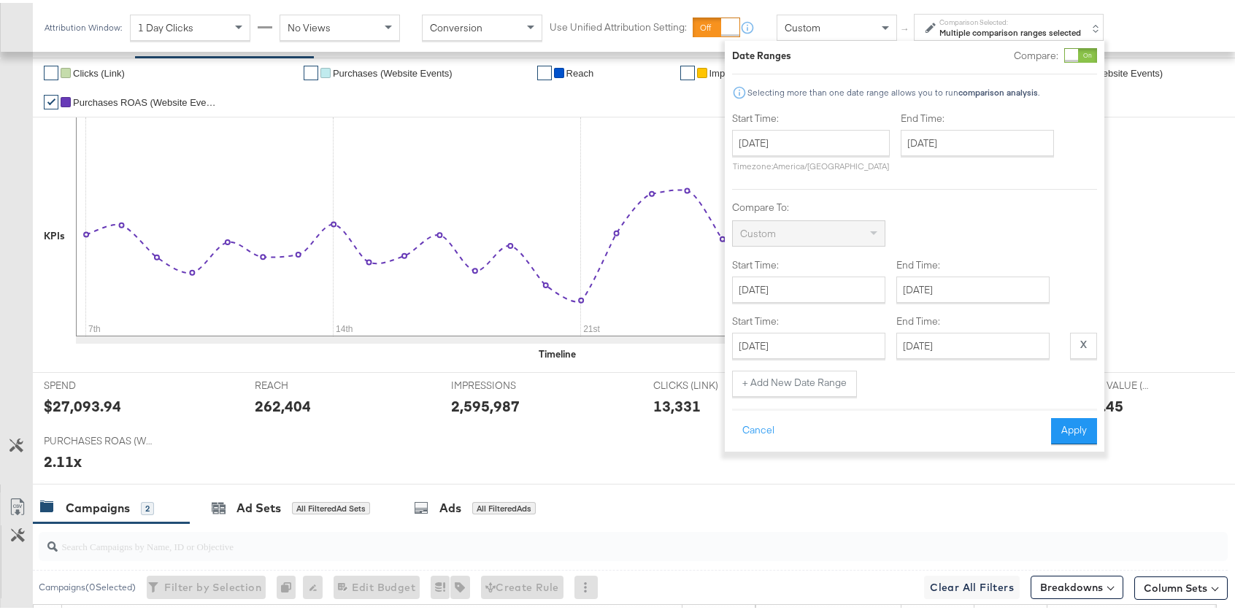
scroll to position [301, 0]
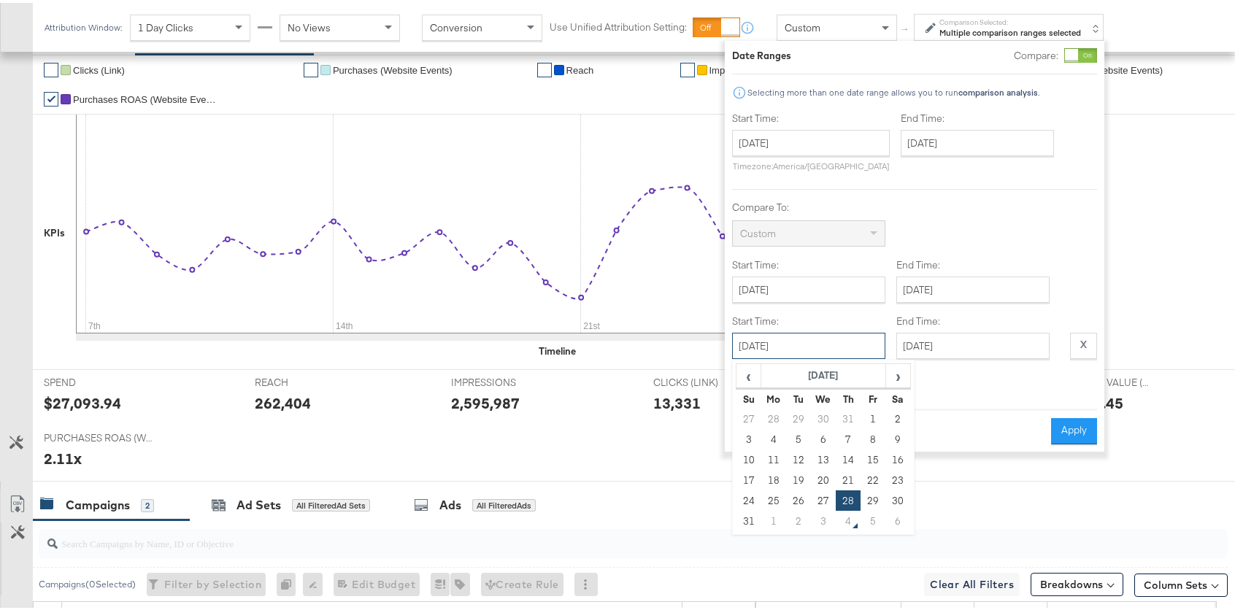
click at [811, 346] on input "[DATE]" at bounding box center [808, 343] width 153 height 26
click at [850, 457] on td "14" at bounding box center [848, 457] width 25 height 20
type input "[DATE]"
click at [988, 339] on input "[DATE]" at bounding box center [972, 343] width 153 height 26
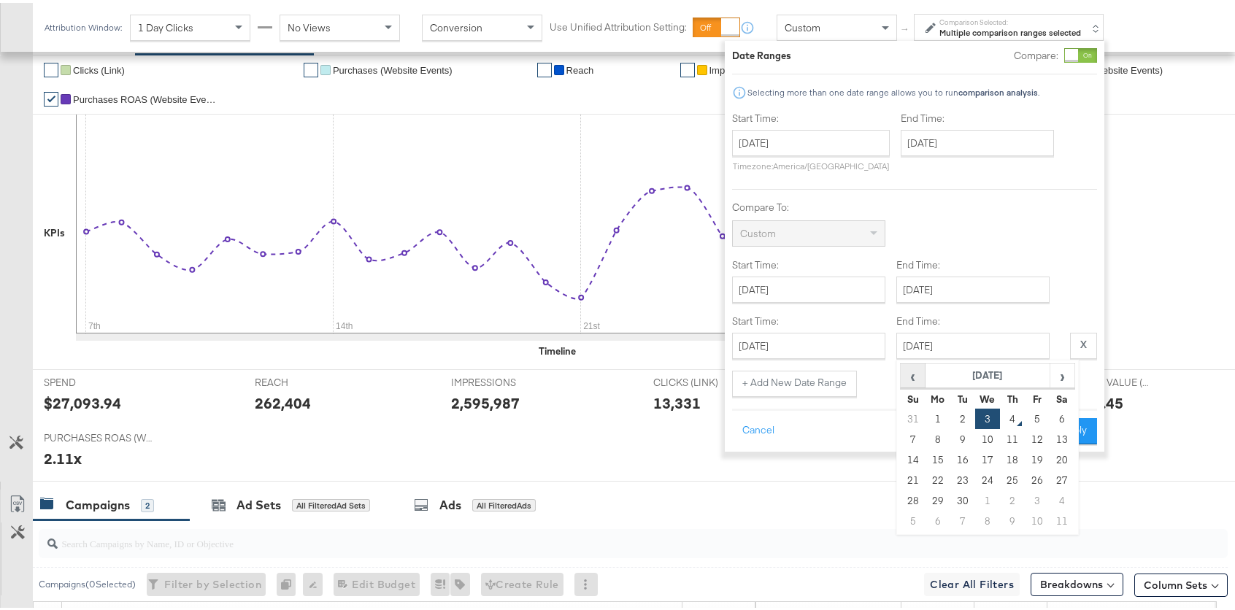
click at [914, 372] on span "‹" at bounding box center [912, 373] width 23 height 22
click at [990, 477] on td "20" at bounding box center [987, 477] width 25 height 20
type input "[DATE]"
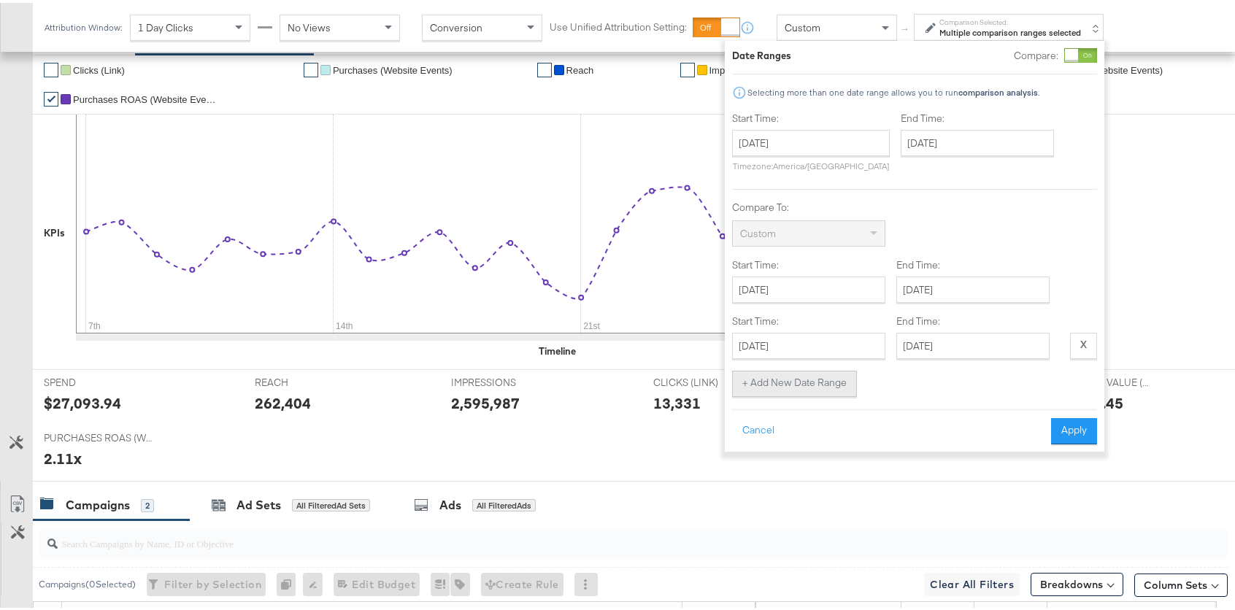
click at [818, 393] on button "+ Add New Date Range" at bounding box center [794, 381] width 125 height 26
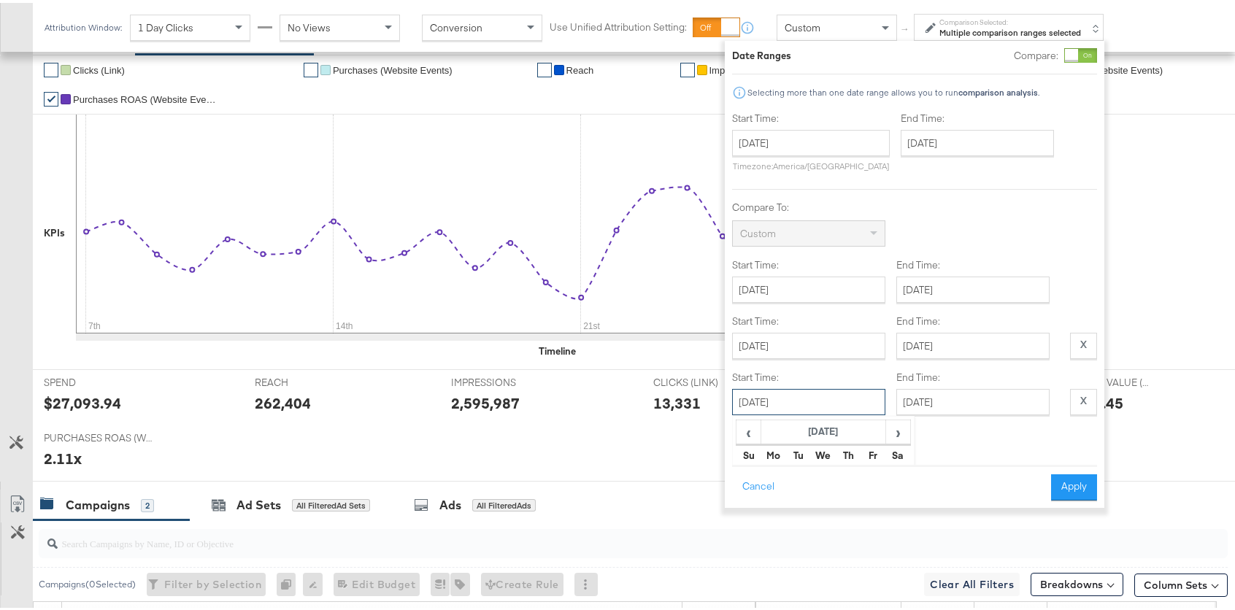
click at [794, 396] on input "[DATE]" at bounding box center [808, 399] width 153 height 26
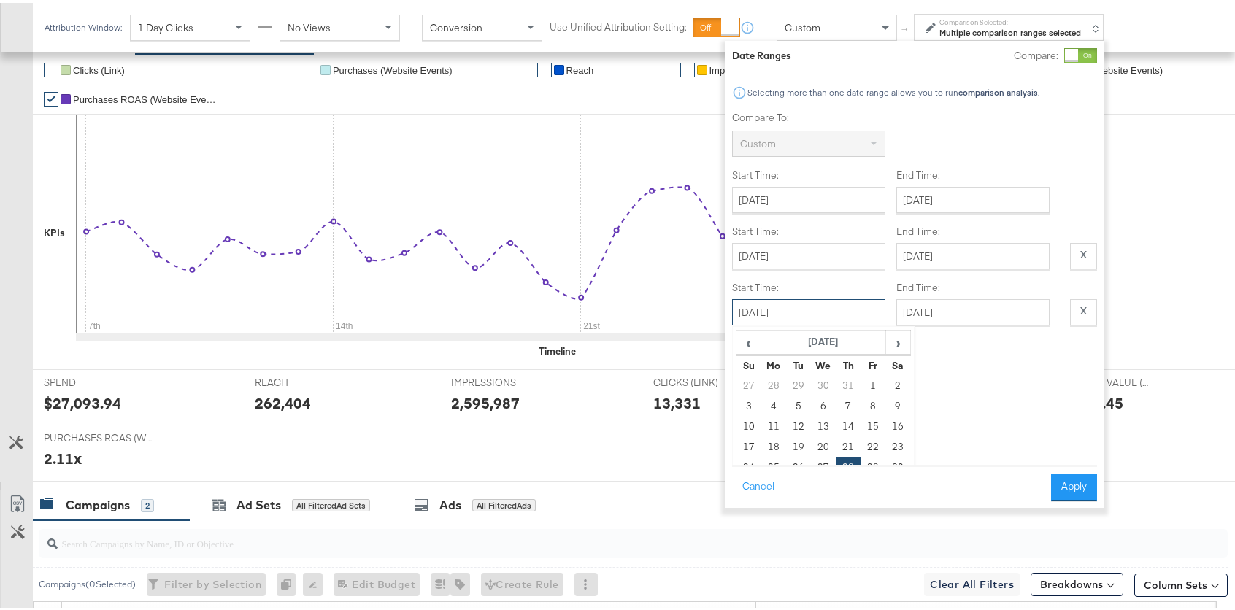
scroll to position [126, 0]
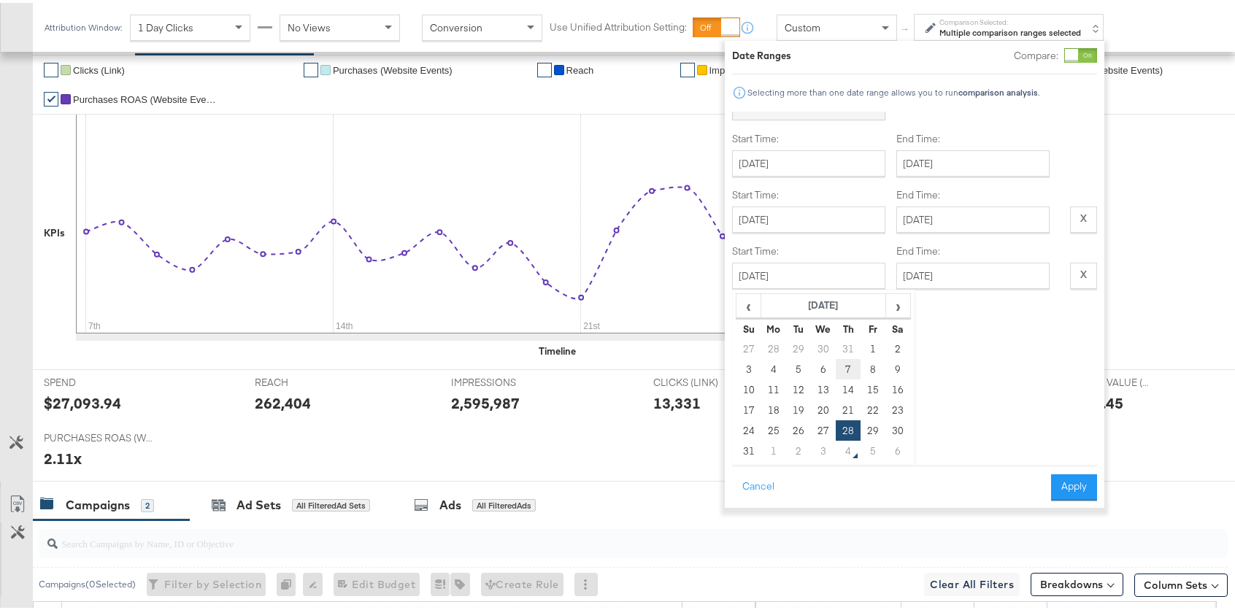
click at [852, 365] on td "7" at bounding box center [848, 366] width 25 height 20
type input "[DATE]"
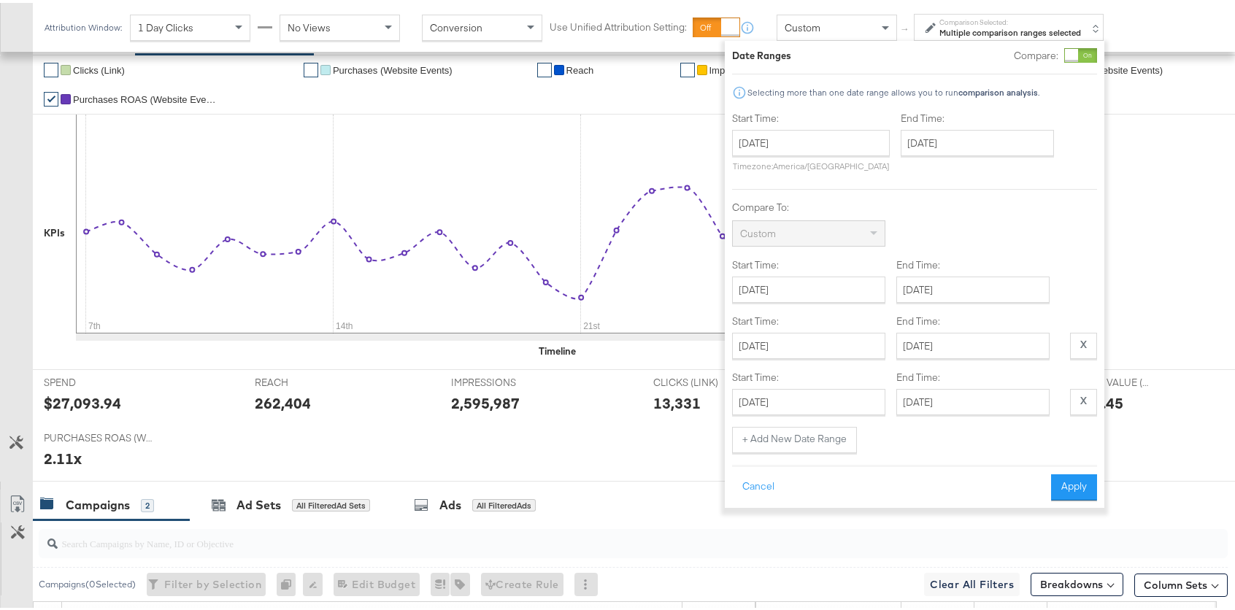
scroll to position [0, 0]
click at [967, 399] on input "[DATE]" at bounding box center [972, 399] width 153 height 26
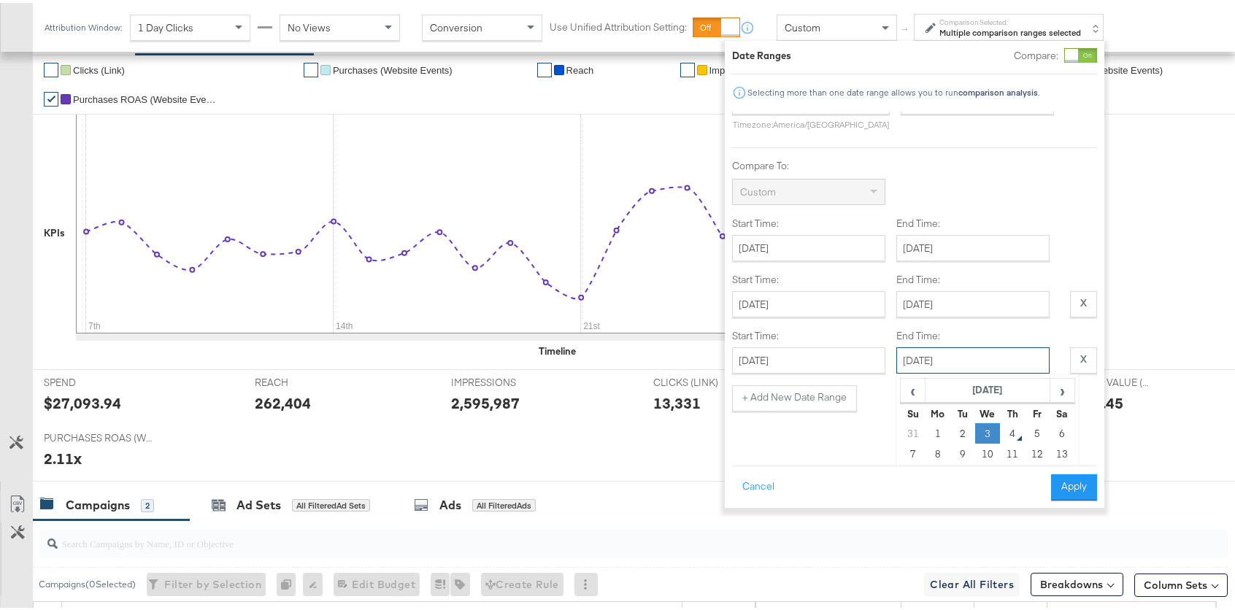
scroll to position [126, 0]
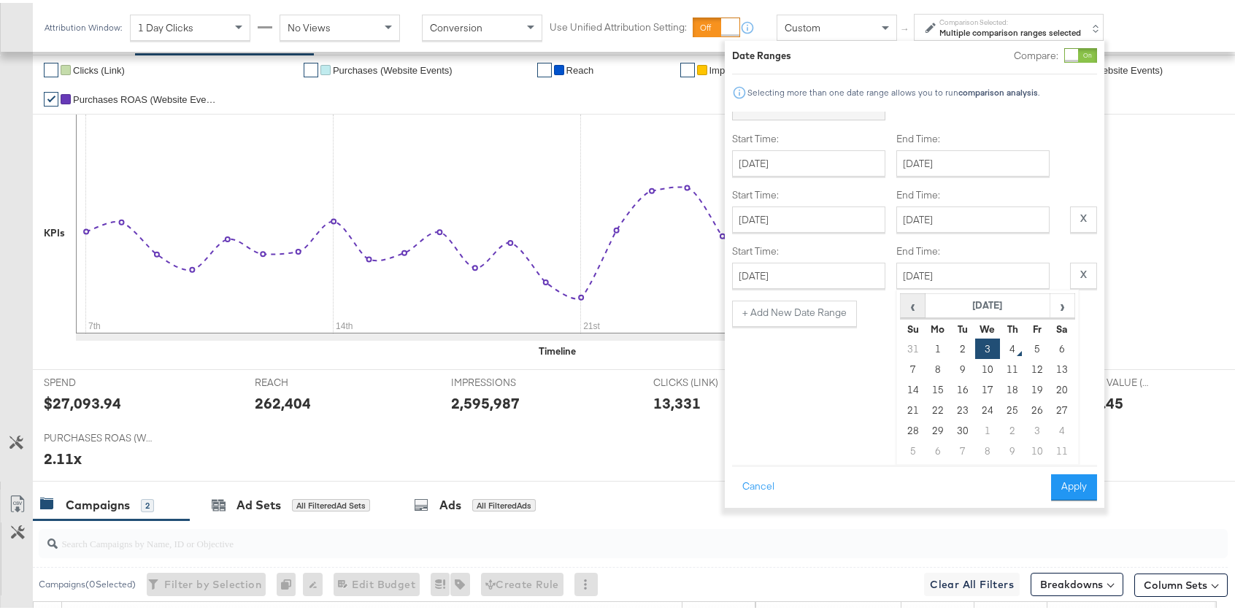
click at [905, 306] on span "‹" at bounding box center [912, 303] width 23 height 22
click at [985, 388] on td "13" at bounding box center [987, 387] width 25 height 20
type input "[DATE]"
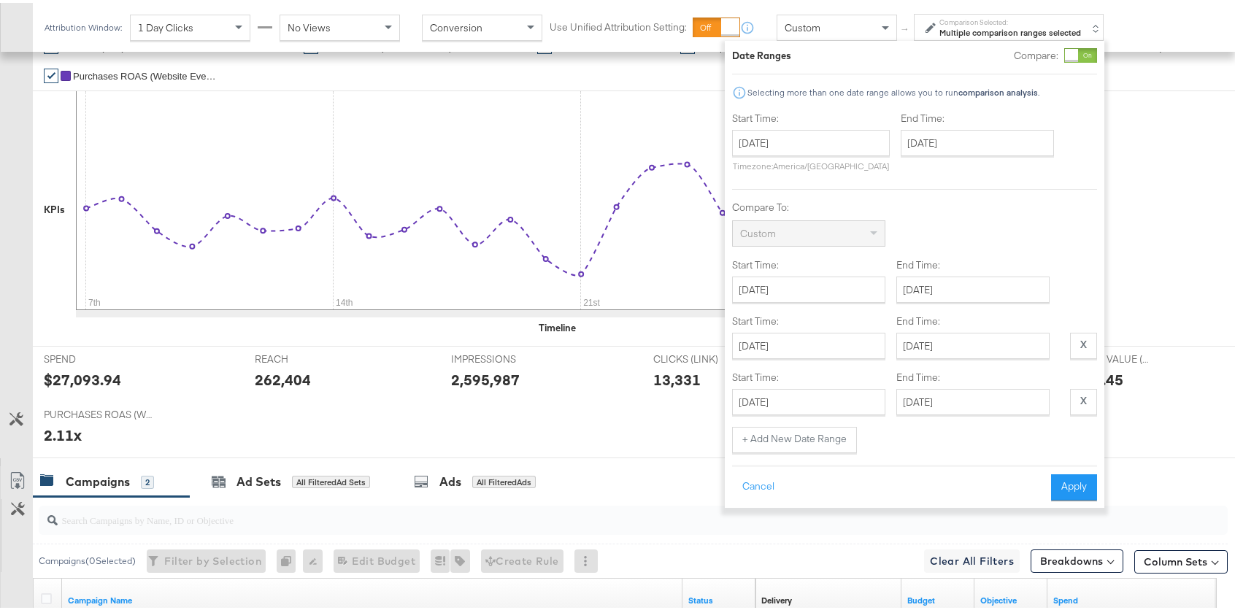
scroll to position [328, 0]
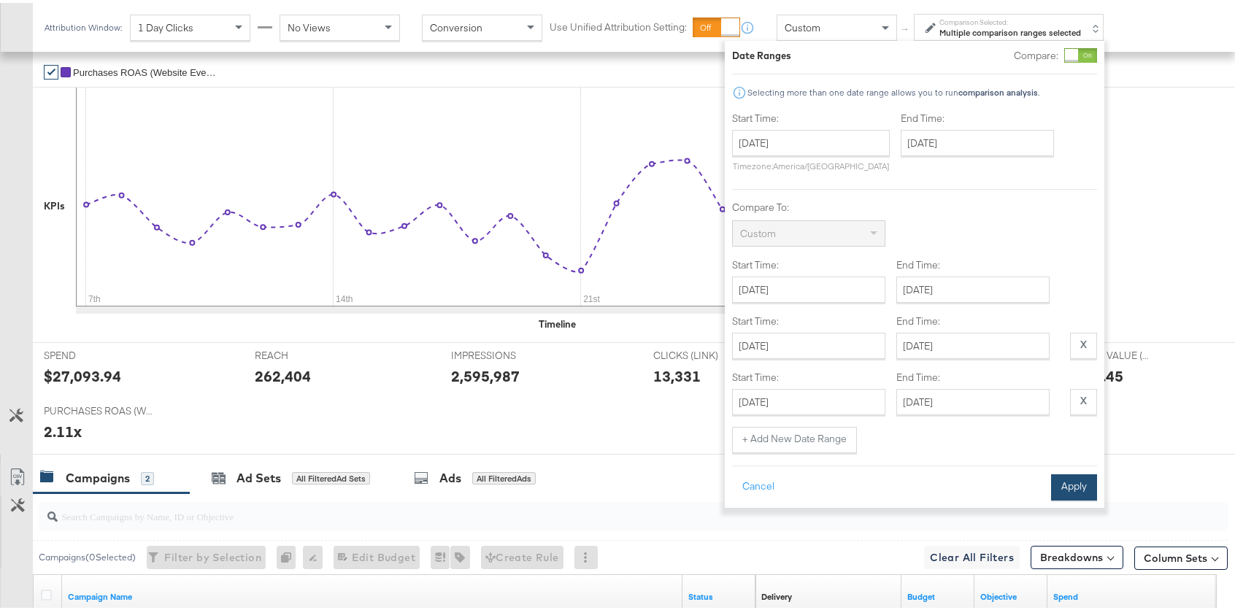
click at [1080, 496] on button "Apply" at bounding box center [1074, 485] width 46 height 26
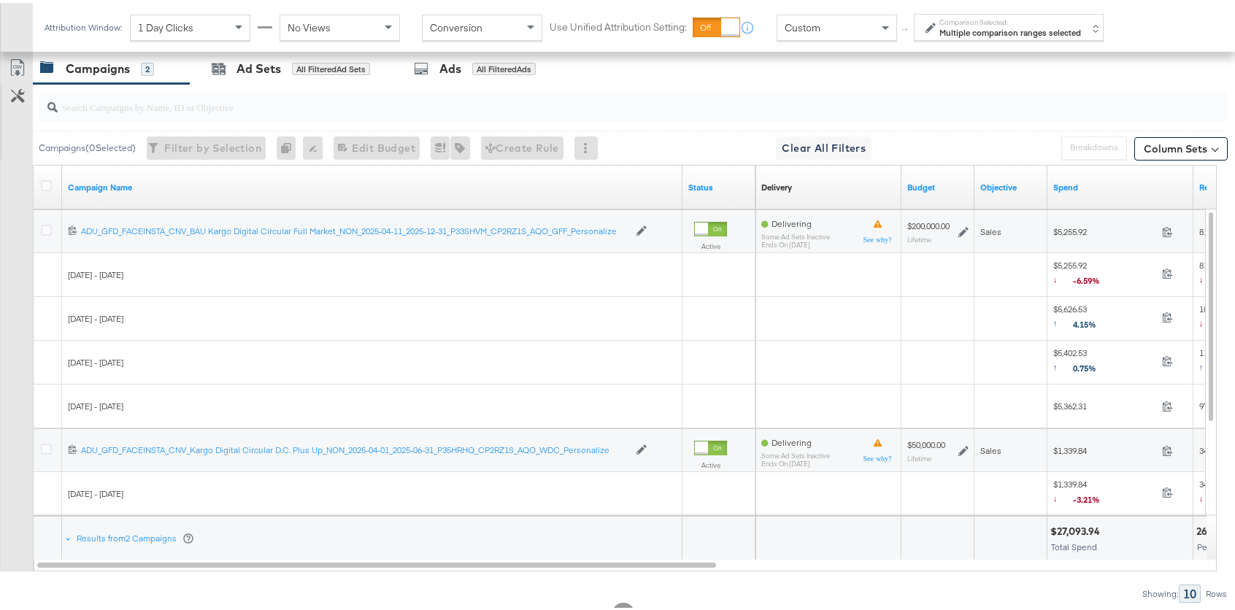
scroll to position [862, 0]
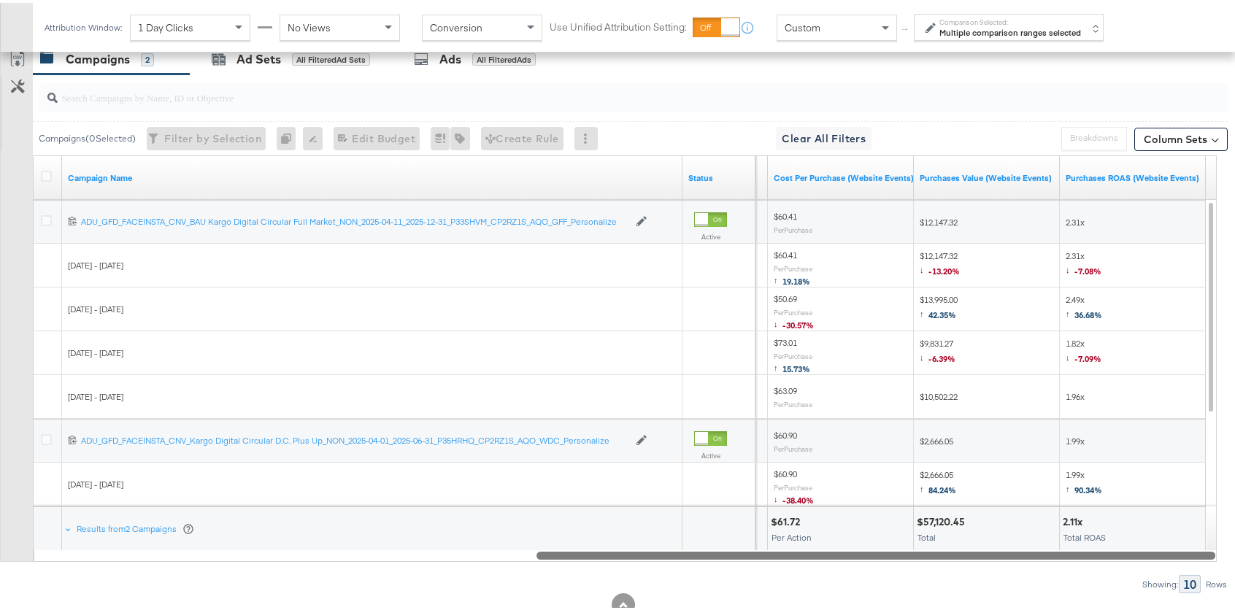
drag, startPoint x: 429, startPoint y: 553, endPoint x: 997, endPoint y: 547, distance: 567.9
click at [997, 547] on div at bounding box center [875, 552] width 679 height 12
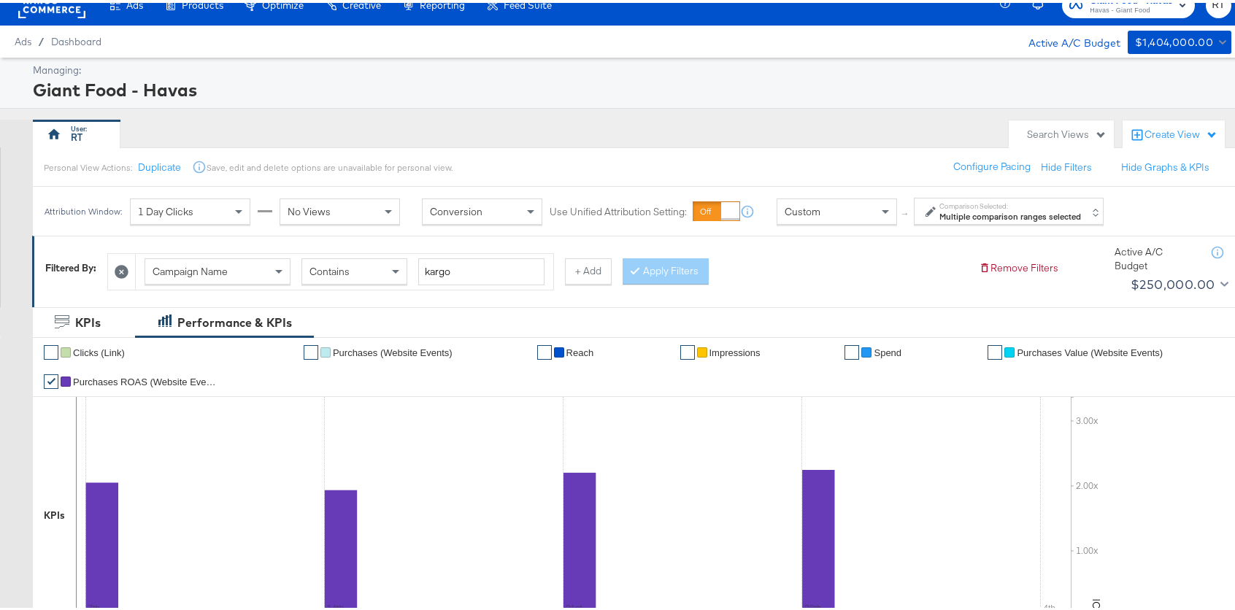
scroll to position [18, 0]
click at [958, 209] on strong "Multiple comparison ranges selected" at bounding box center [1010, 214] width 142 height 11
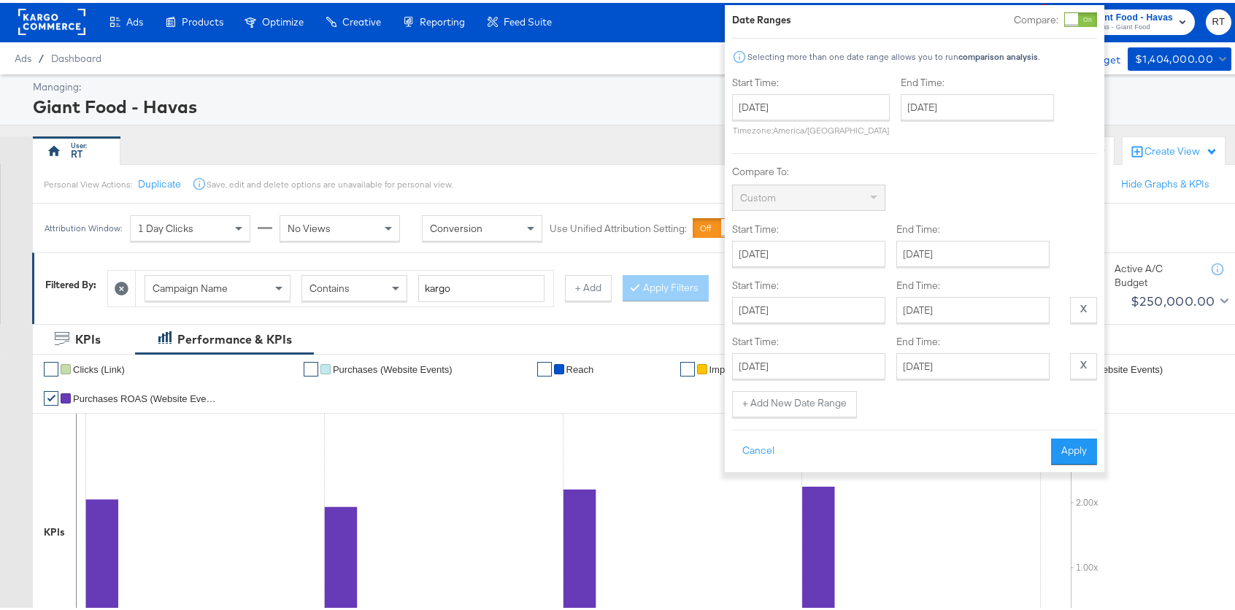
scroll to position [0, 0]
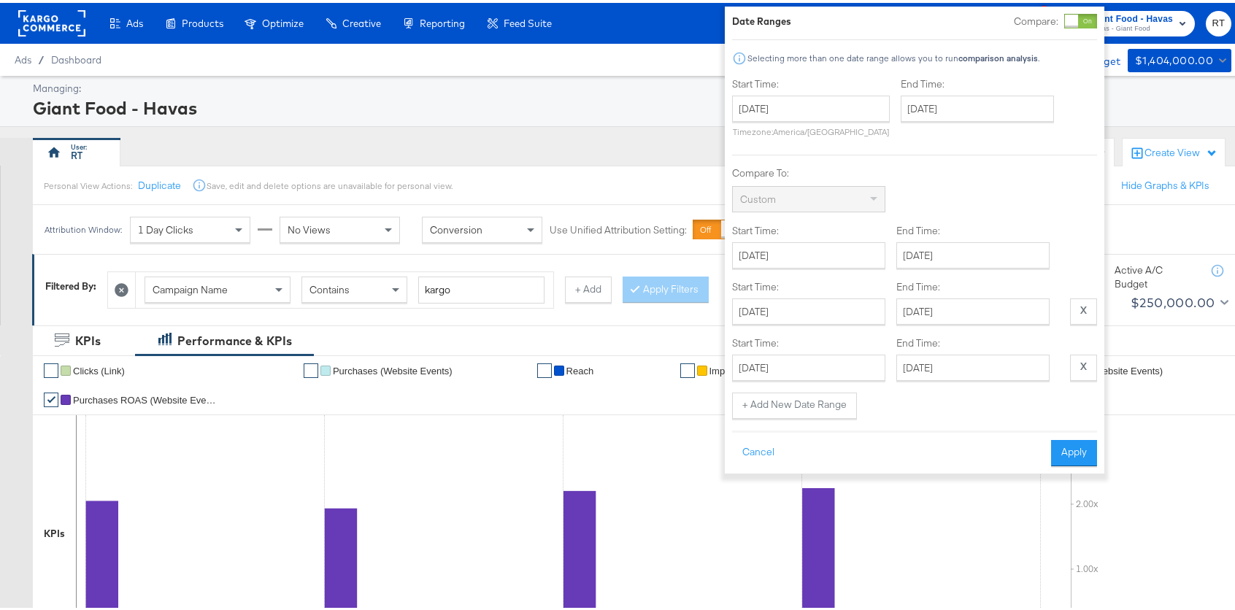
click at [1080, 18] on div at bounding box center [1080, 18] width 33 height 15
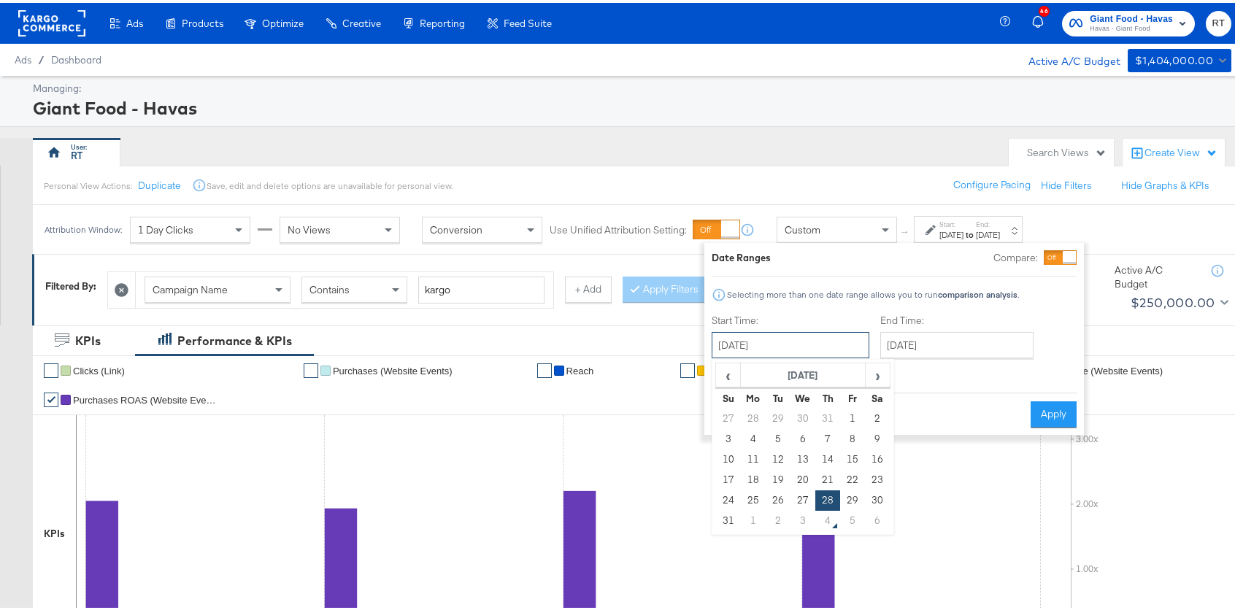
click at [784, 350] on input "[DATE]" at bounding box center [791, 342] width 158 height 26
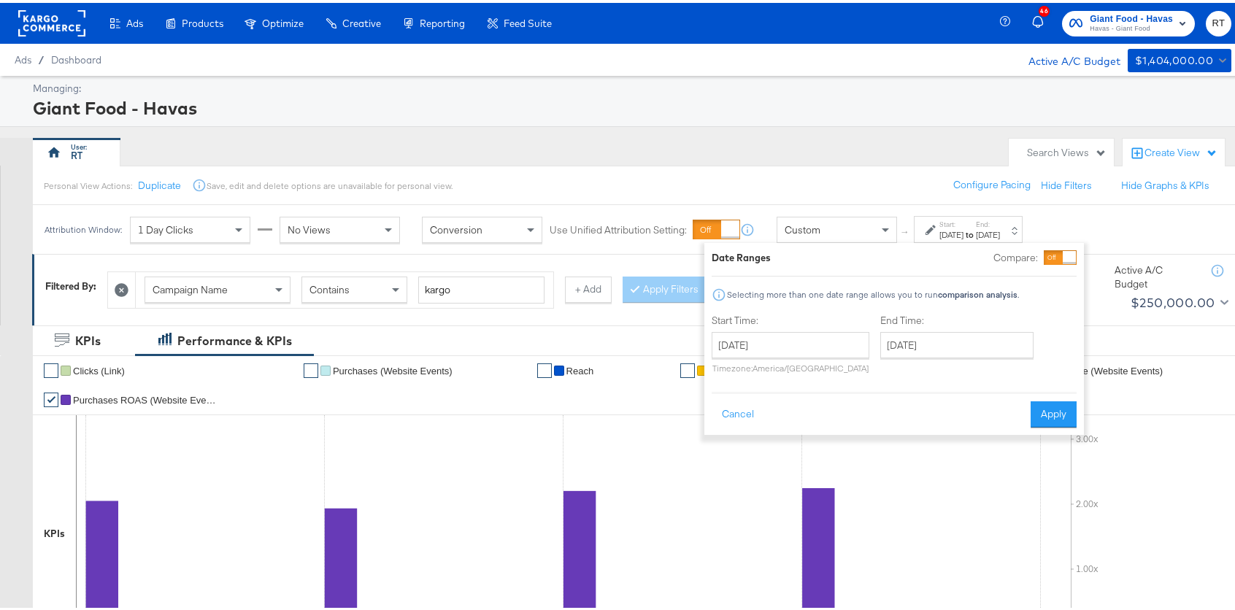
click at [918, 278] on div "Date Ranges Compare: Selecting more than one date range allows you to run compa…" at bounding box center [894, 335] width 365 height 177
click at [1053, 414] on button "Apply" at bounding box center [1054, 412] width 46 height 26
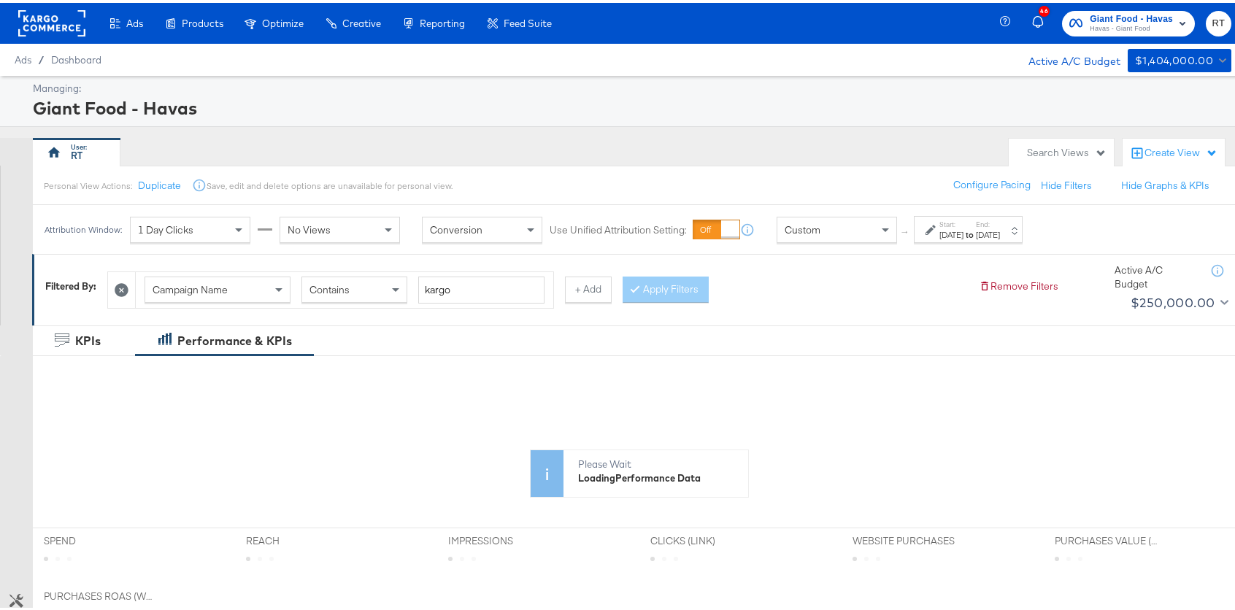
click at [954, 229] on div "[DATE]" at bounding box center [951, 232] width 24 height 12
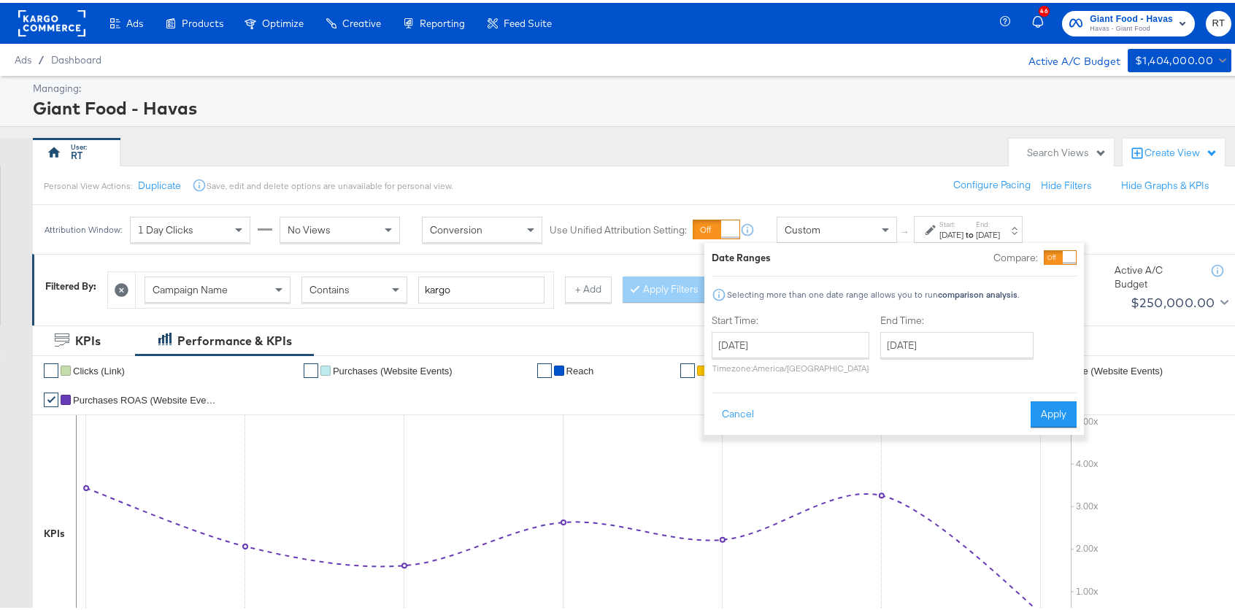
click at [915, 165] on div "Personal View Actions: Duplicate Save, edit and delete options are unavailable …" at bounding box center [639, 182] width 1214 height 39
click at [737, 413] on button "Cancel" at bounding box center [738, 412] width 53 height 26
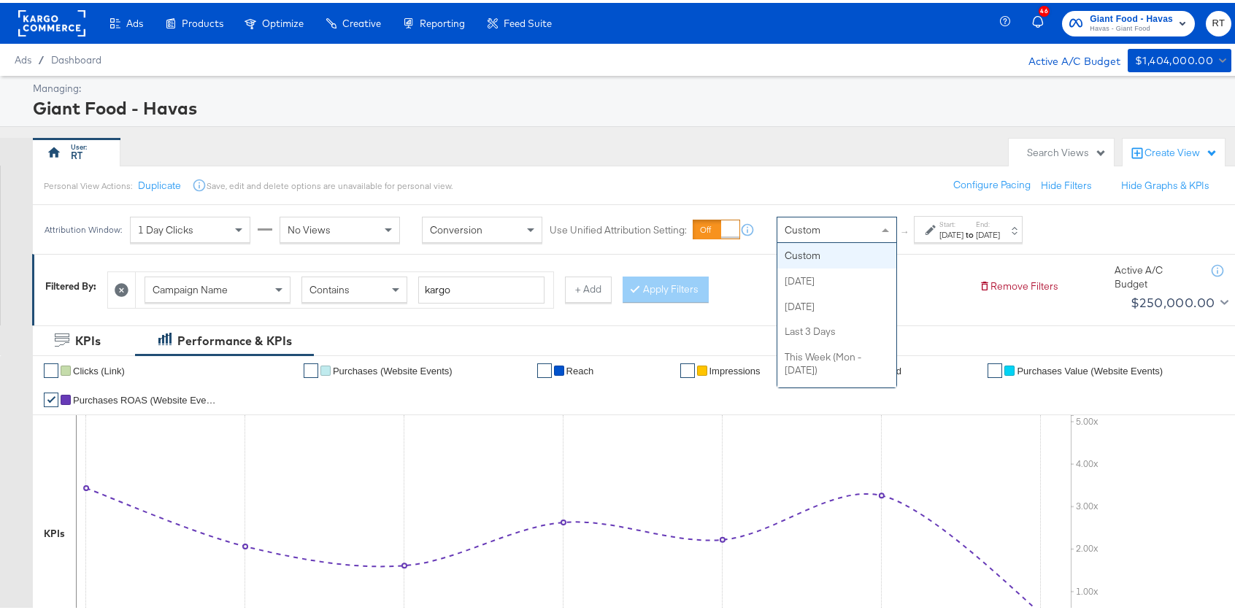
click at [861, 225] on div "Custom" at bounding box center [836, 227] width 119 height 25
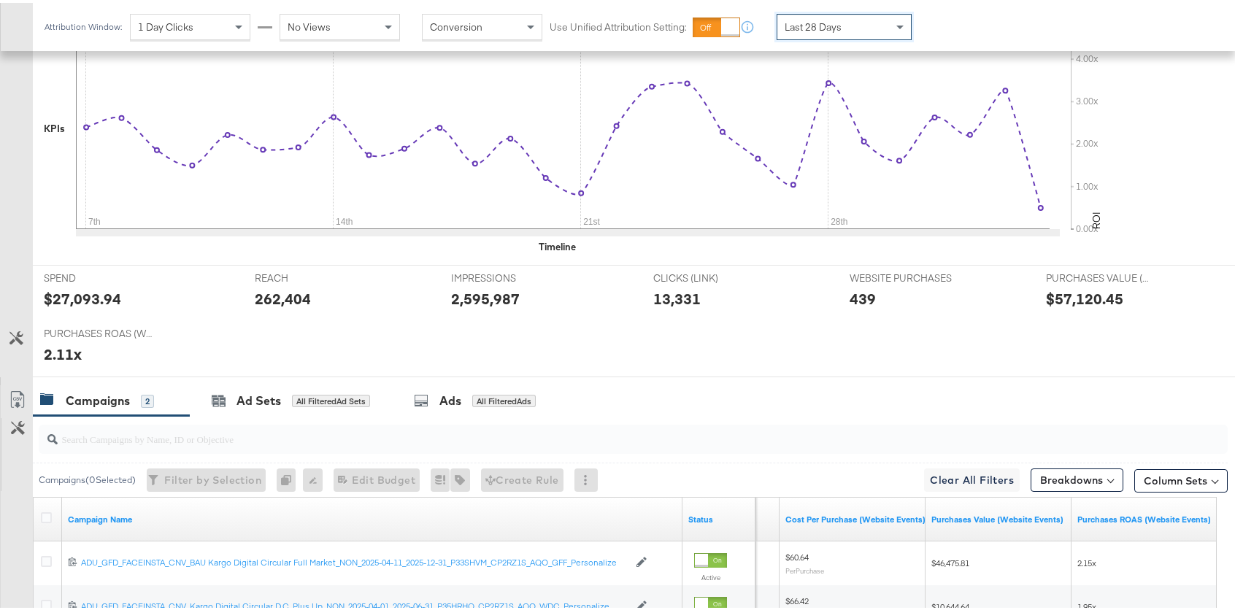
scroll to position [253, 0]
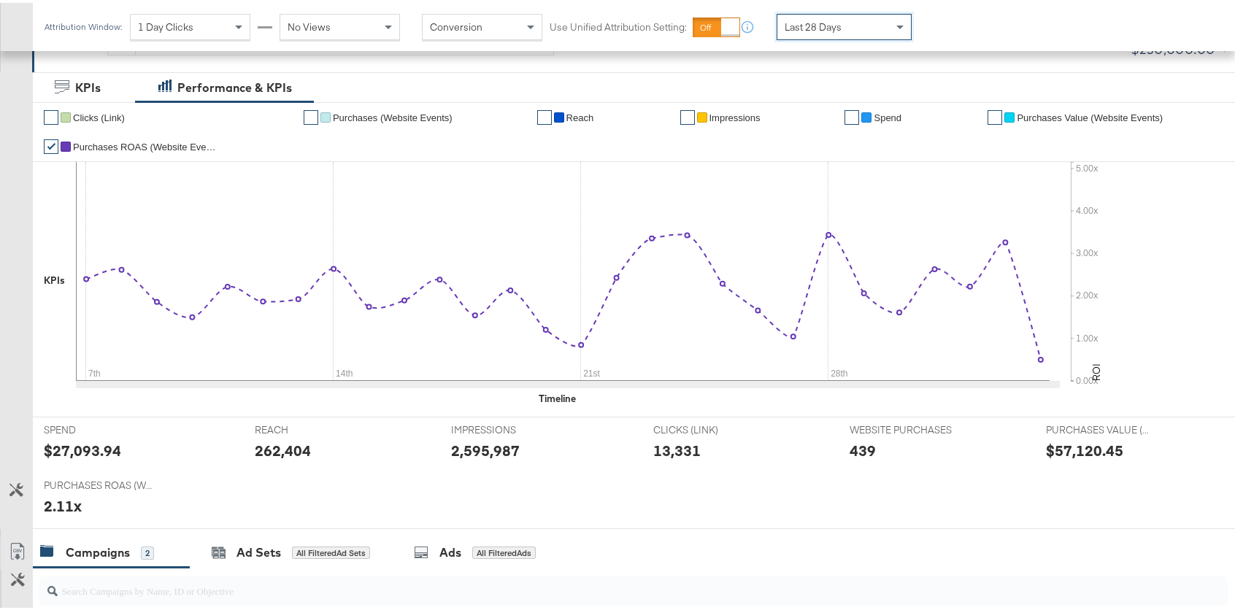
click at [815, 21] on span "Last 28 Days" at bounding box center [813, 24] width 57 height 13
click at [621, 338] on icon at bounding box center [563, 268] width 974 height 219
click at [862, 22] on div "Last 28 Days" at bounding box center [844, 24] width 134 height 25
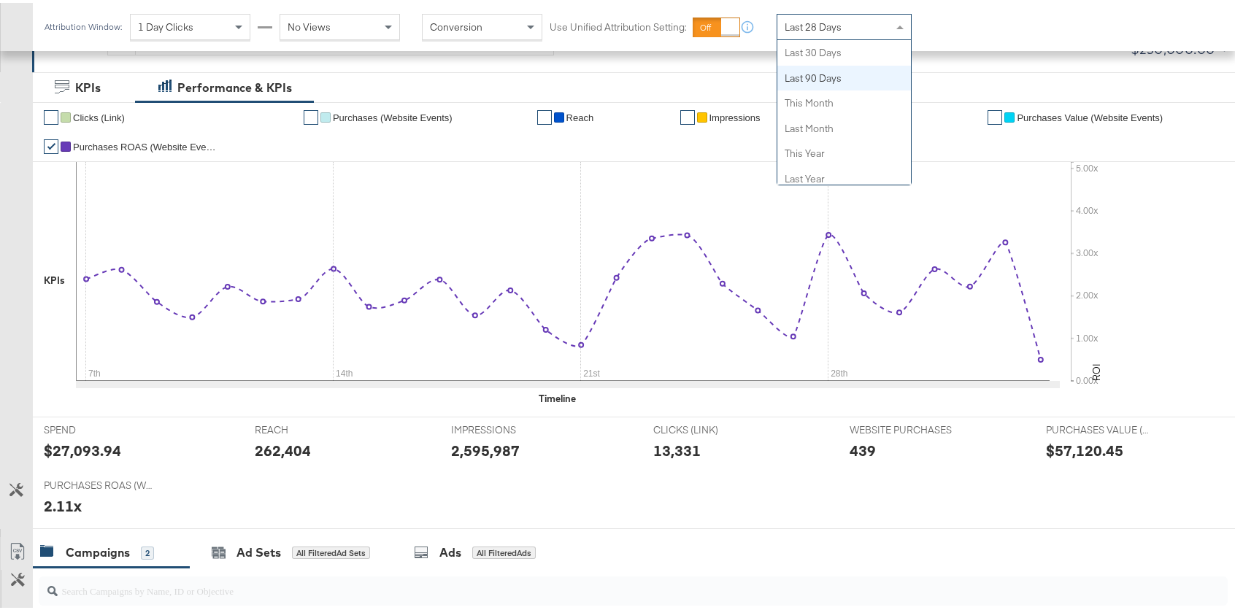
scroll to position [0, 0]
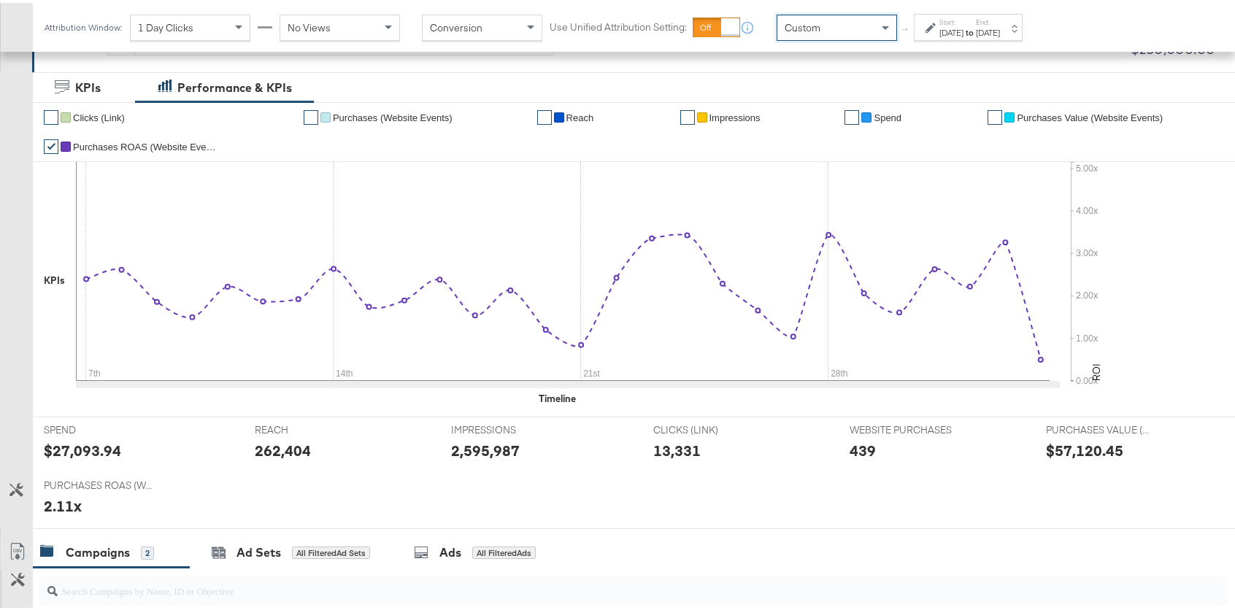
click at [916, 31] on div "Start: [DATE] to End: [DATE]" at bounding box center [968, 24] width 109 height 27
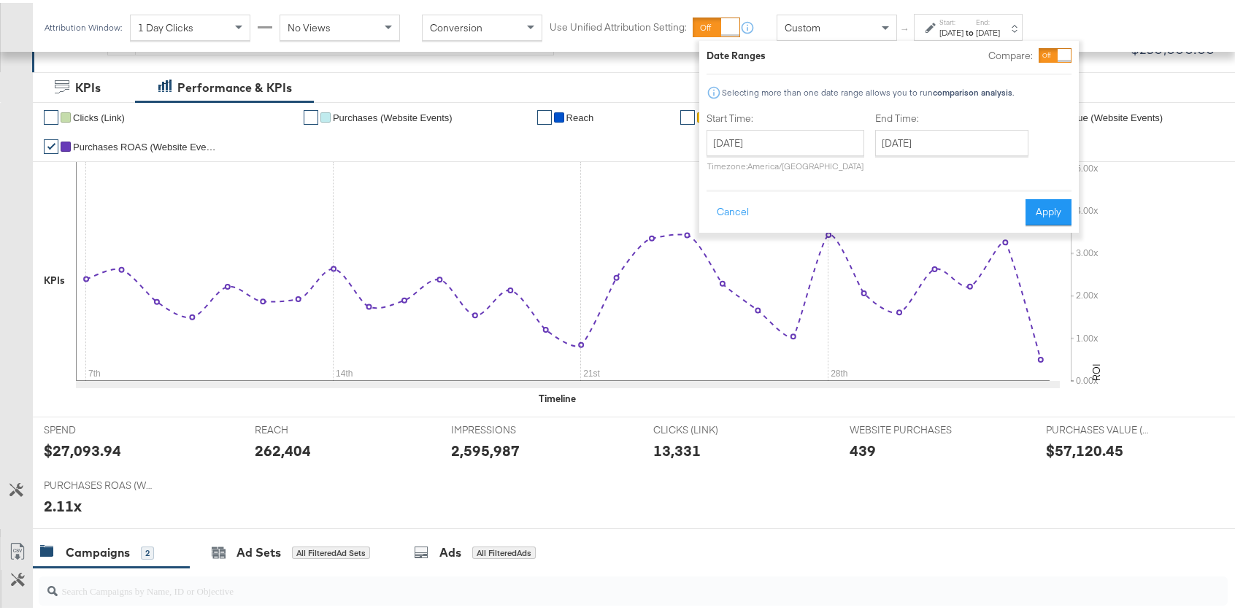
click at [948, 26] on div "[DATE]" at bounding box center [951, 30] width 24 height 12
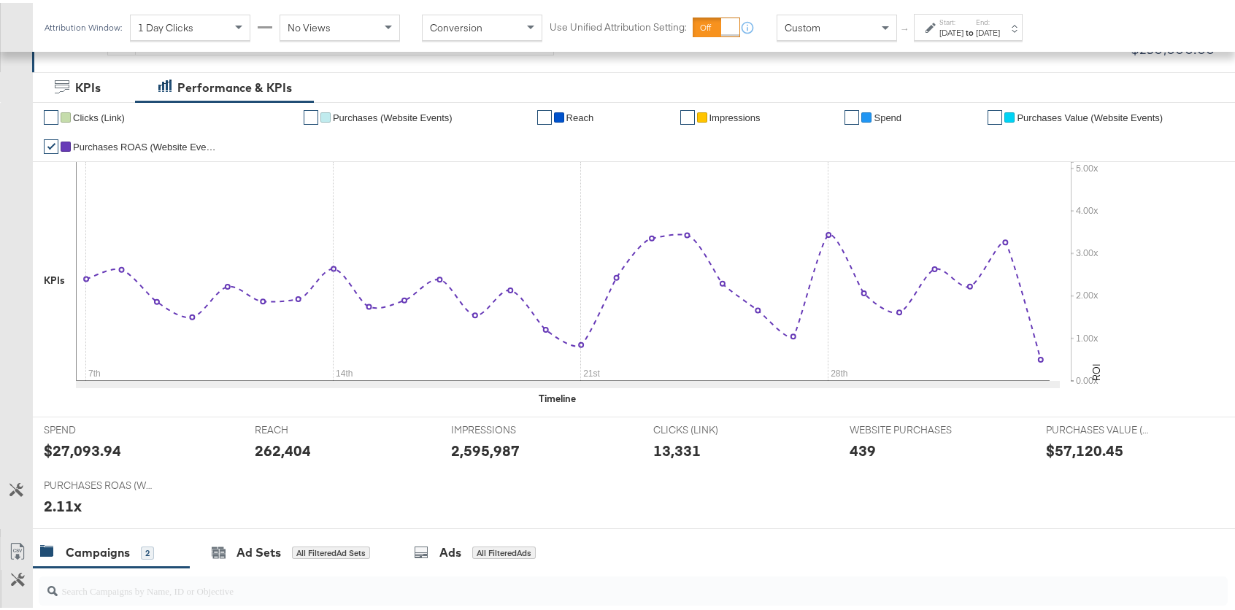
click at [950, 25] on div "[DATE]" at bounding box center [951, 30] width 24 height 12
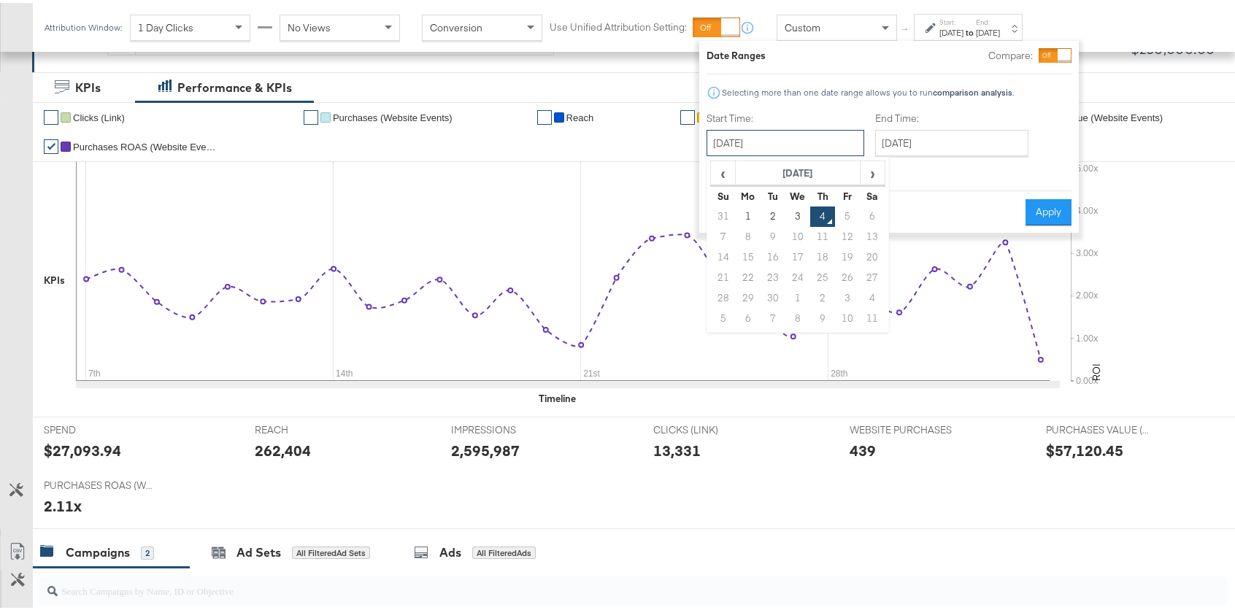
click at [769, 136] on input "[DATE]" at bounding box center [786, 140] width 158 height 26
click at [718, 165] on span "‹" at bounding box center [723, 170] width 23 height 22
click at [848, 274] on td "22" at bounding box center [847, 275] width 25 height 20
type input "[DATE]"
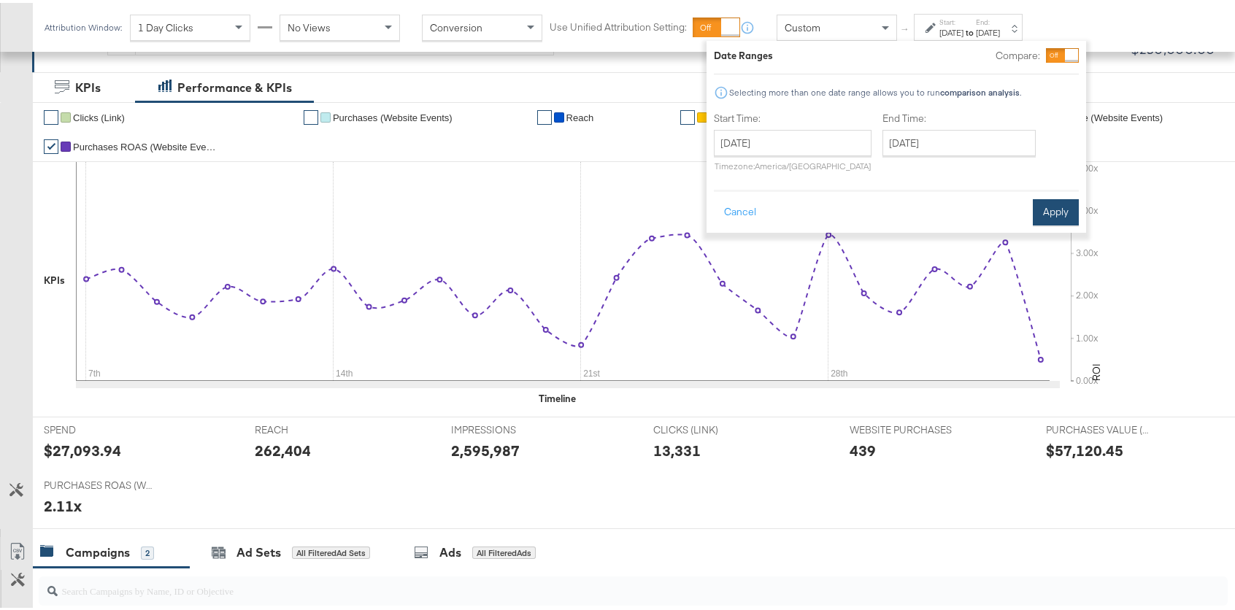
click at [1037, 217] on button "Apply" at bounding box center [1056, 209] width 46 height 26
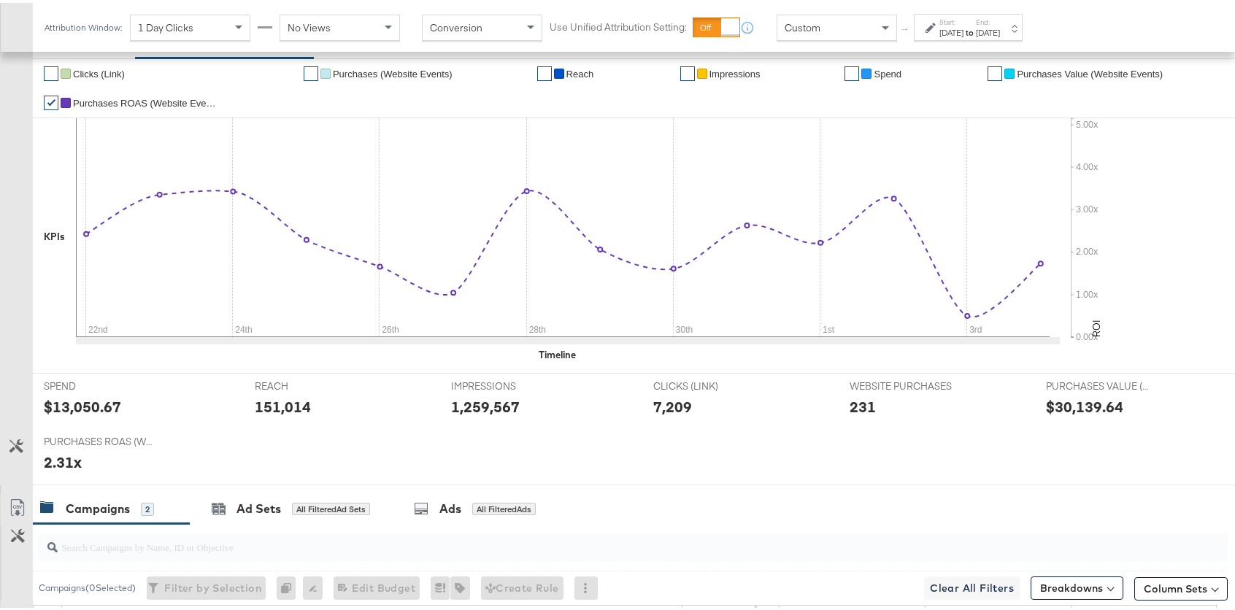
scroll to position [572, 0]
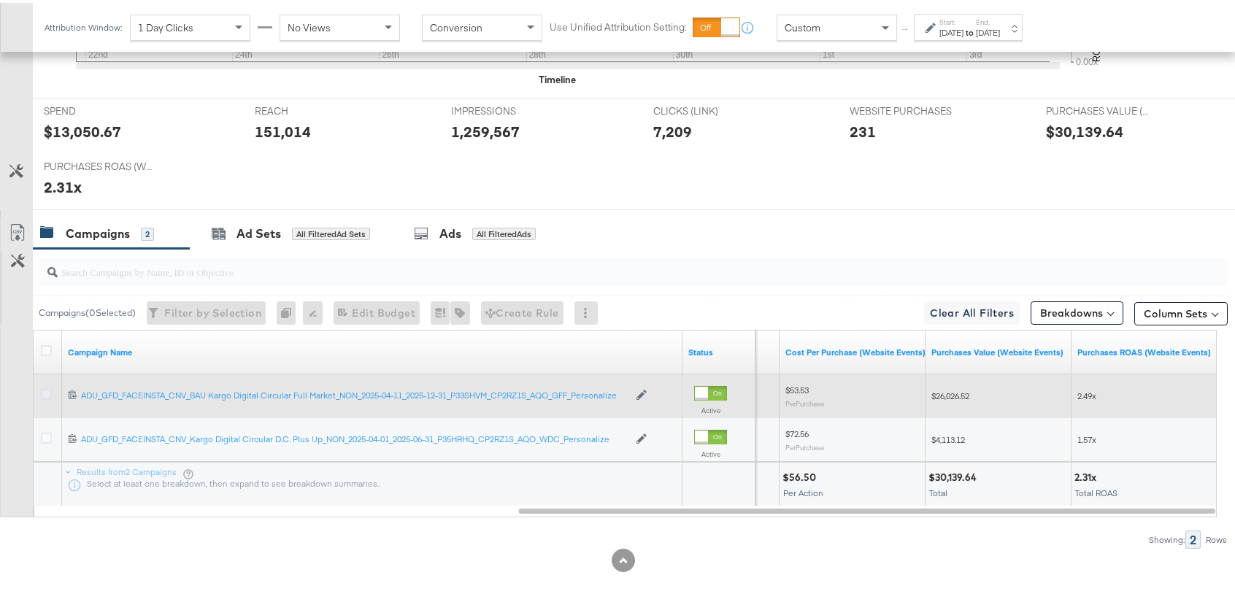
click at [45, 391] on icon at bounding box center [46, 391] width 11 height 11
click at [0, 0] on input "checkbox" at bounding box center [0, 0] width 0 height 0
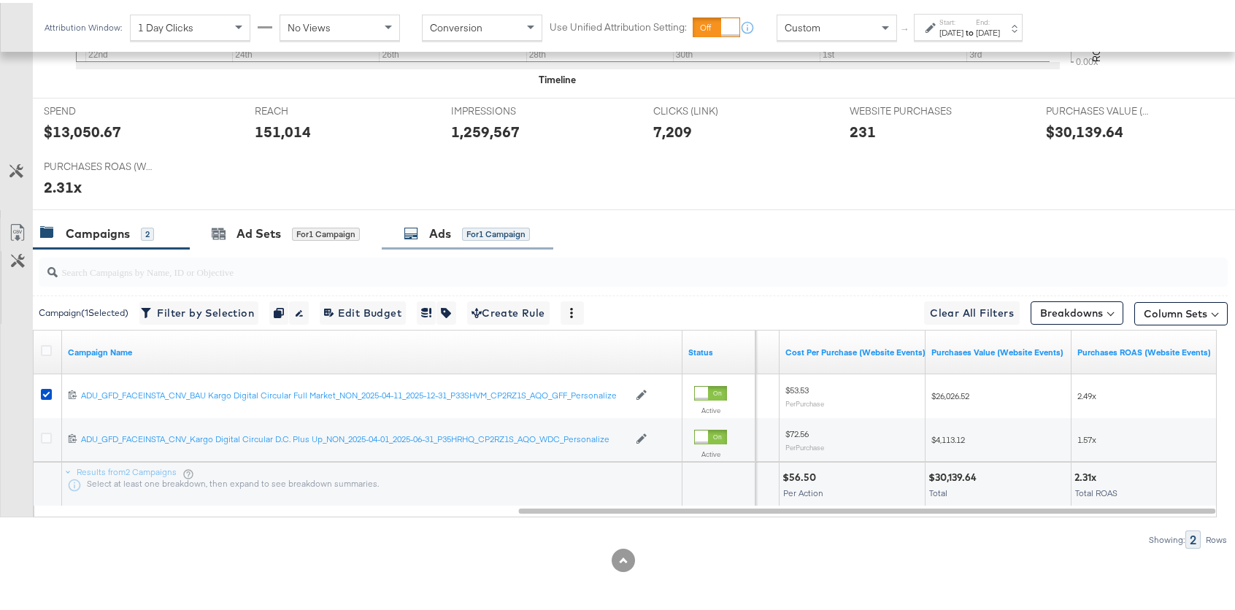
click at [438, 234] on div "Ads" at bounding box center [440, 231] width 22 height 17
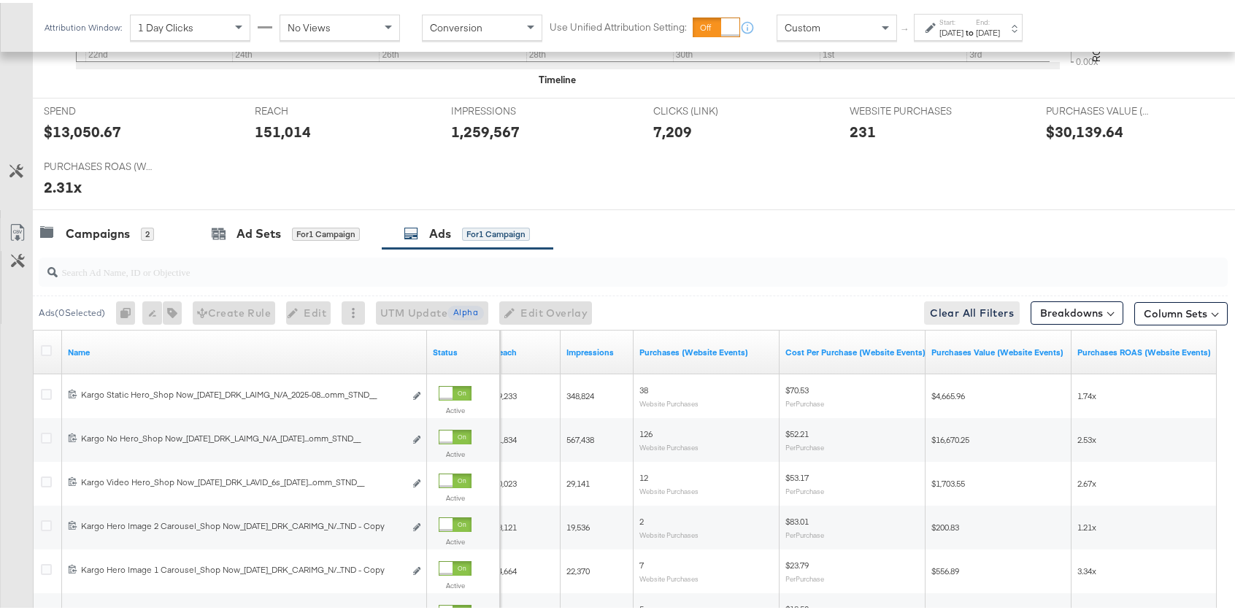
scroll to position [791, 0]
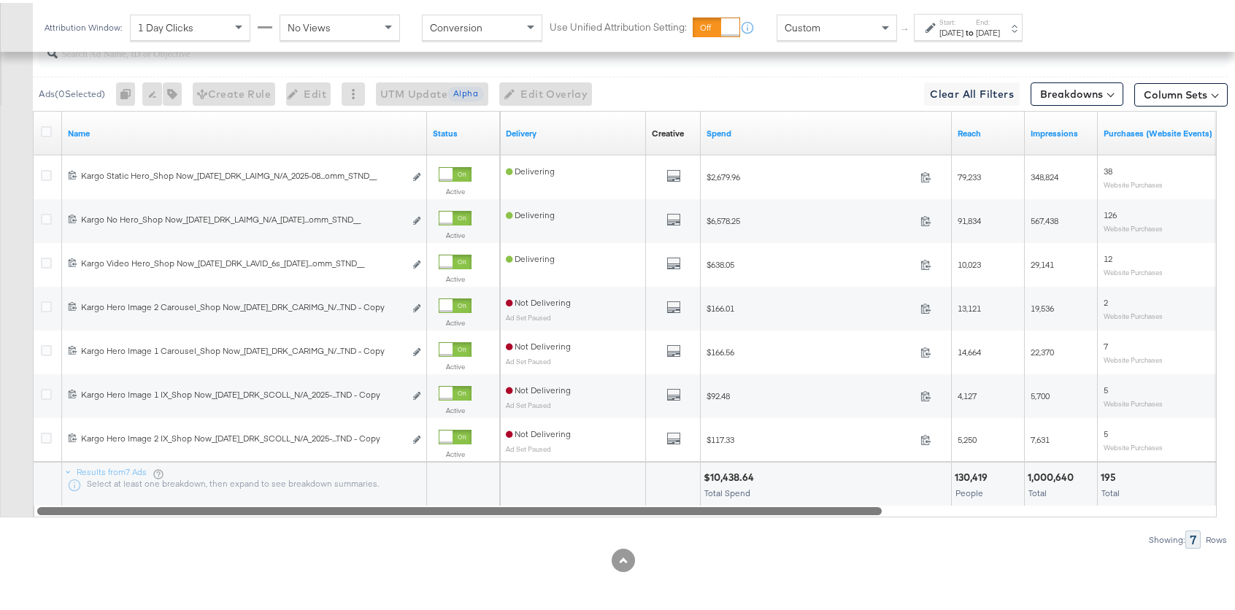
drag, startPoint x: 938, startPoint y: 509, endPoint x: 125, endPoint y: 465, distance: 814.3
click at [128, 472] on div "Name Status Delivery Creative Sorting Unavailable Spend Reach Impressions Purch…" at bounding box center [625, 311] width 1184 height 407
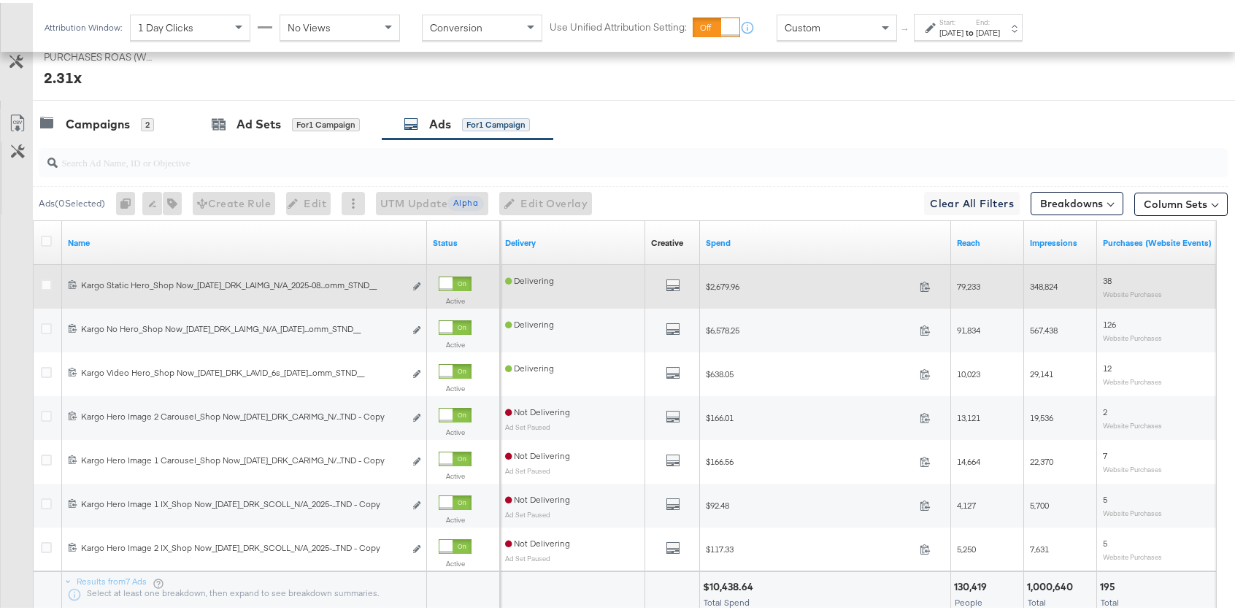
scroll to position [674, 0]
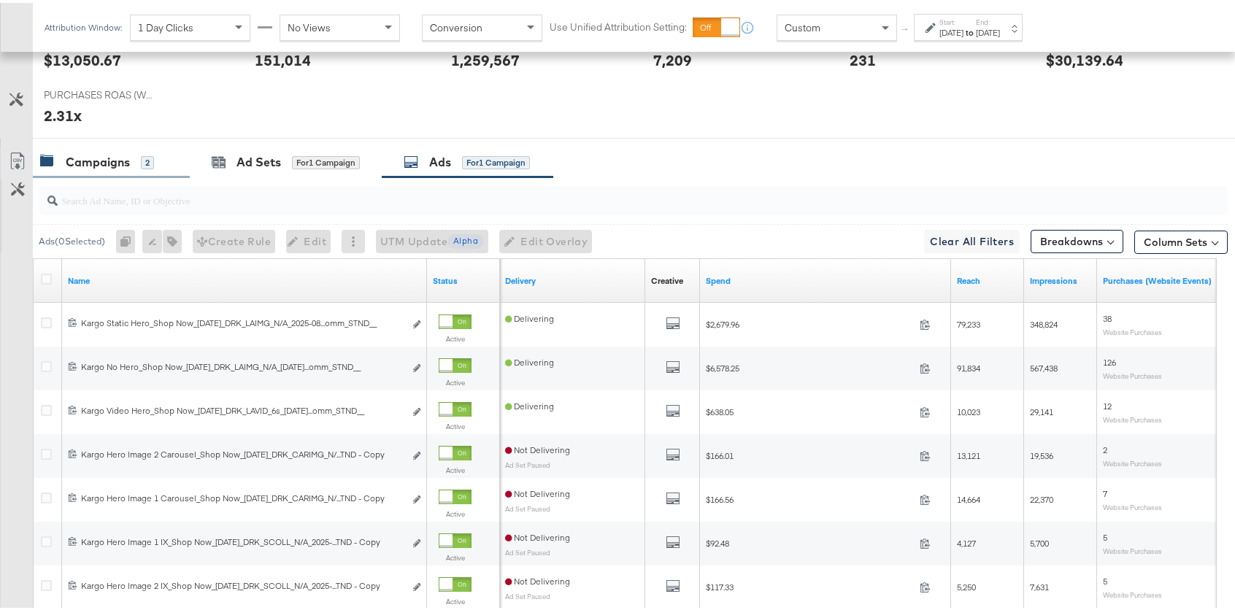
click at [107, 153] on div "Campaigns" at bounding box center [98, 159] width 64 height 17
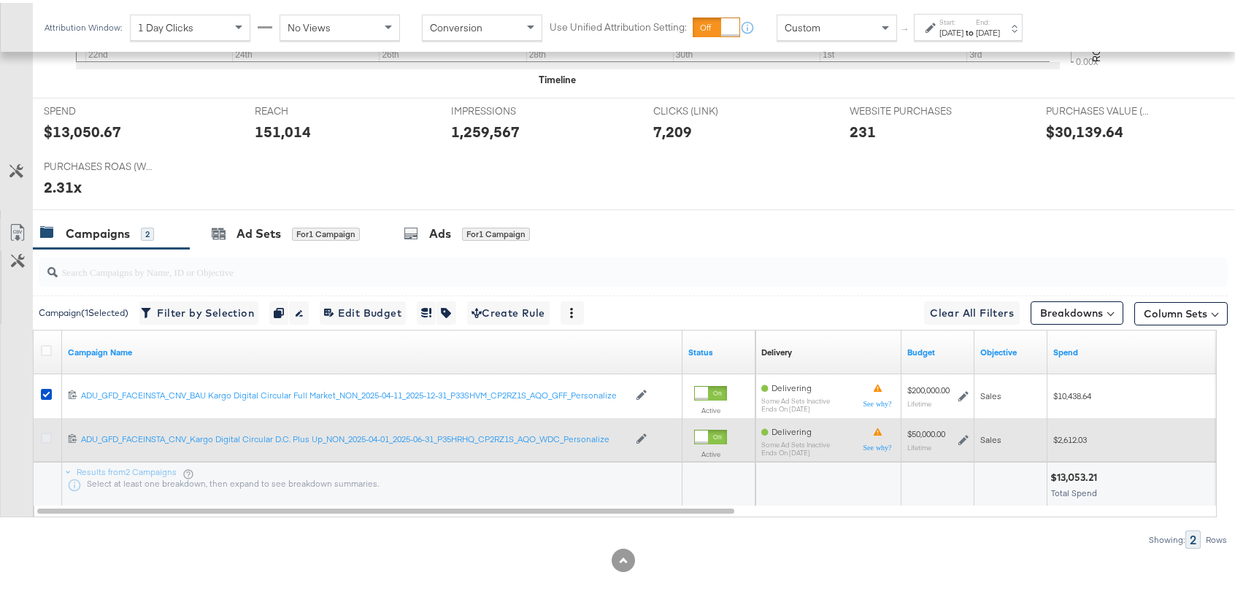
click at [49, 436] on icon at bounding box center [46, 435] width 11 height 11
click at [0, 0] on input "checkbox" at bounding box center [0, 0] width 0 height 0
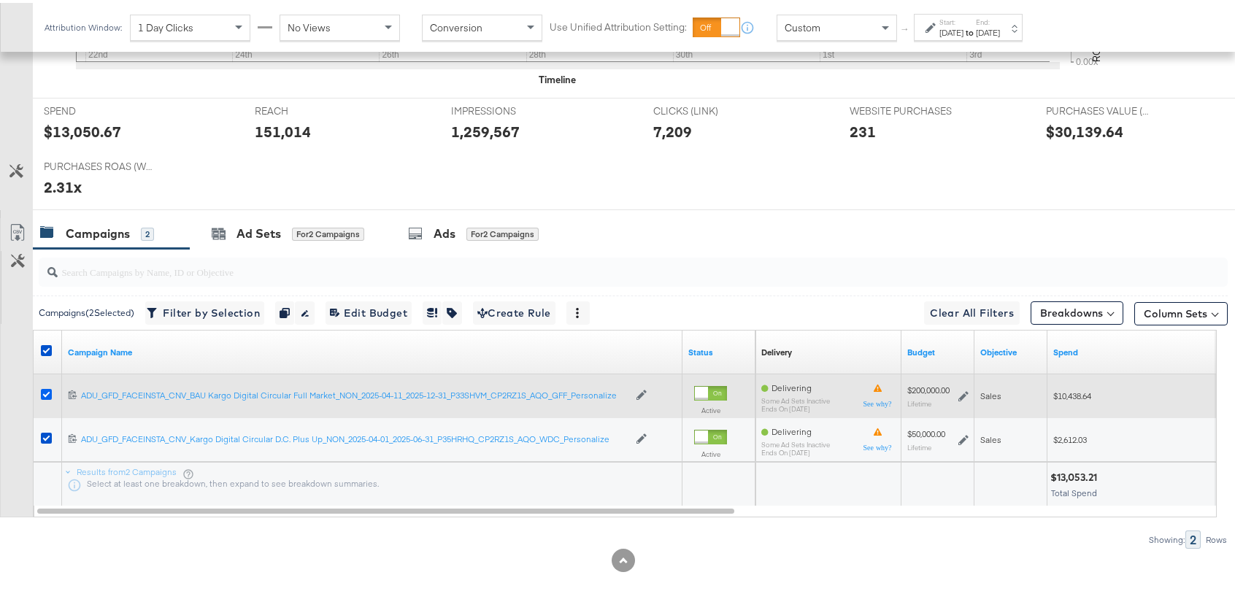
click at [45, 390] on icon at bounding box center [46, 391] width 11 height 11
click at [0, 0] on input "checkbox" at bounding box center [0, 0] width 0 height 0
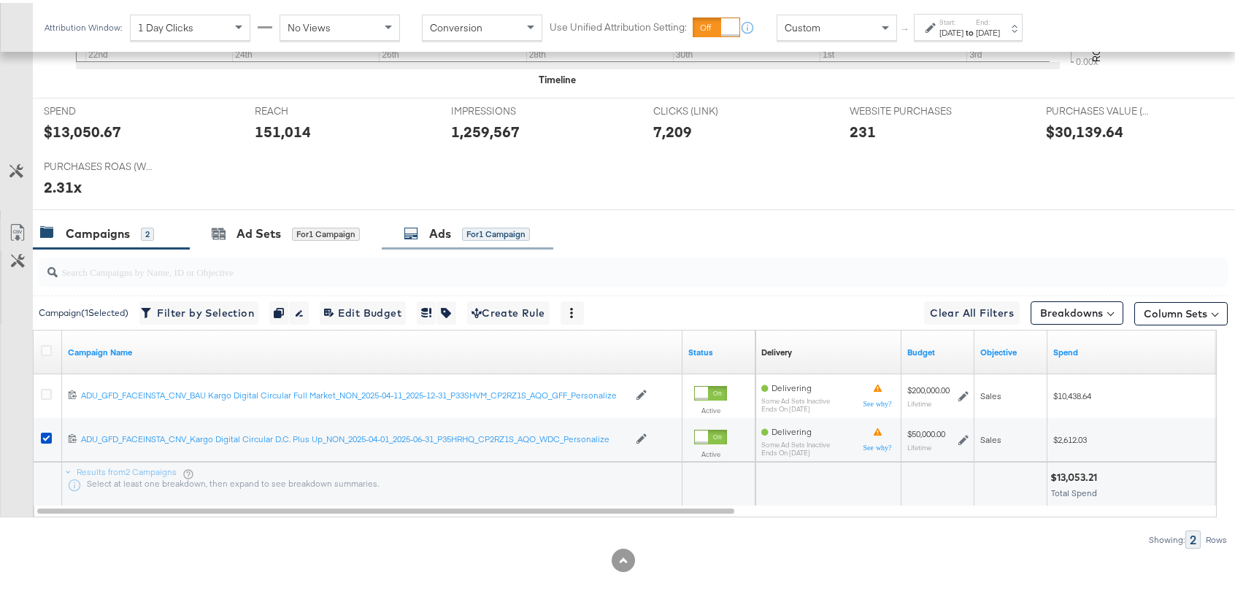
click at [451, 232] on div "Ads" at bounding box center [440, 231] width 22 height 17
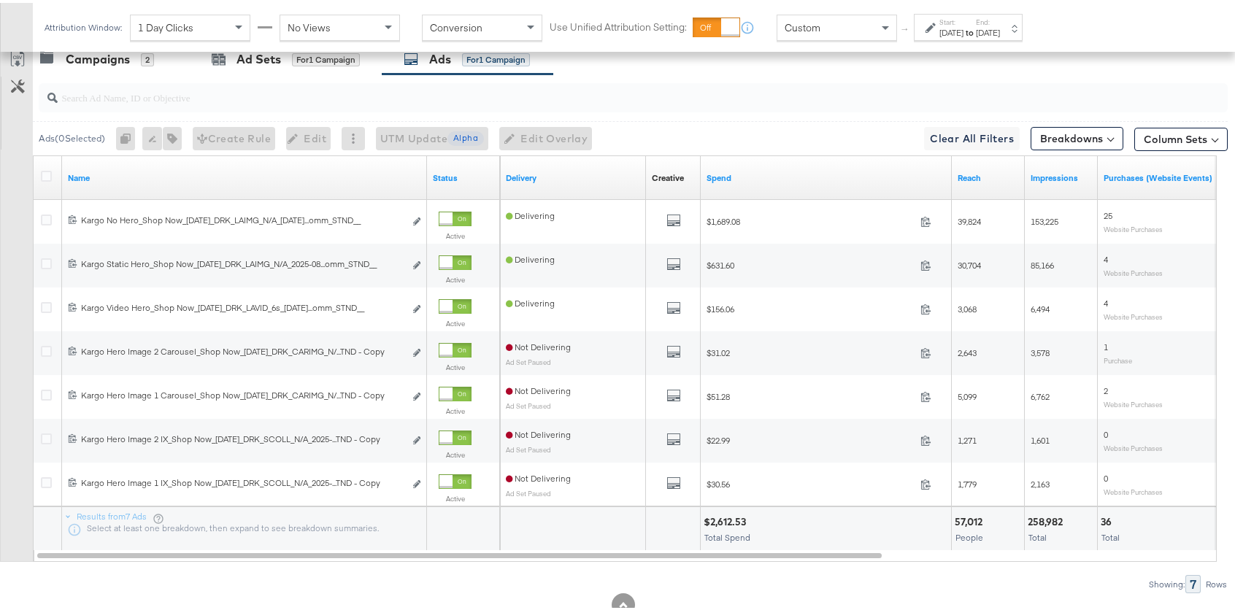
scroll to position [749, 0]
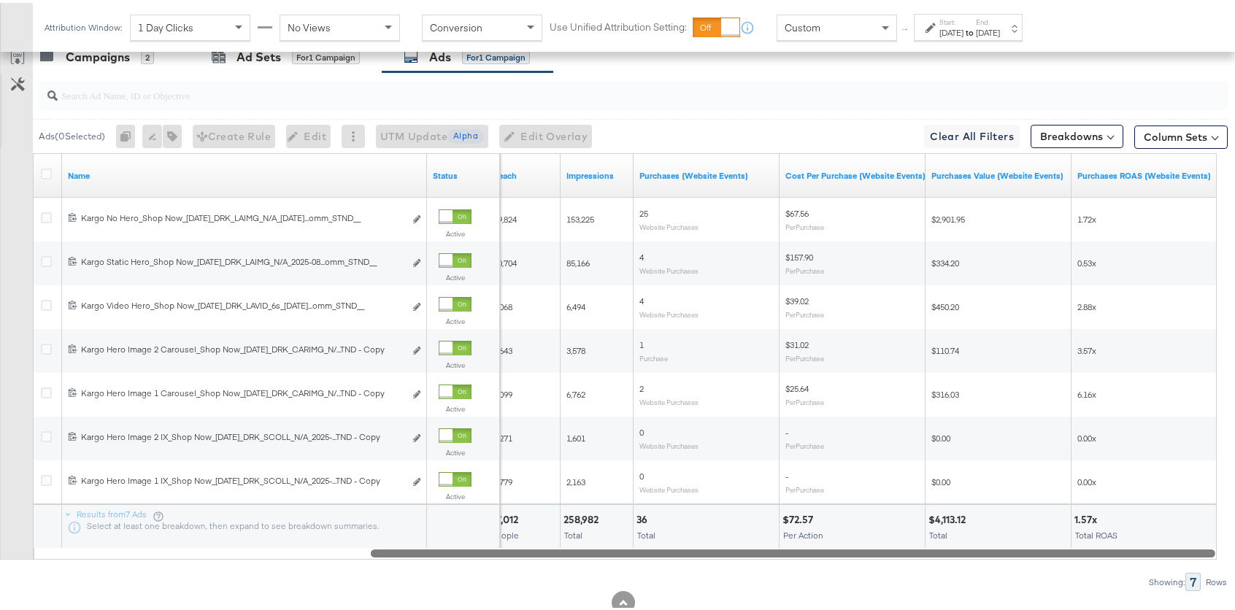
drag, startPoint x: 672, startPoint y: 549, endPoint x: 1061, endPoint y: 553, distance: 389.8
click at [1061, 553] on div at bounding box center [793, 550] width 845 height 12
